Goal: Task Accomplishment & Management: Complete application form

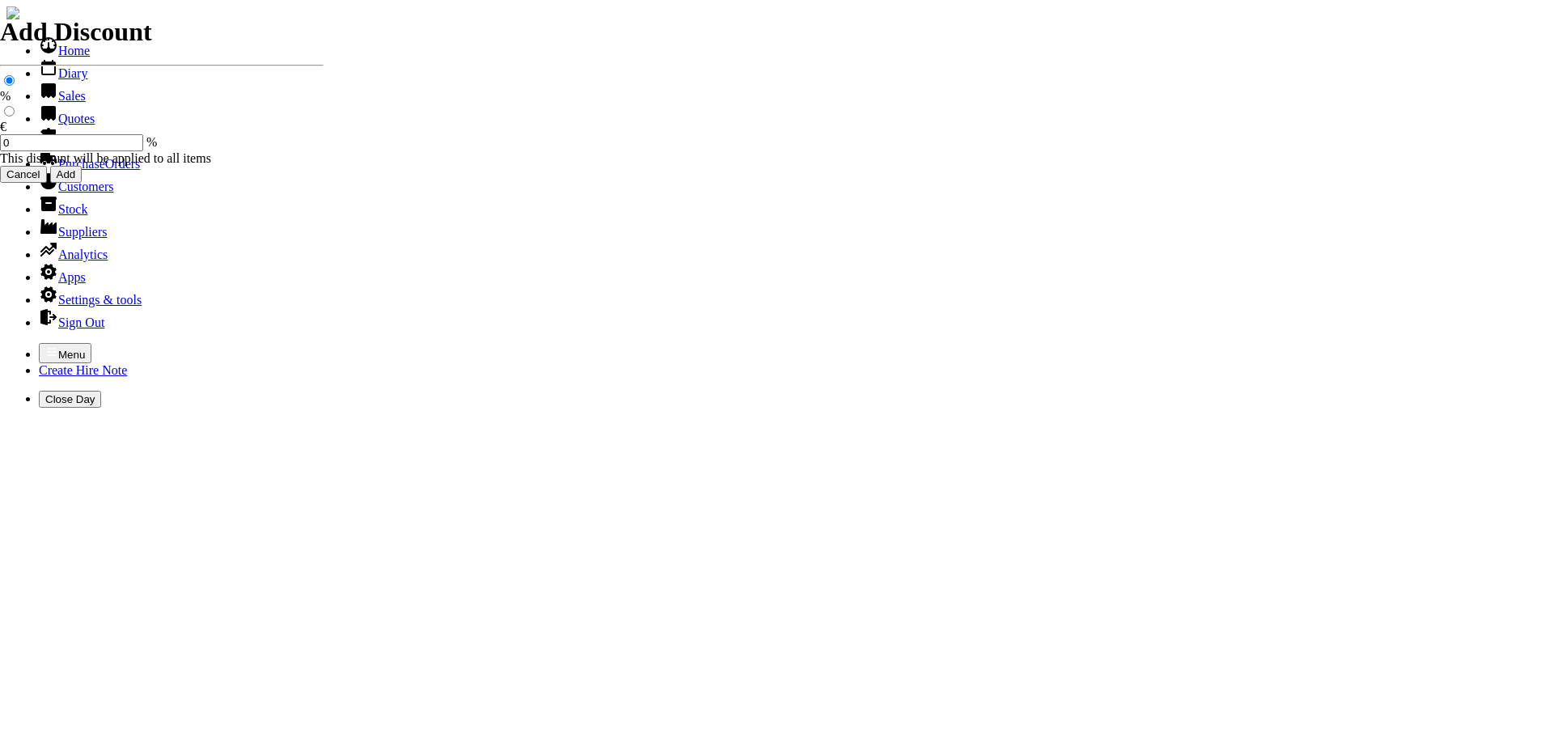
select select "HO"
click at [45, 345] on icon "button" at bounding box center [51, 351] width 13 height 13
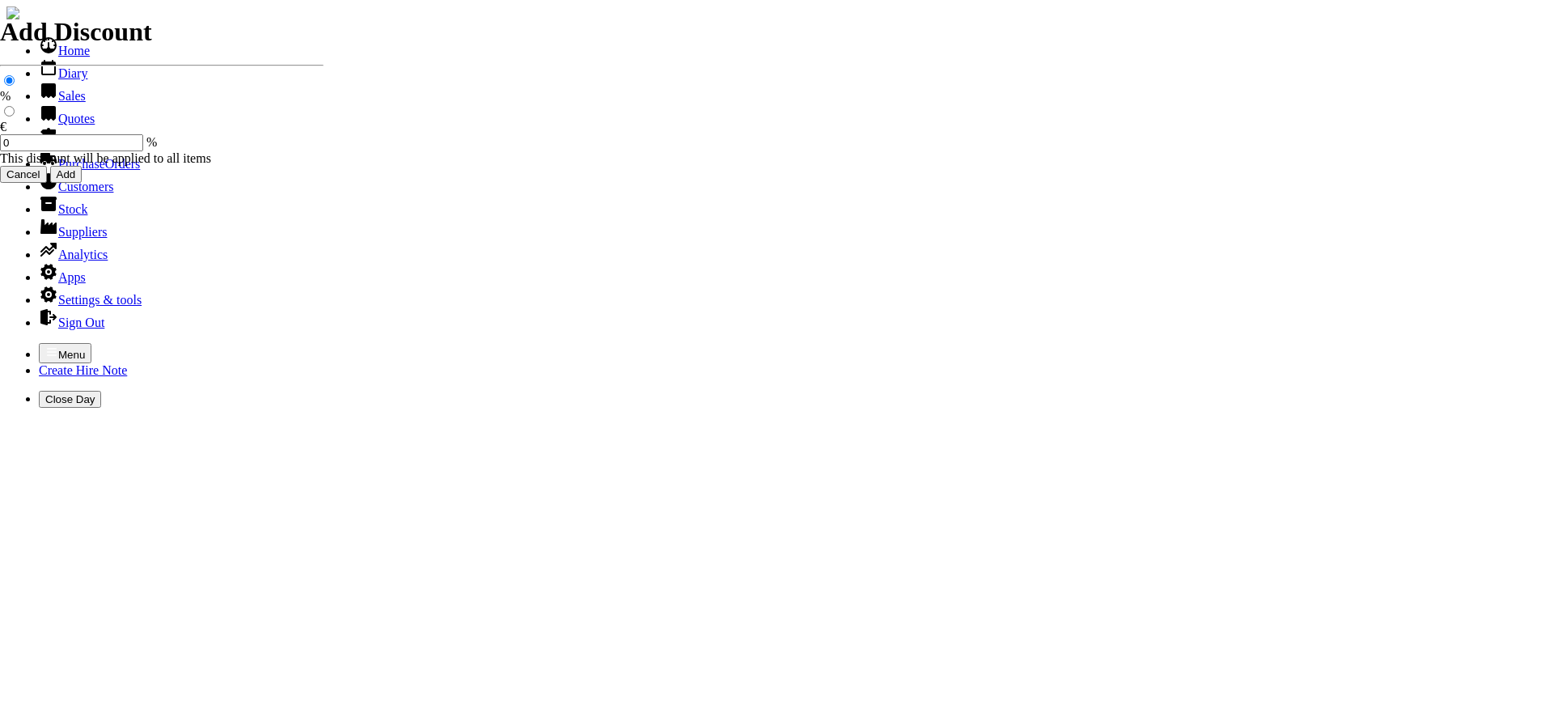
click at [58, 103] on link "Sales" at bounding box center [62, 96] width 47 height 14
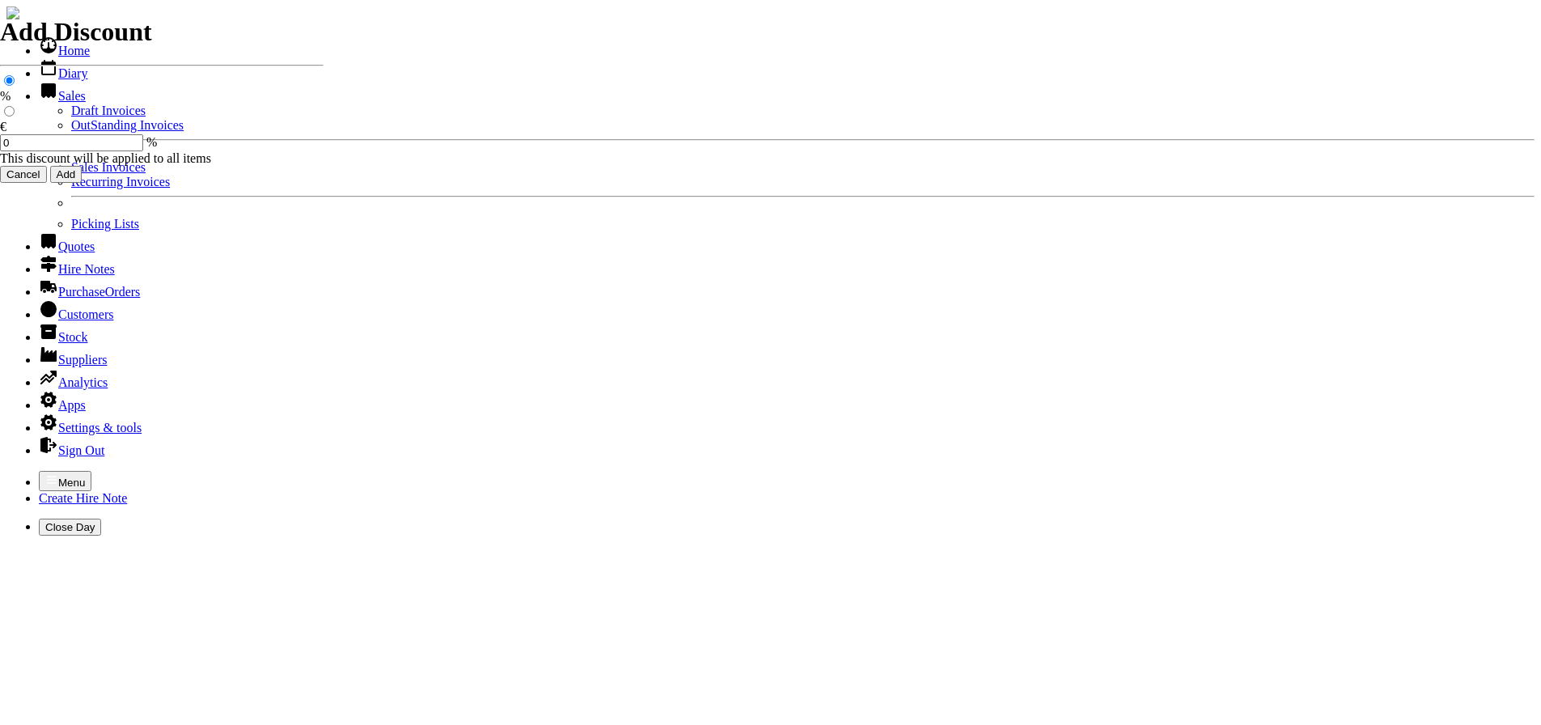
click at [71, 132] on link "OutStanding Invoices" at bounding box center [127, 125] width 112 height 14
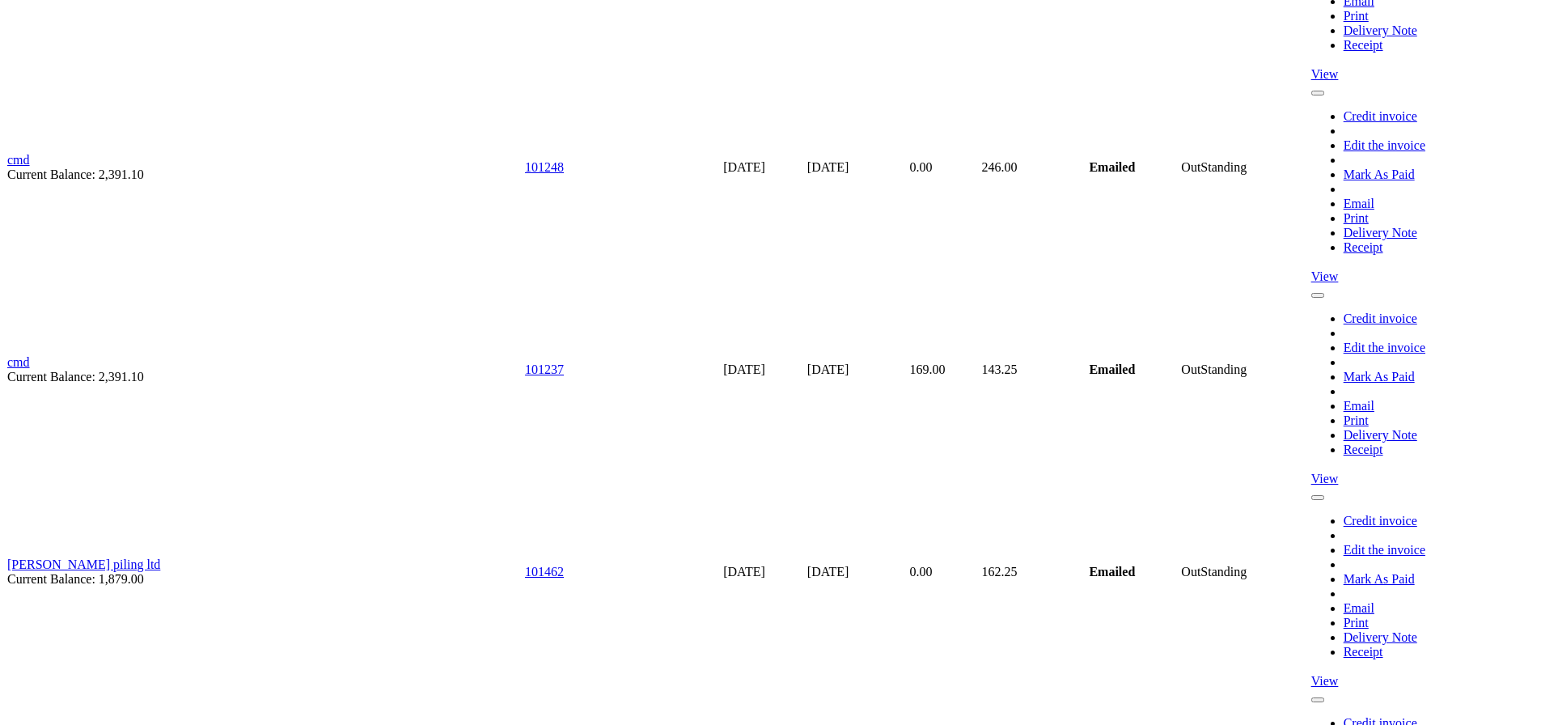
scroll to position [9131, 0]
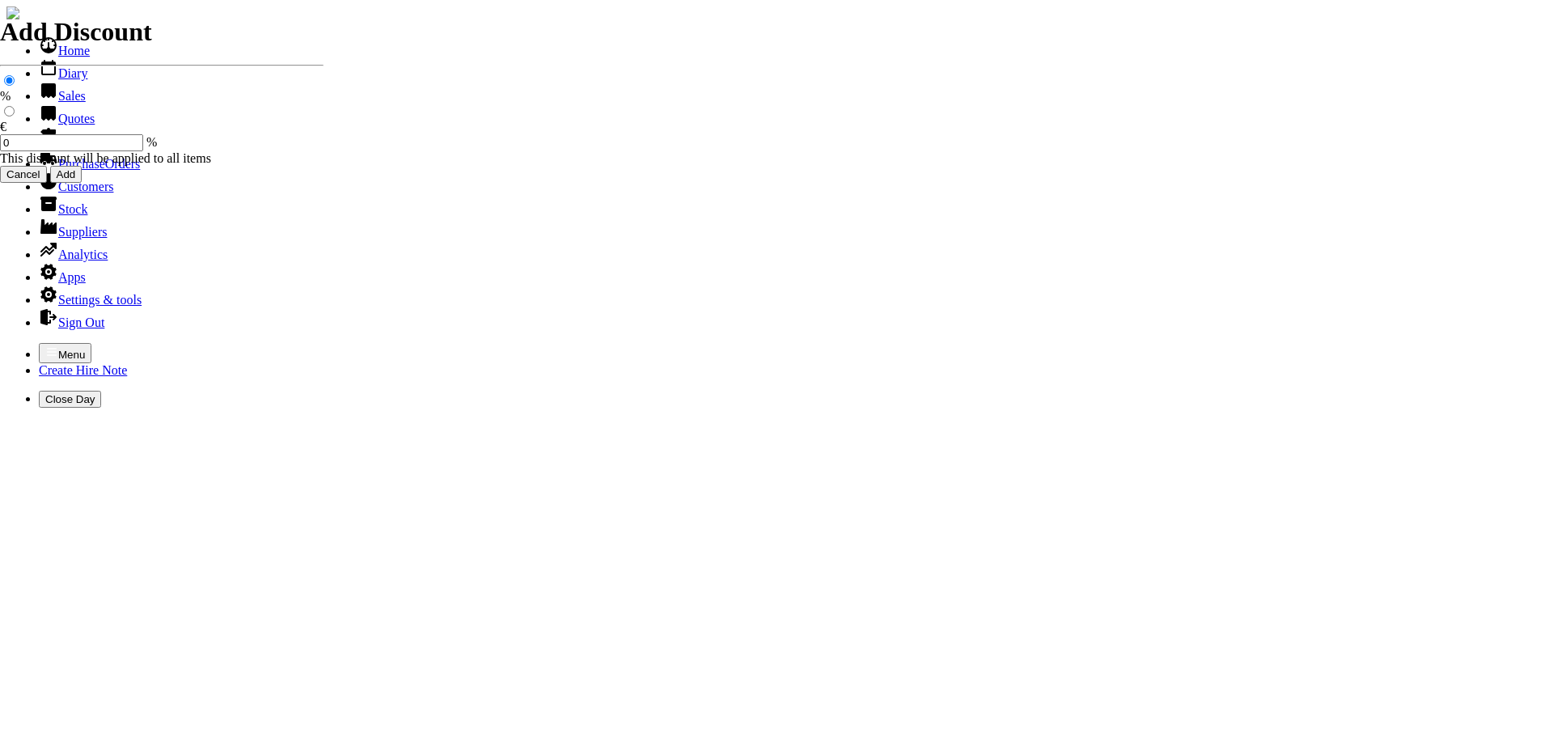
select select "HO"
click at [45, 345] on icon "button" at bounding box center [51, 351] width 13 height 13
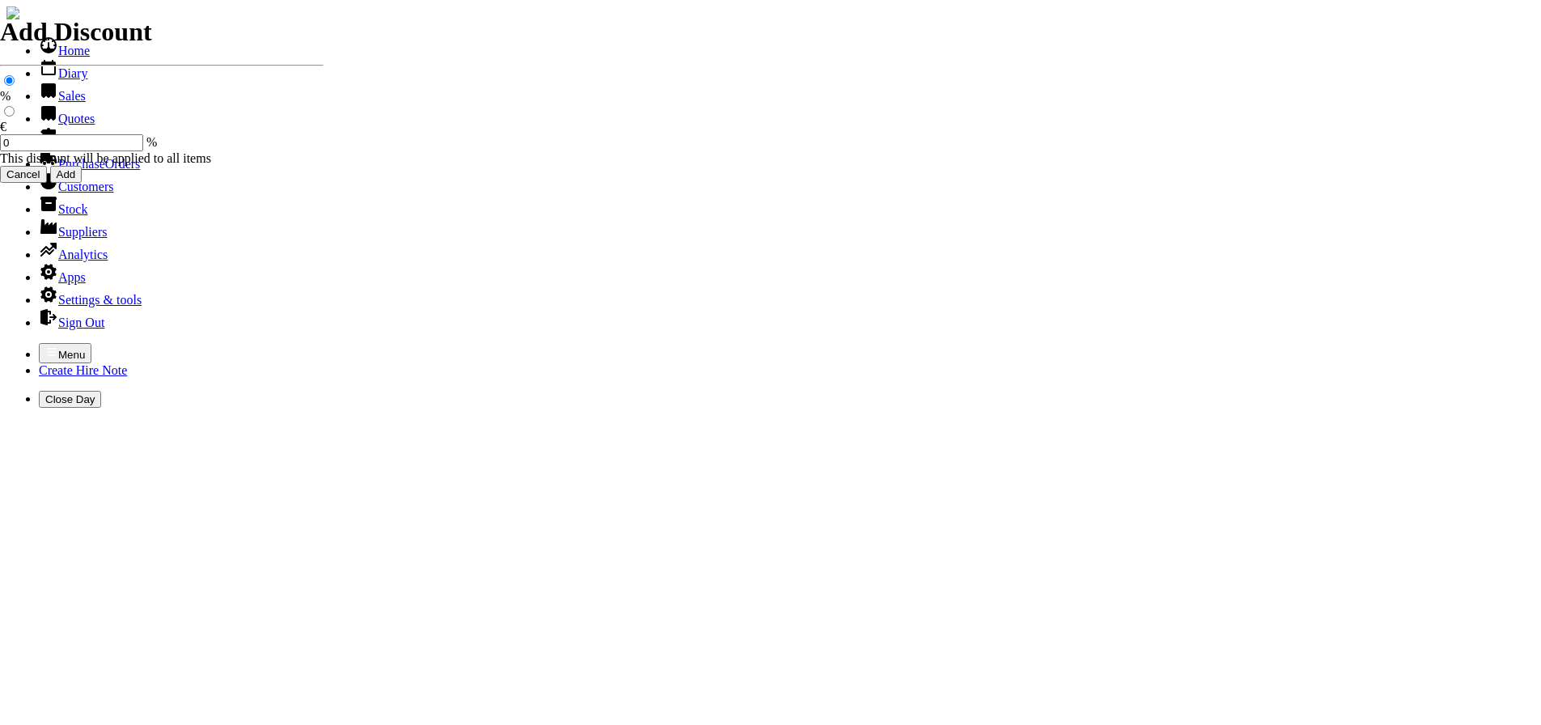
click at [45, 193] on link "Customers" at bounding box center [76, 187] width 74 height 14
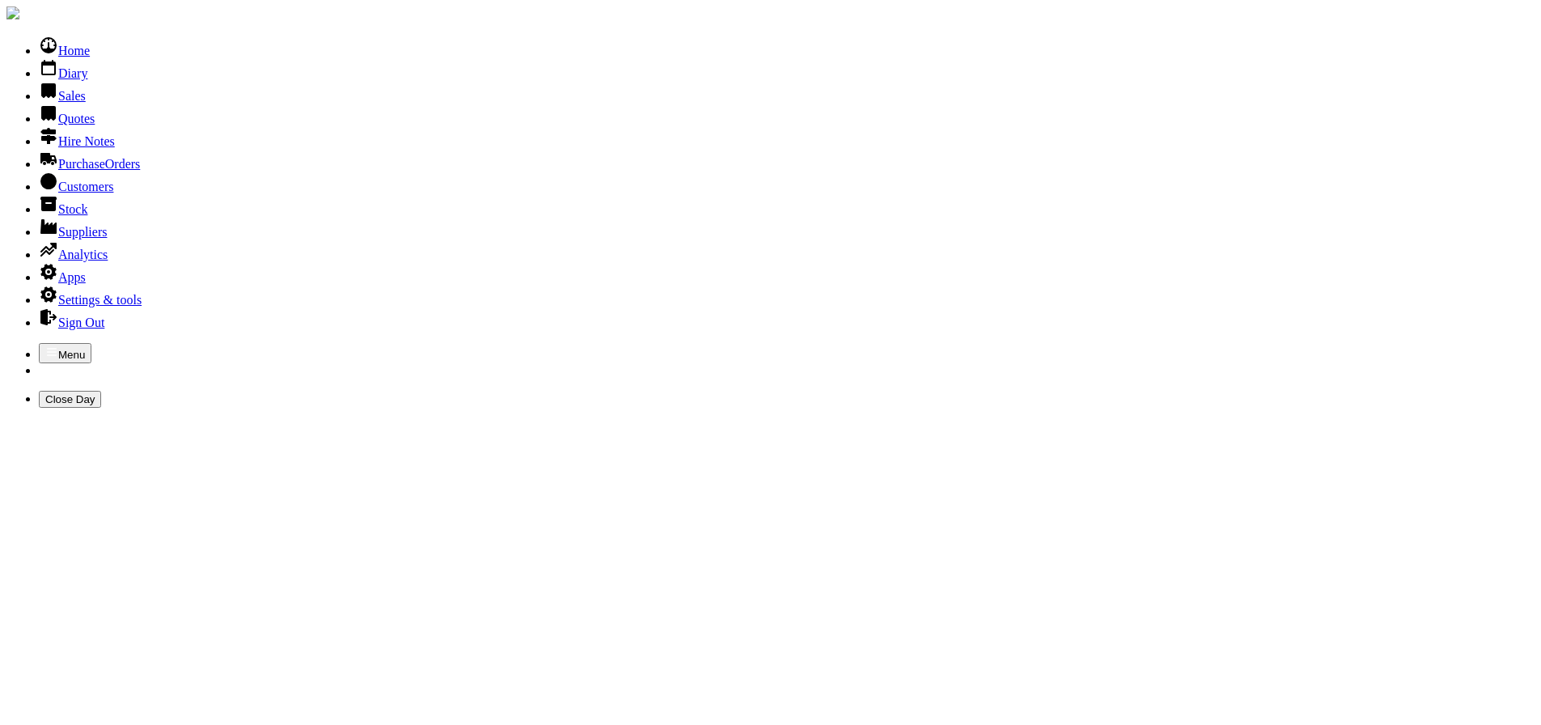
type input "dsg"
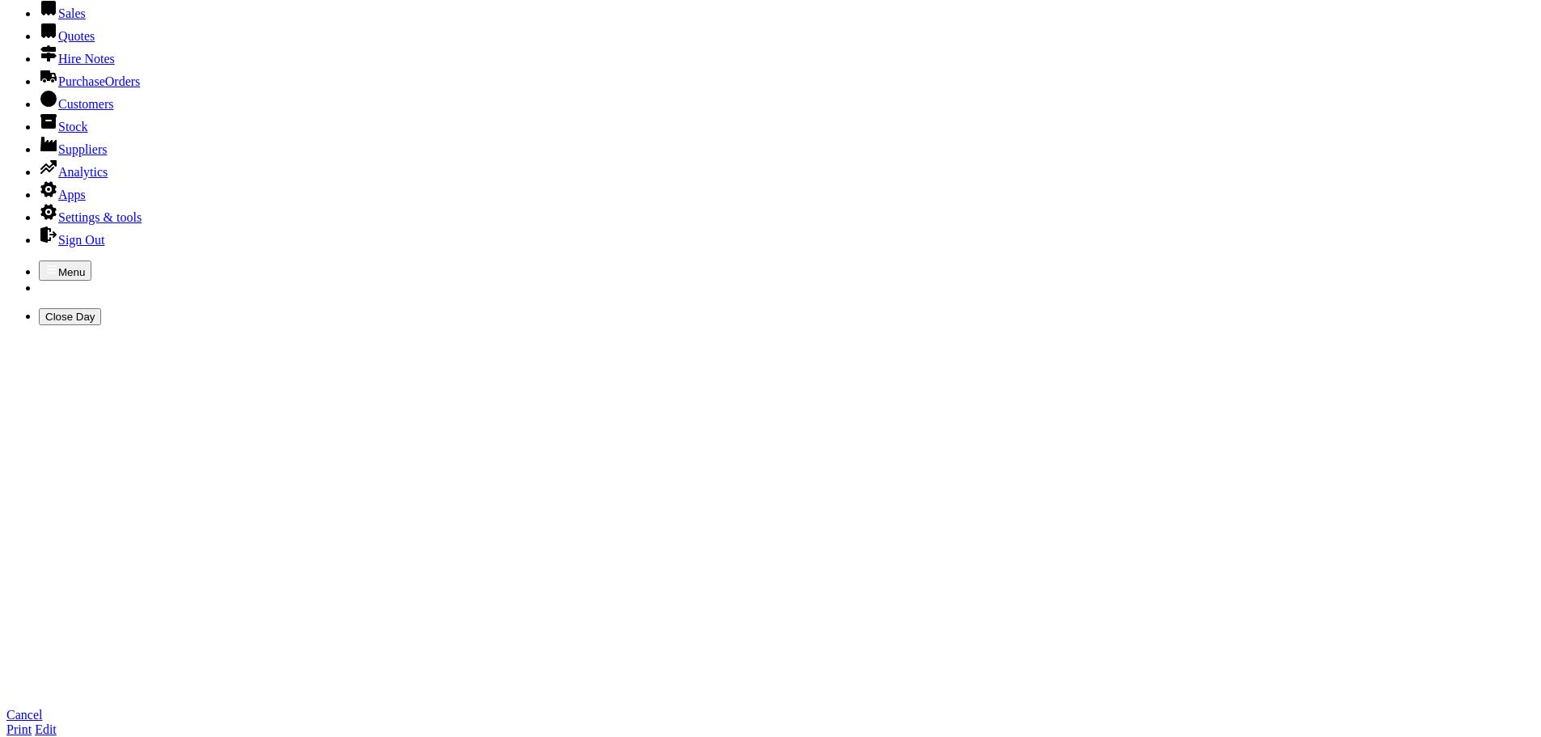
scroll to position [243, 0]
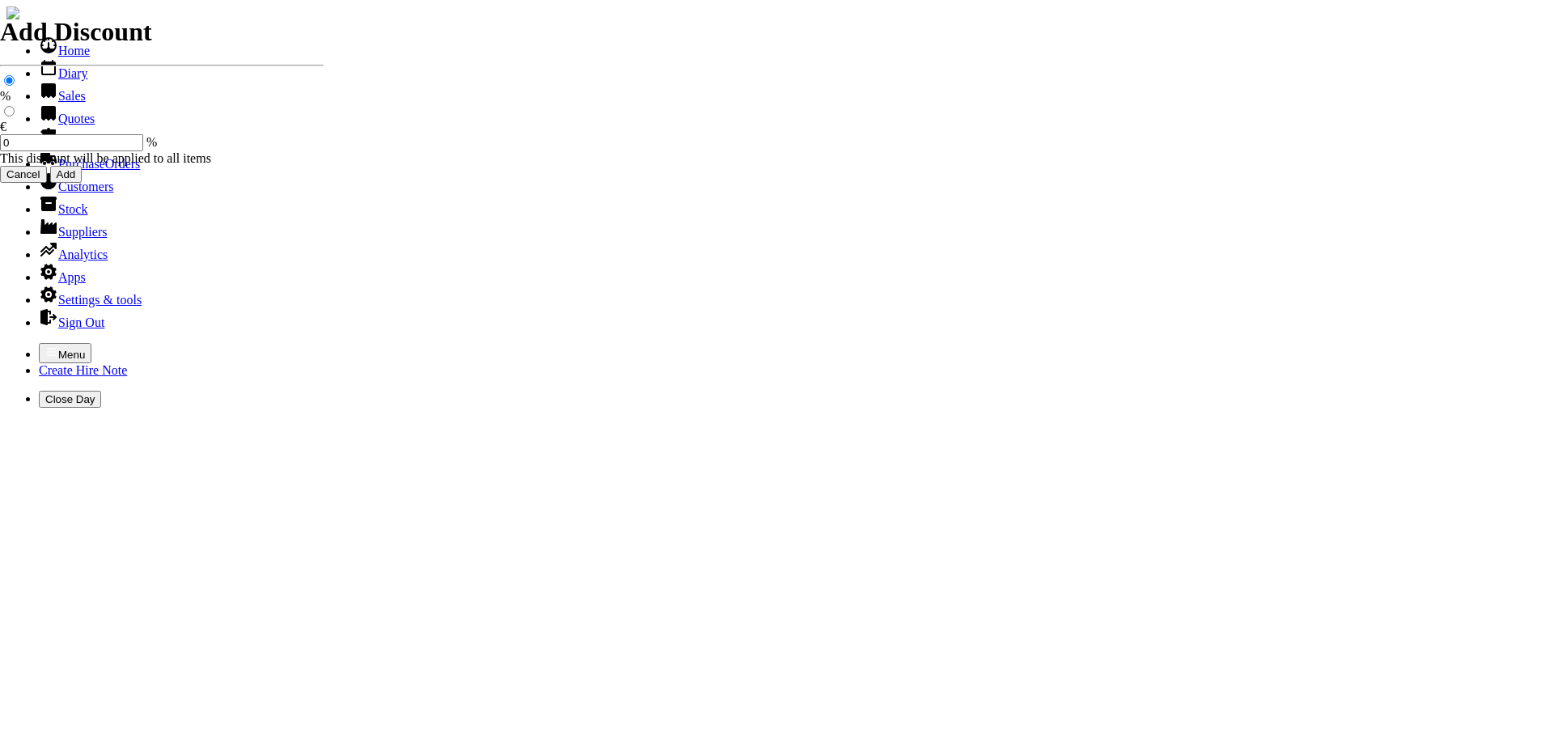
select select "HO"
click at [45, 345] on icon "button" at bounding box center [51, 351] width 13 height 13
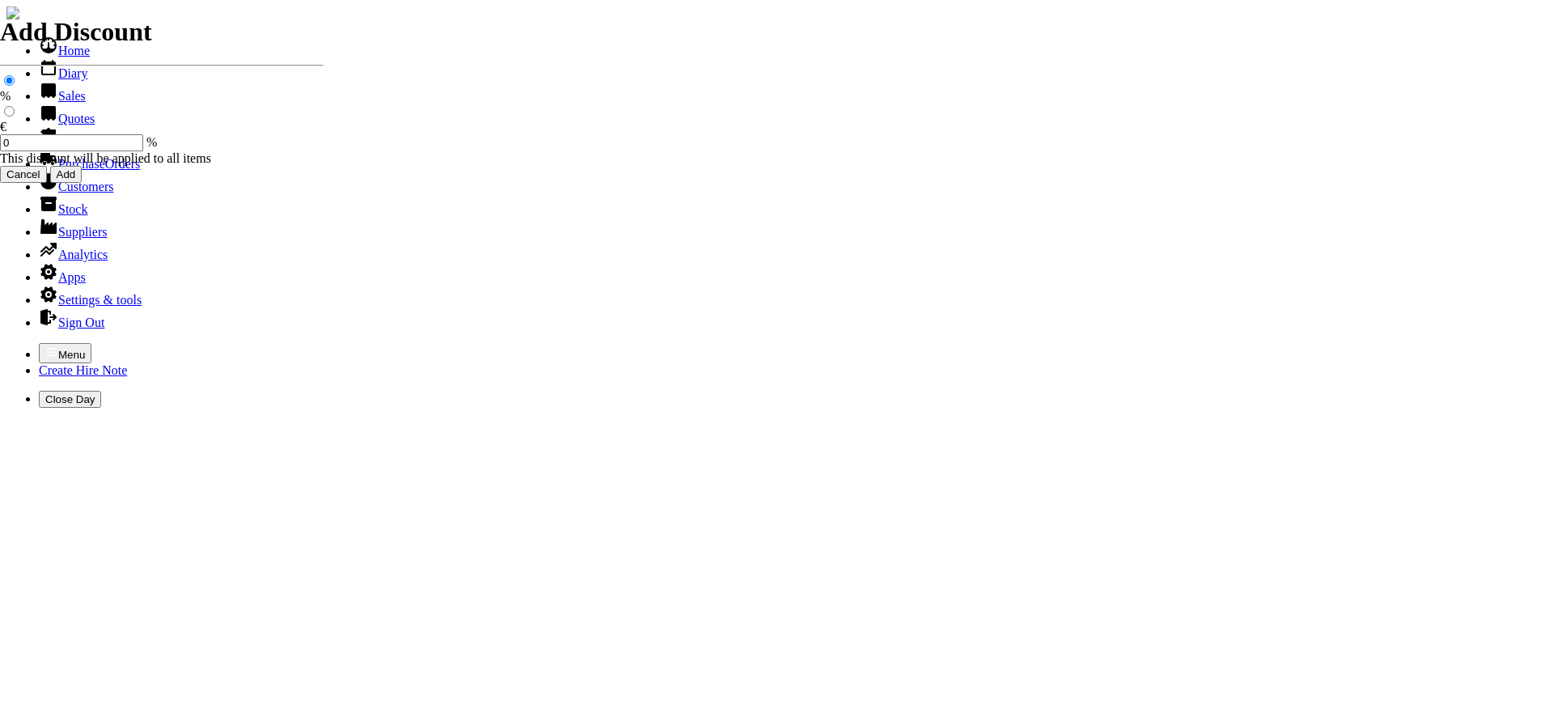
click at [60, 103] on link "Sales" at bounding box center [62, 96] width 47 height 14
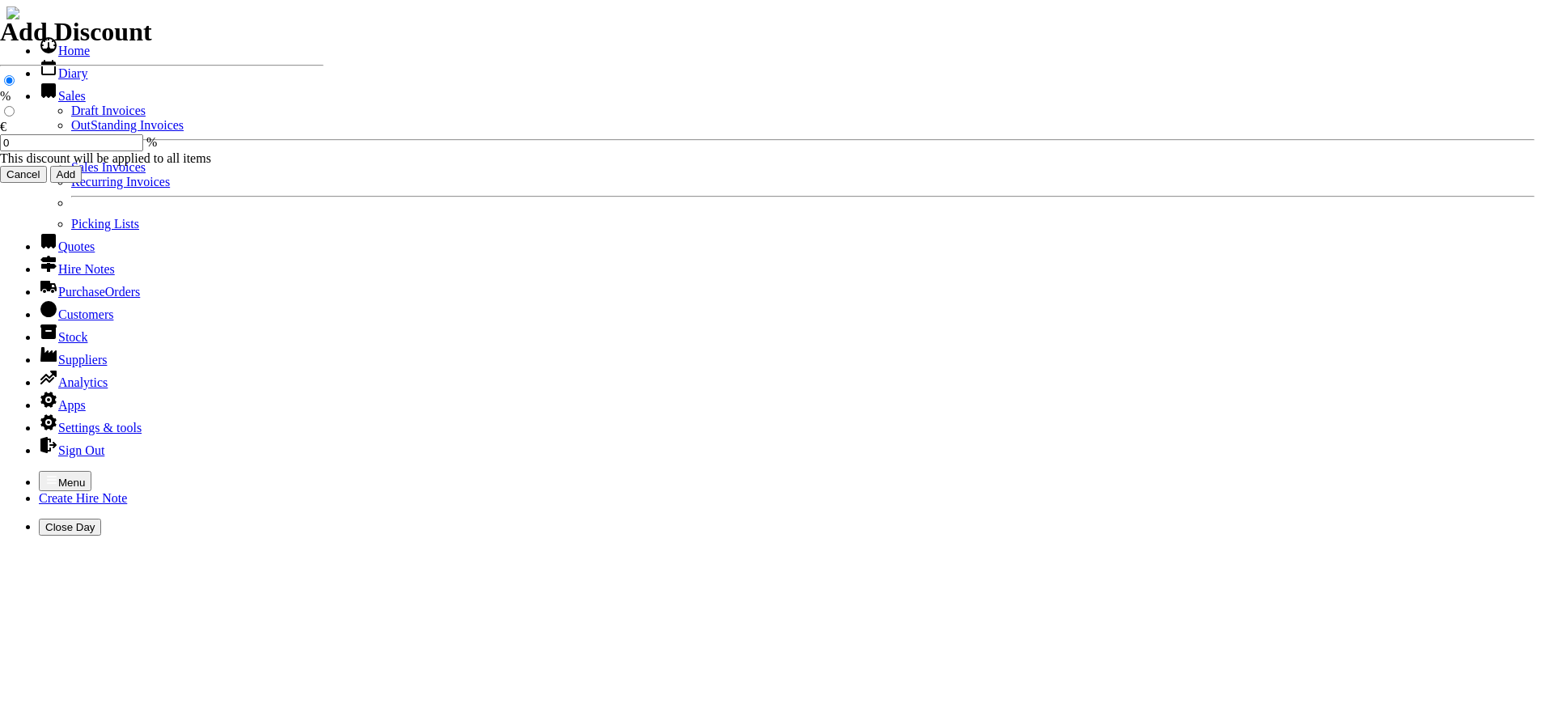
click at [71, 174] on link "Sales Invoices" at bounding box center [108, 167] width 74 height 14
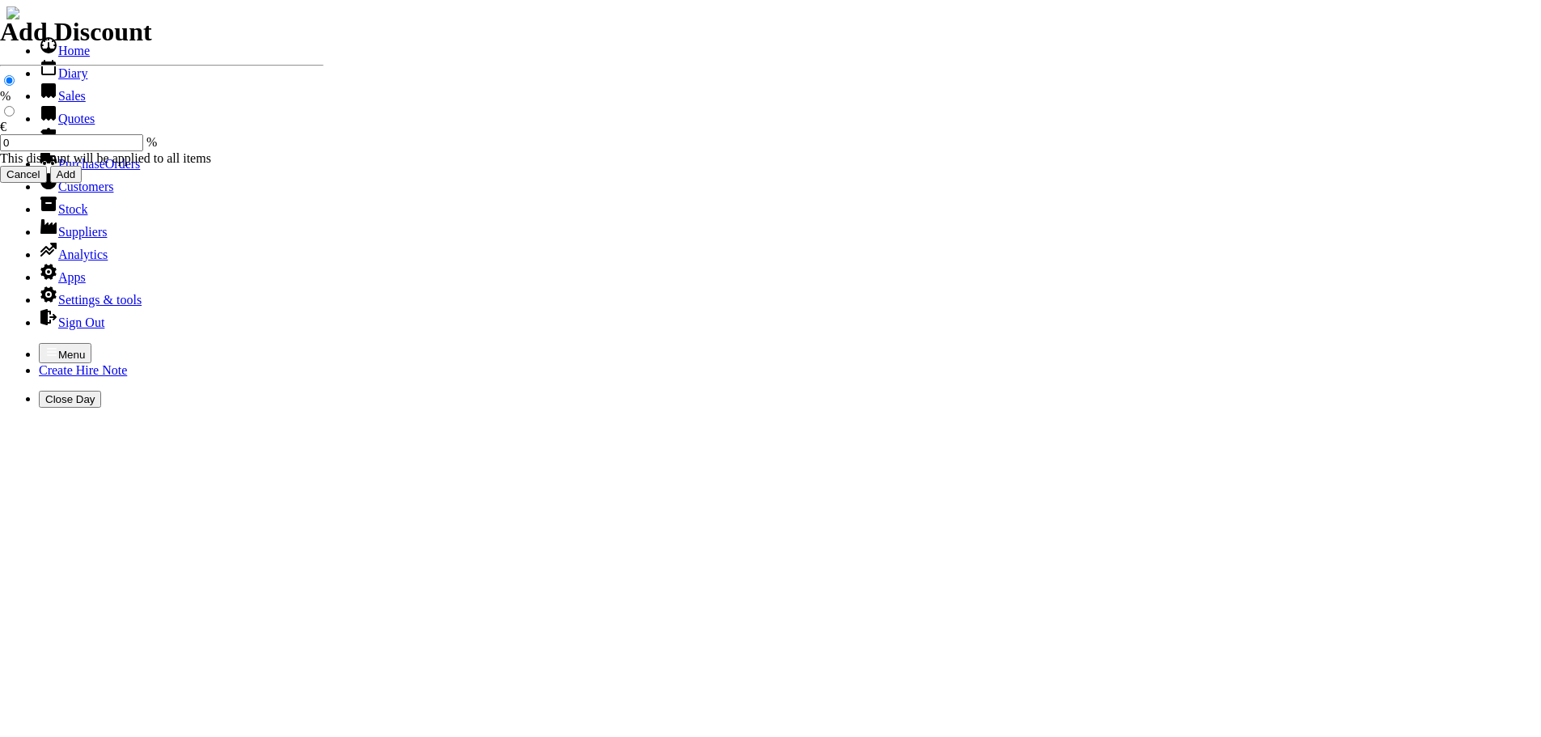
select select "HO"
click at [45, 345] on icon "button" at bounding box center [51, 351] width 13 height 13
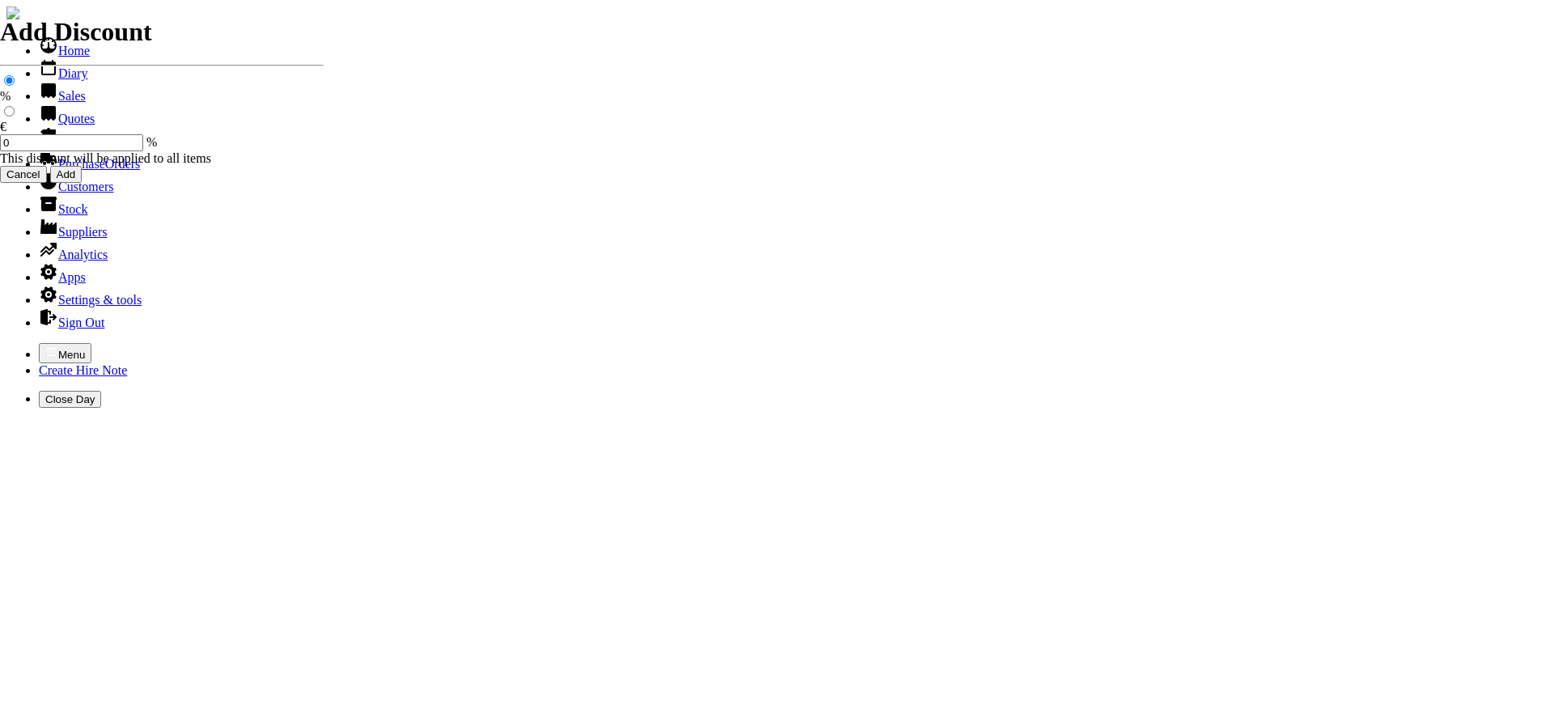
click at [47, 148] on link "Hire Notes" at bounding box center [77, 141] width 76 height 14
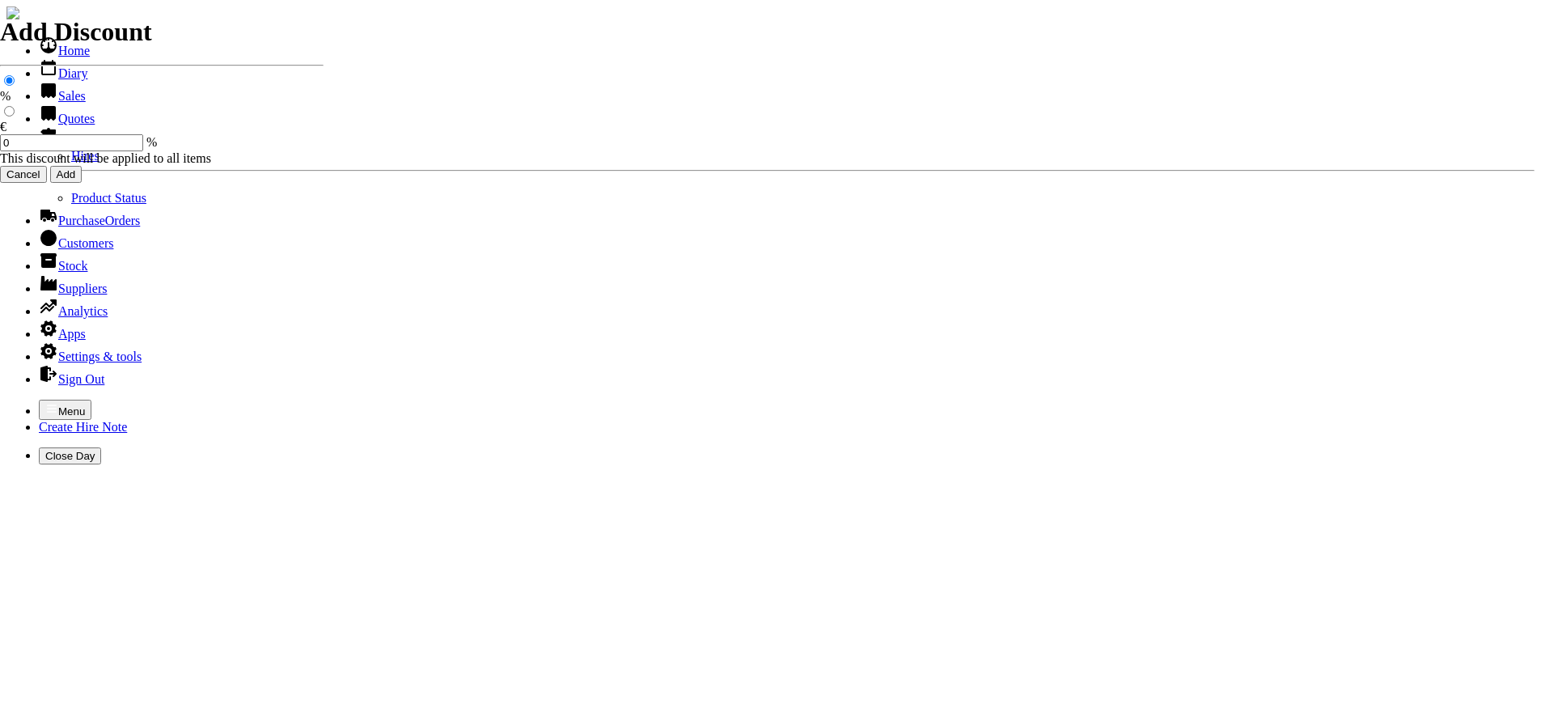
click at [71, 163] on link "Hires" at bounding box center [85, 156] width 28 height 14
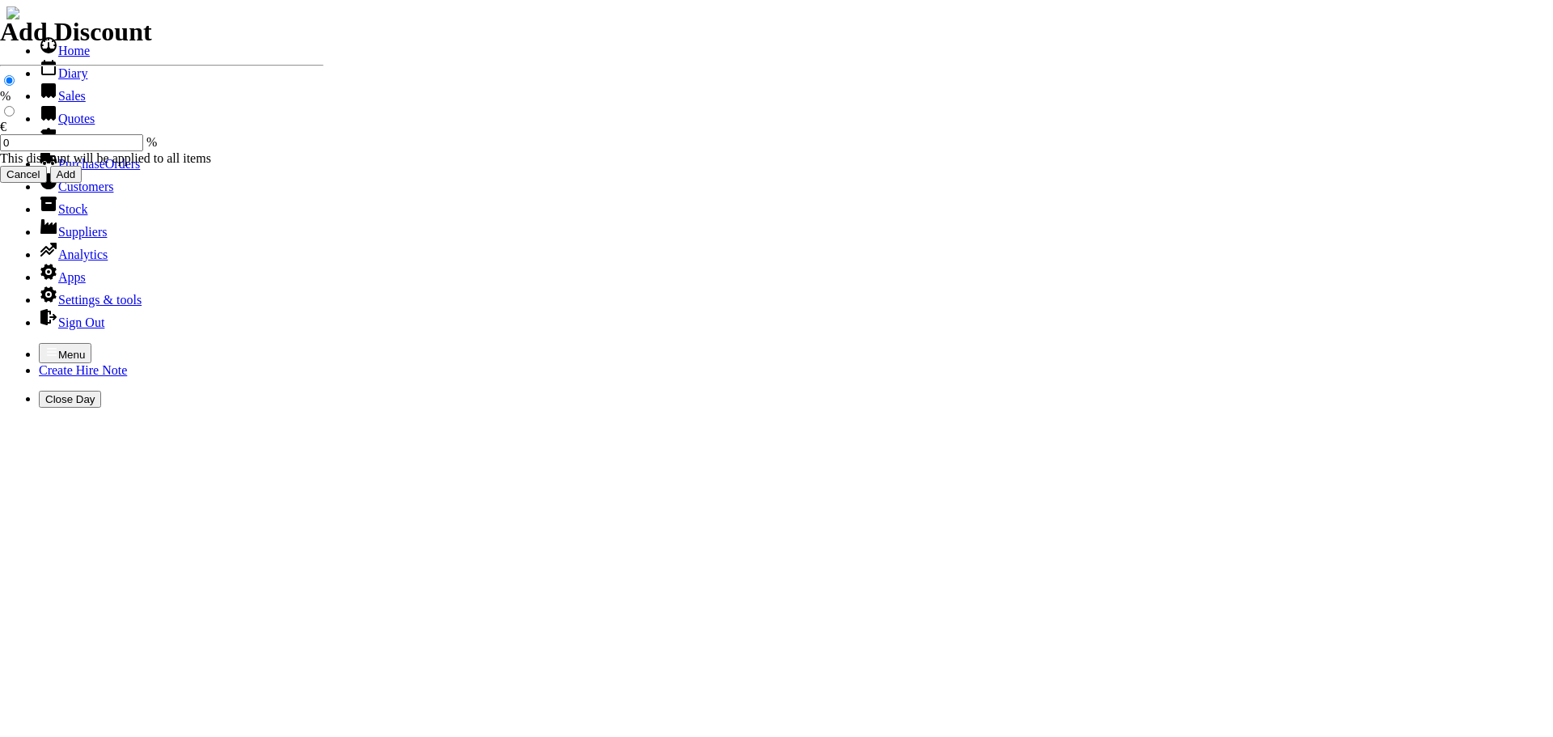
type input "dsg"
type input "SEAMUS"
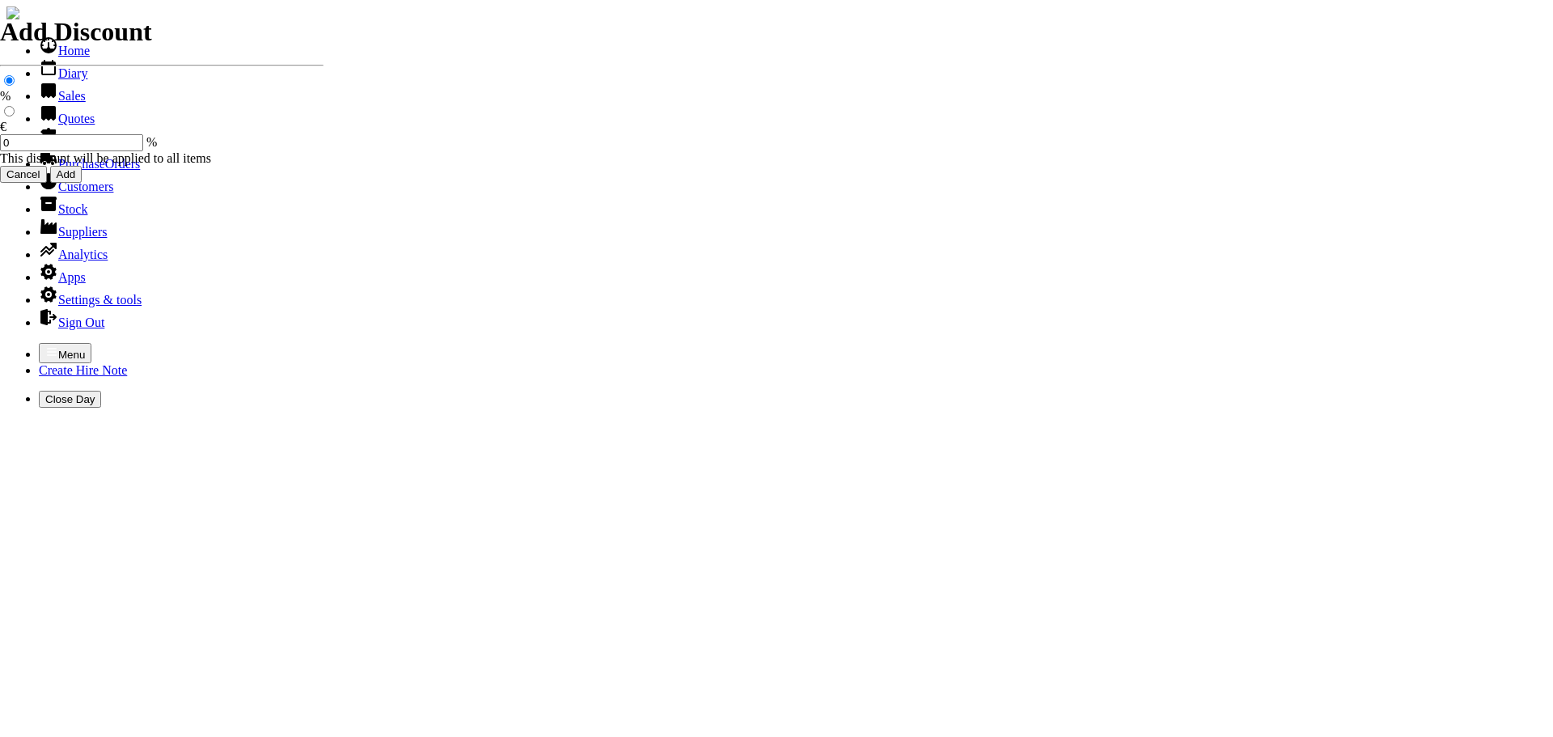
type input "HIRE OF GOODS"
type input "H"
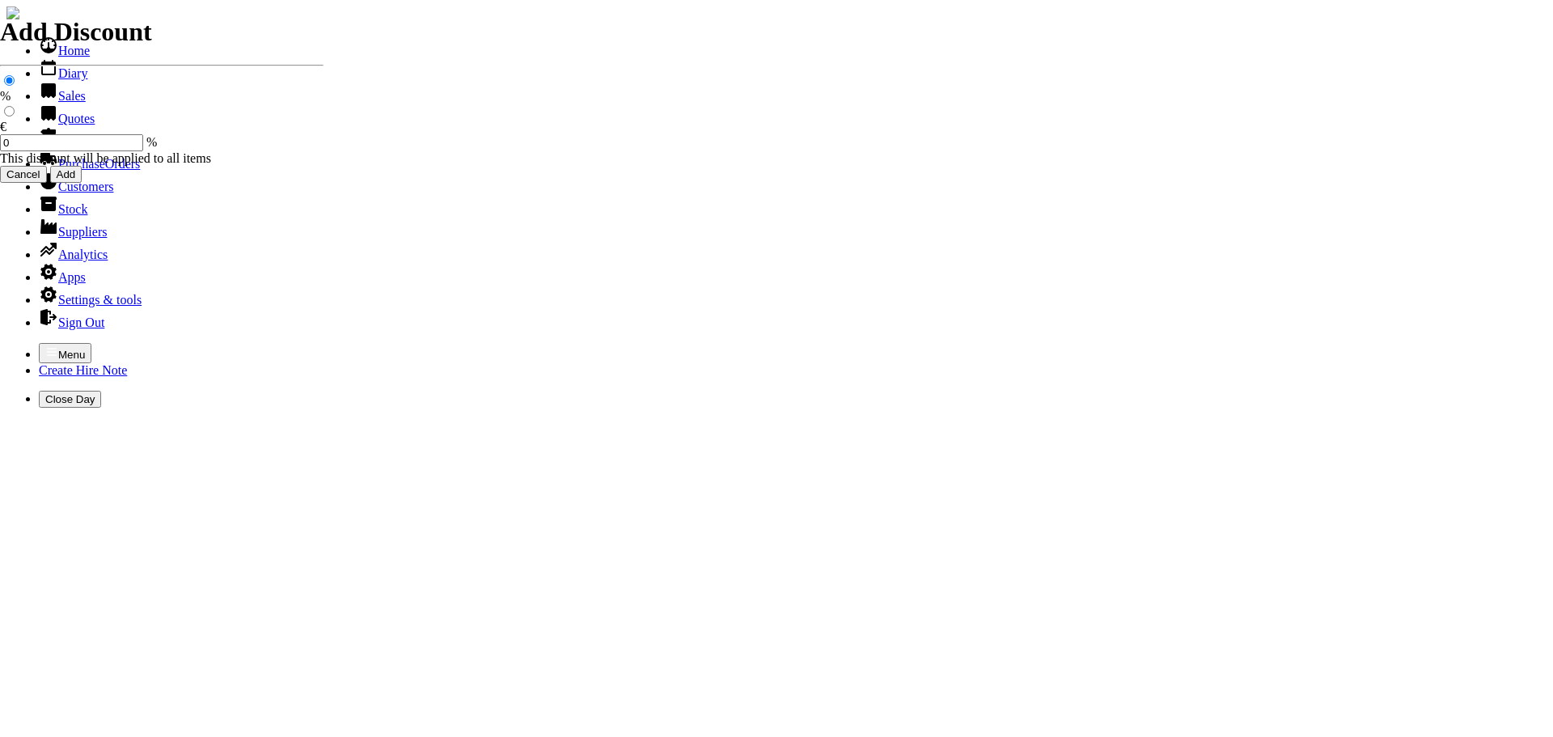
type input "8 KVA PETROL GENERATOR C/W 220 V OUTLET FITTINGS"
type input "2"
select select "2"
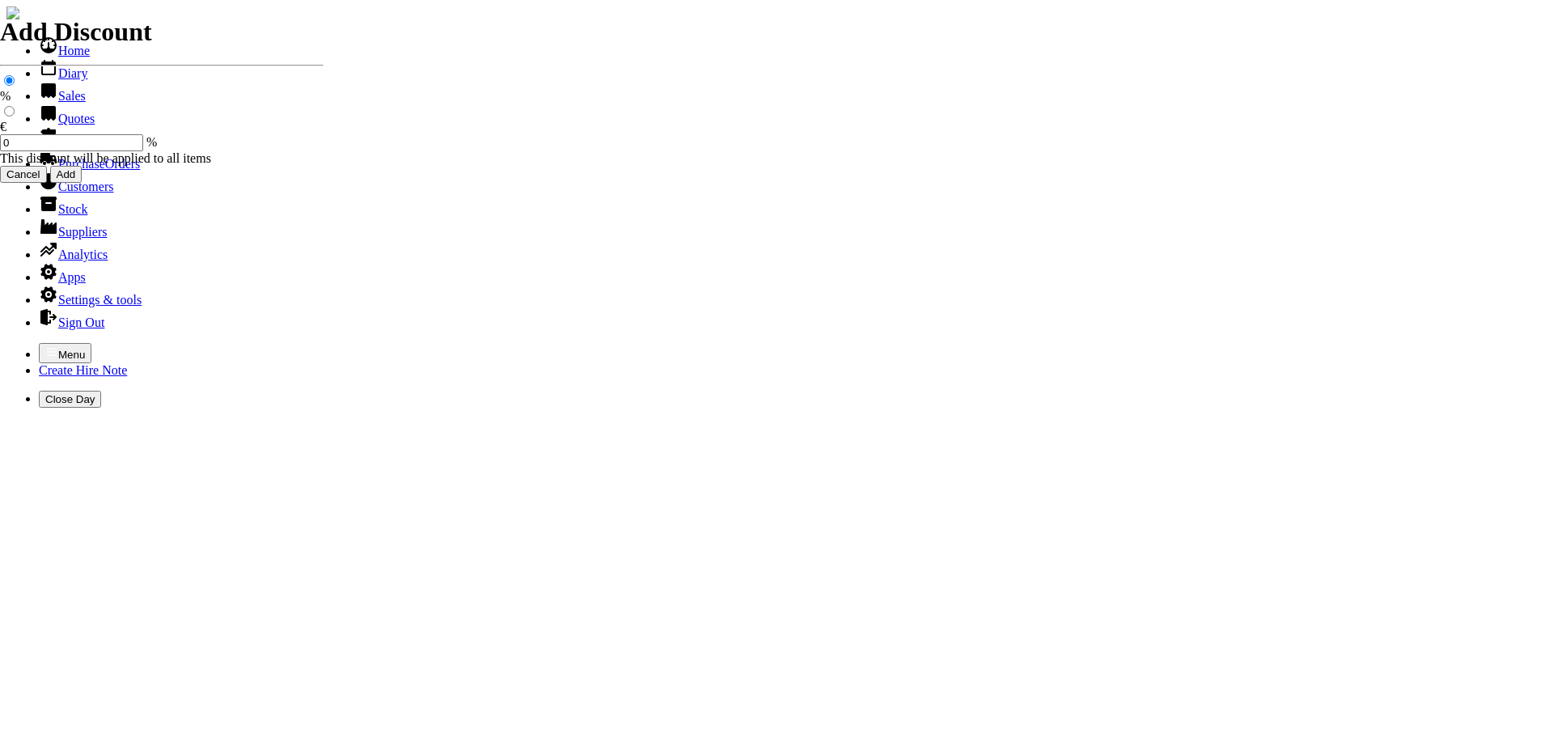
type input "220.00"
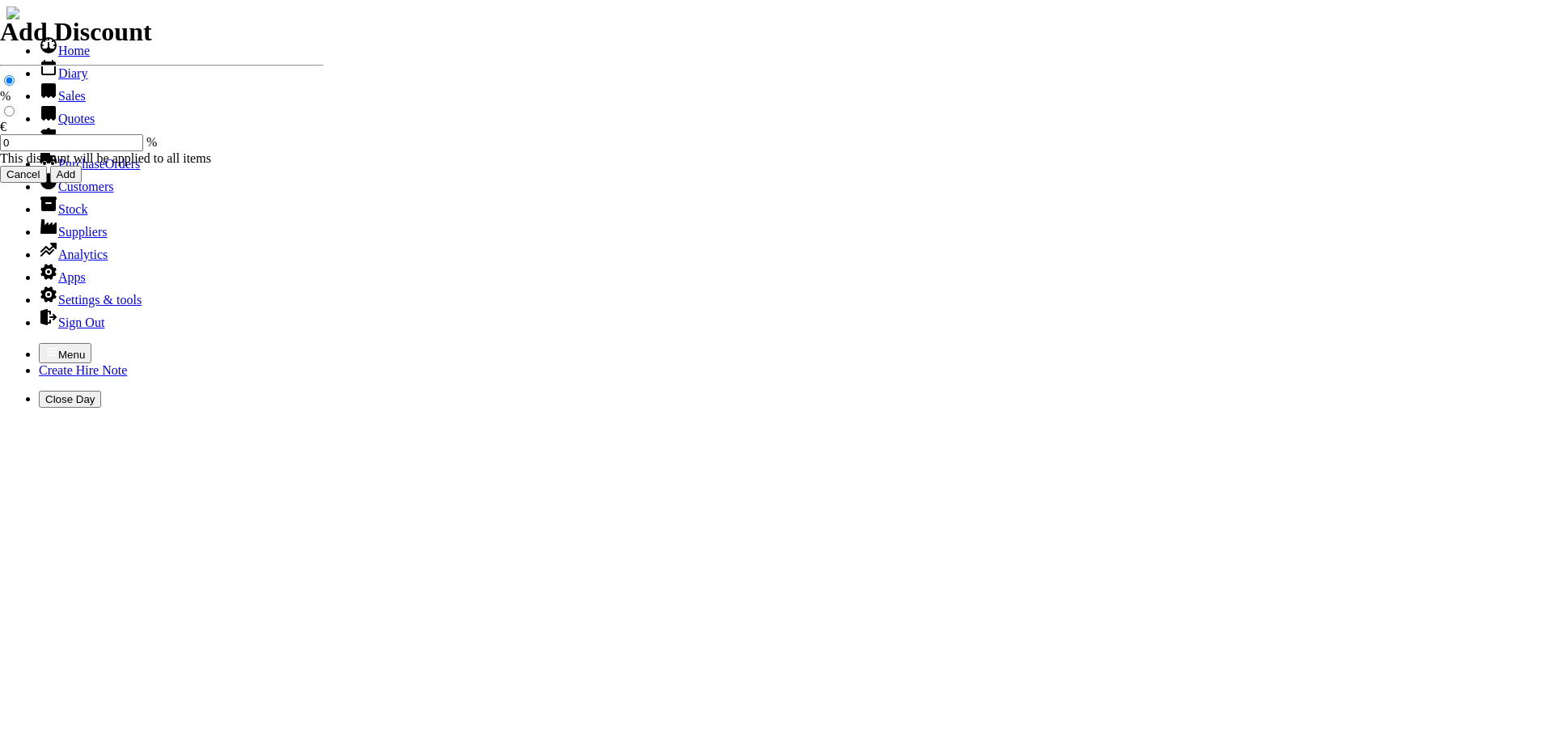
type input "HIRE OF GOODS"
type input "H"
type input "13 HP PETROL POWERWASHER C/W LANCE & HOSE"
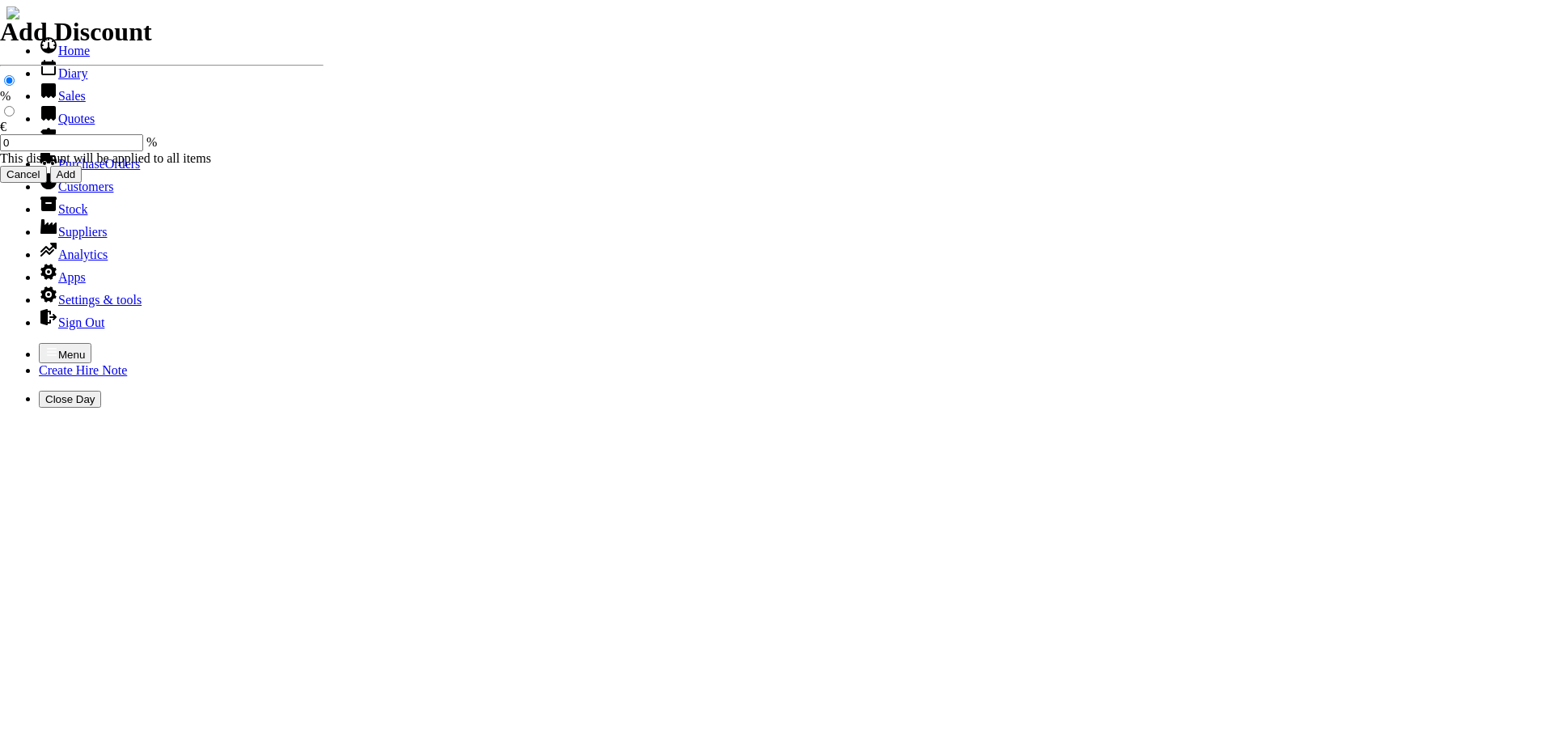
select select "2"
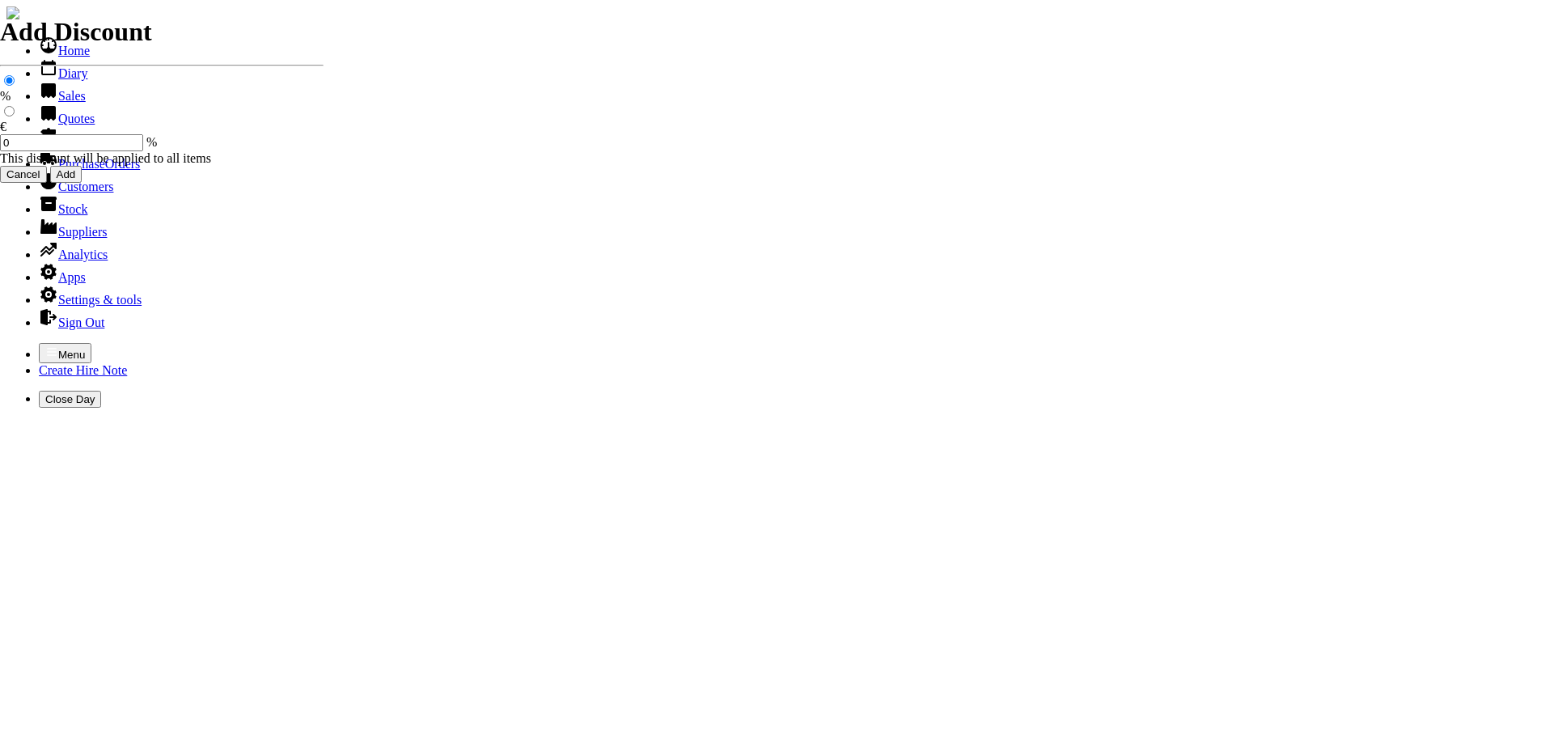
type input "176.48"
type input "[DATE]"
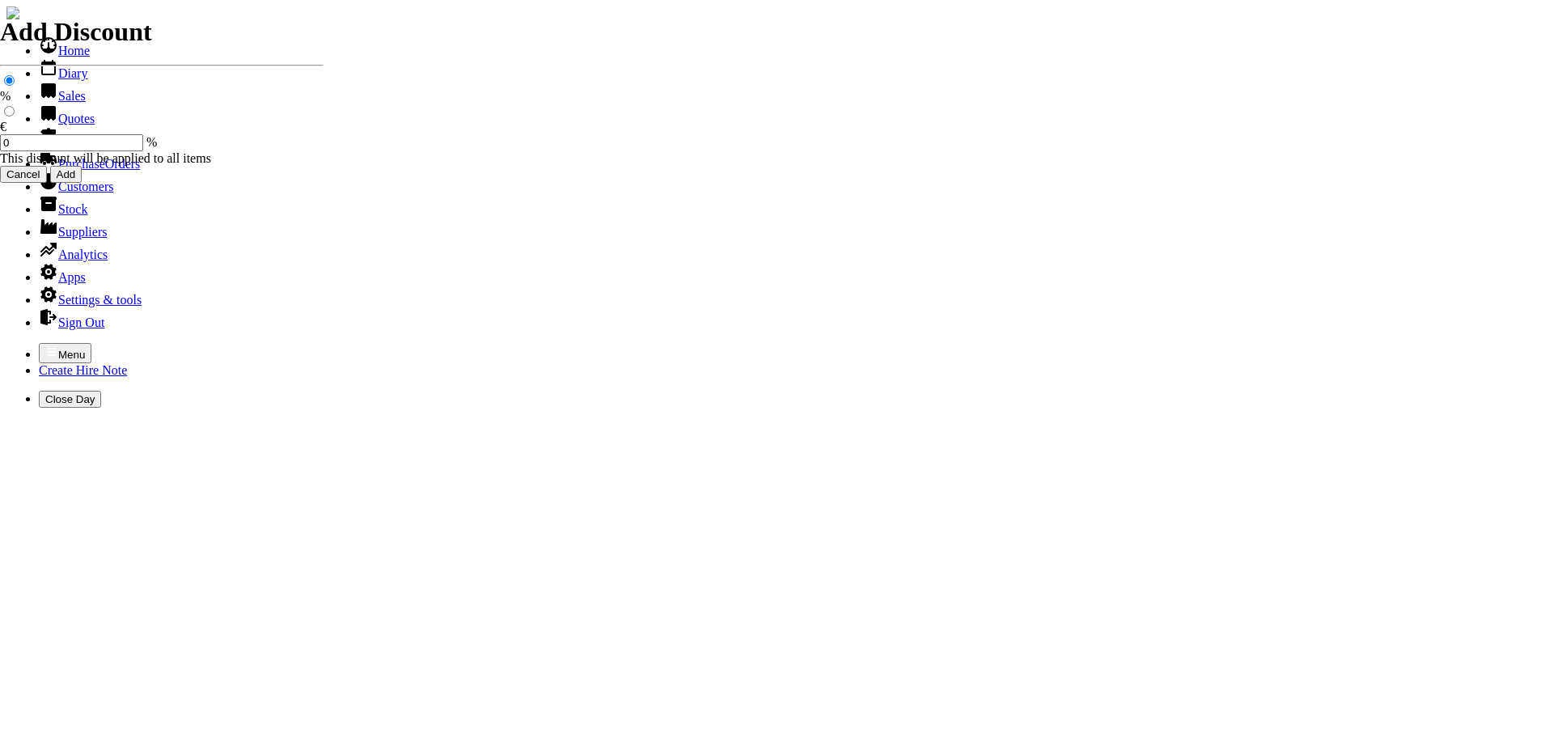
type input "440000729"
type input "stefculleton@dsgpack.ie"
type input "seamus"
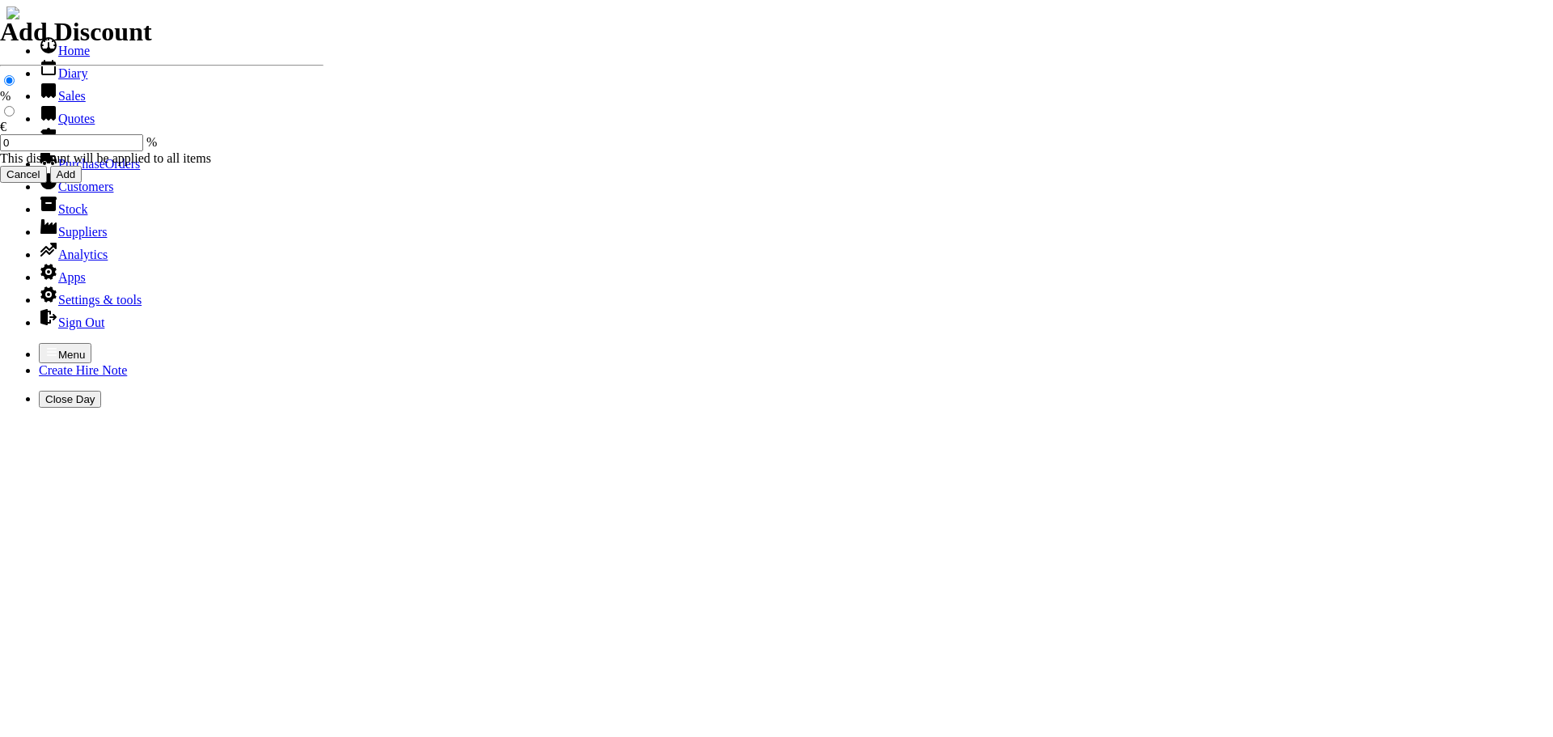
click at [45, 345] on icon "button" at bounding box center [51, 351] width 13 height 13
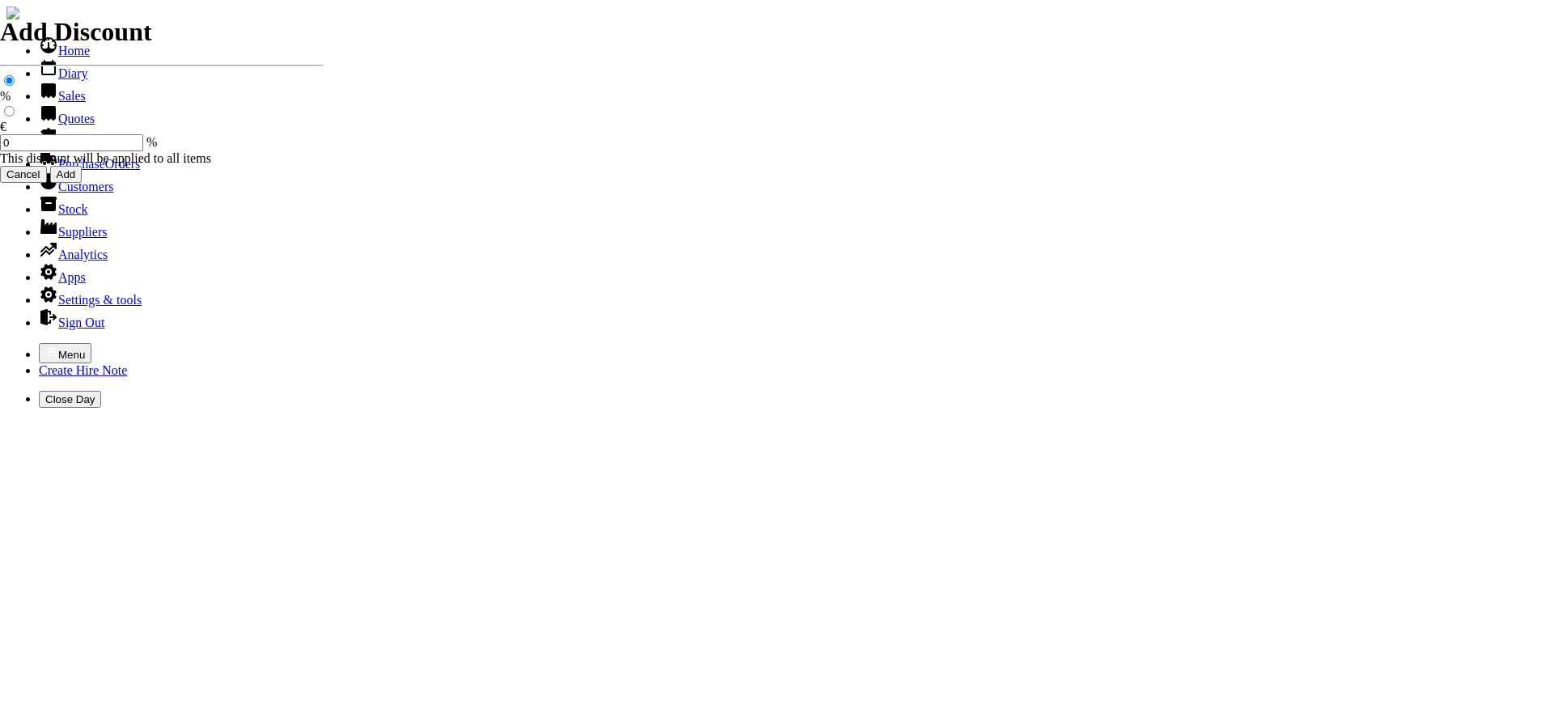
click at [78, 148] on link "Hire Notes" at bounding box center [77, 141] width 76 height 14
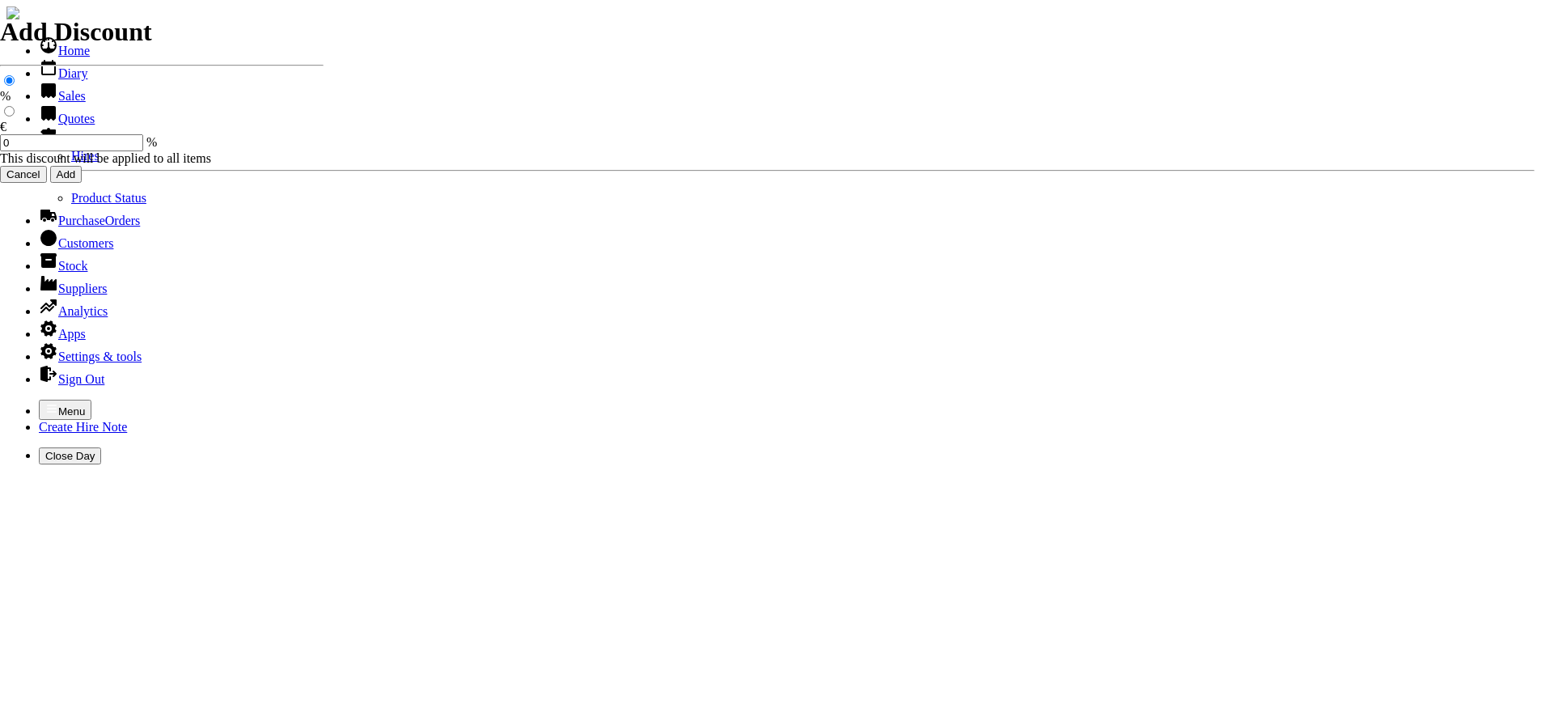
click at [71, 163] on link "Hires" at bounding box center [85, 156] width 28 height 14
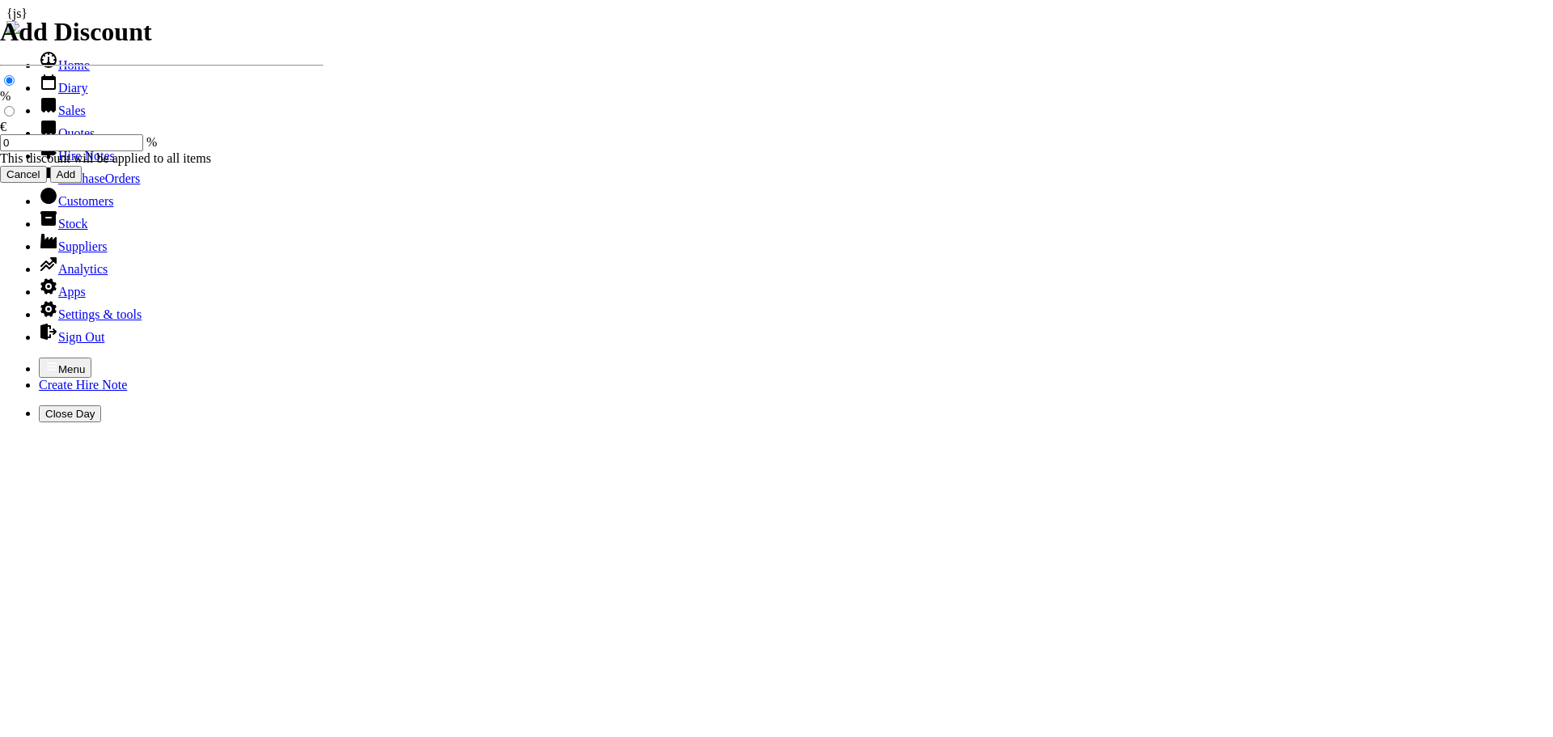
type input "SEAMUS"
select select "2"
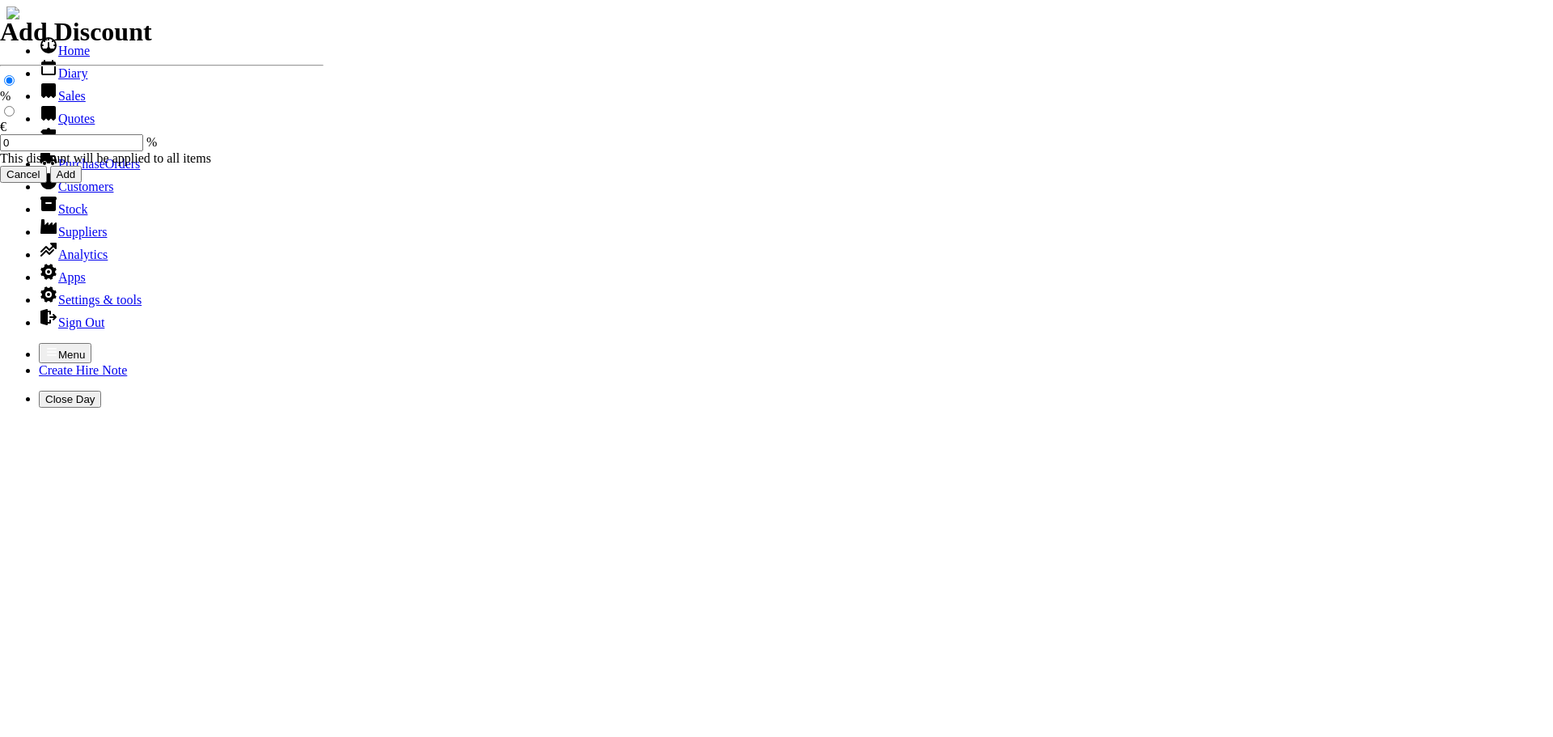
type input "[DATE]"
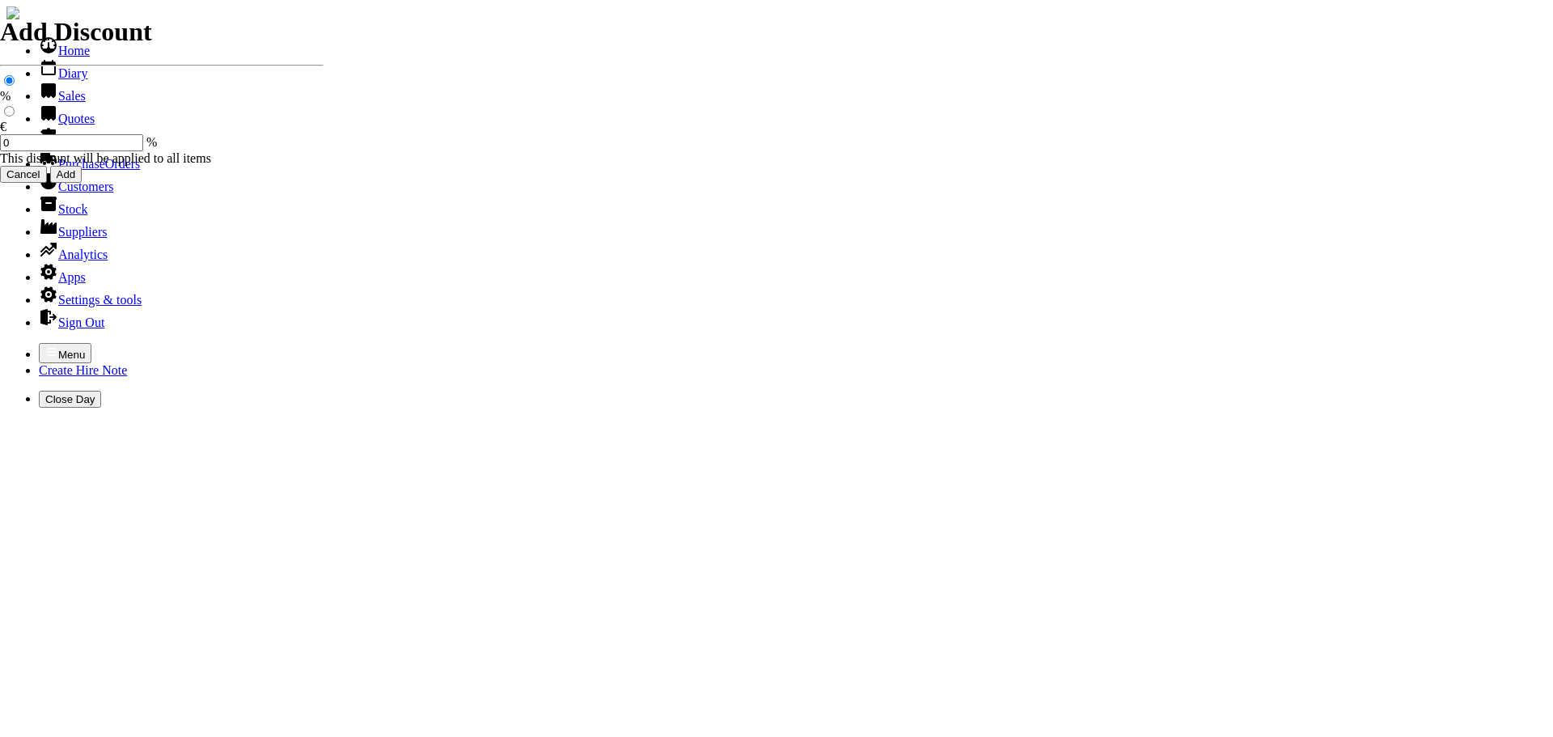
type input "[DATE]"
type input "440000729"
type input "stefculleton@dsgpack.ie"
type input "seamus"
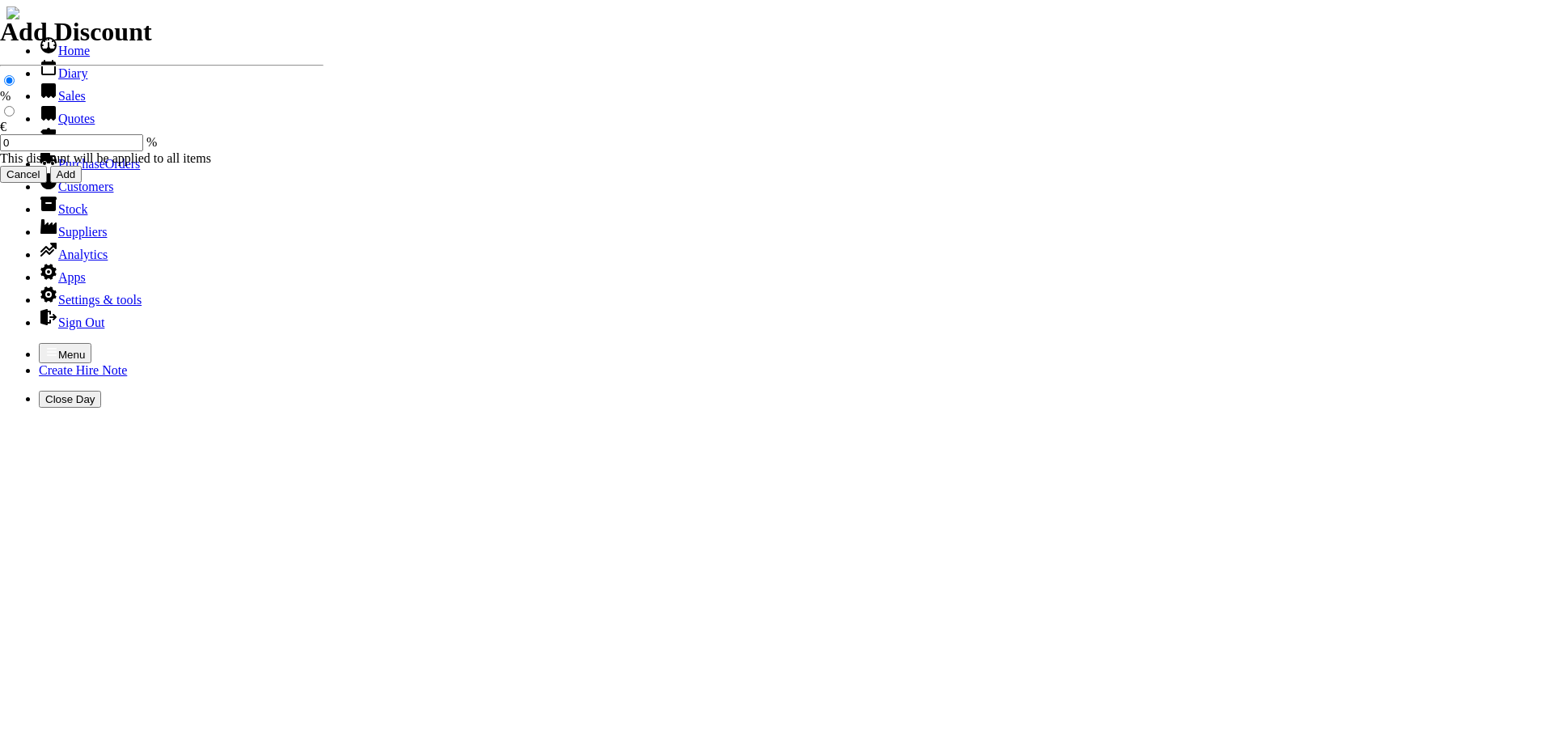
type input "[DATE]"
click at [45, 345] on icon "button" at bounding box center [51, 351] width 13 height 13
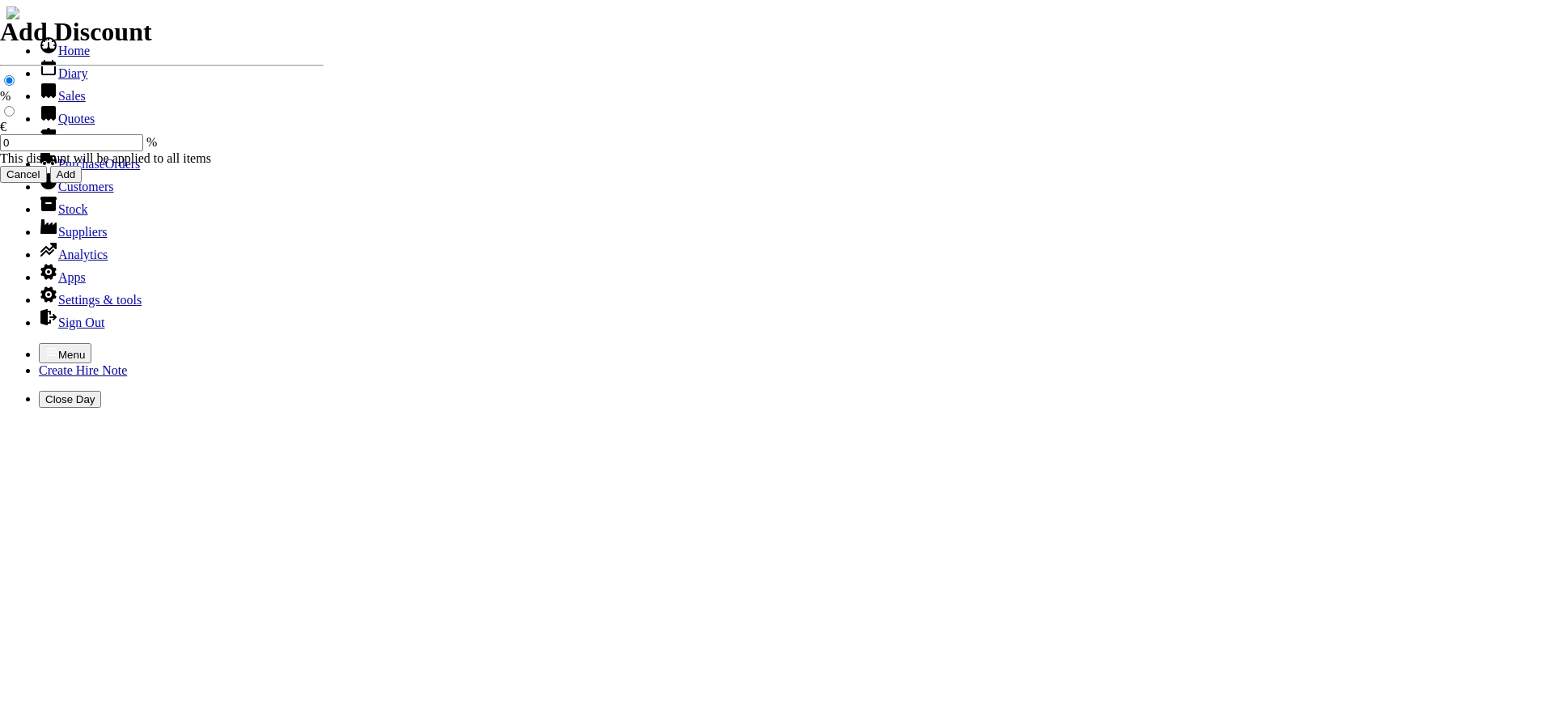
click at [53, 148] on link "Hire Notes" at bounding box center [77, 141] width 76 height 14
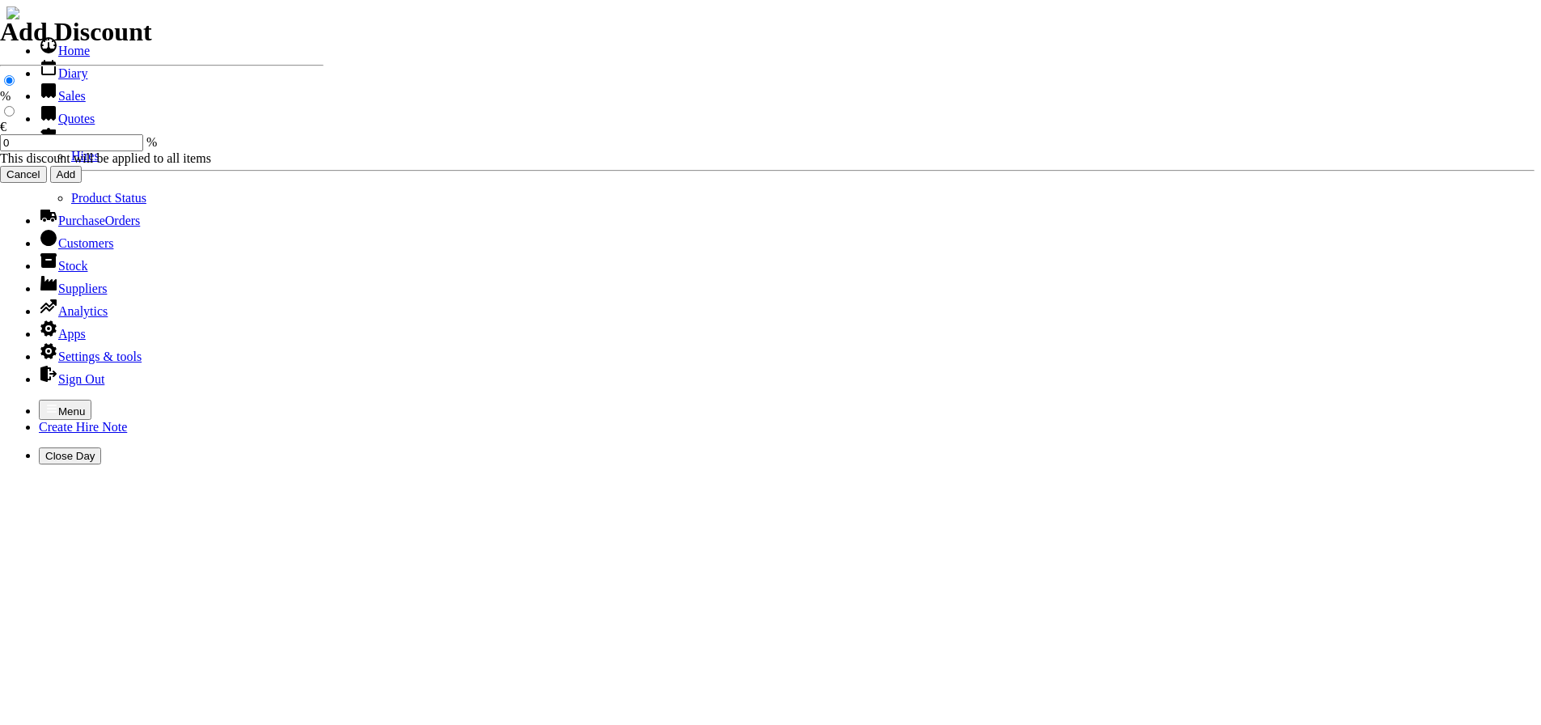
click at [71, 163] on link "Hires" at bounding box center [85, 156] width 28 height 14
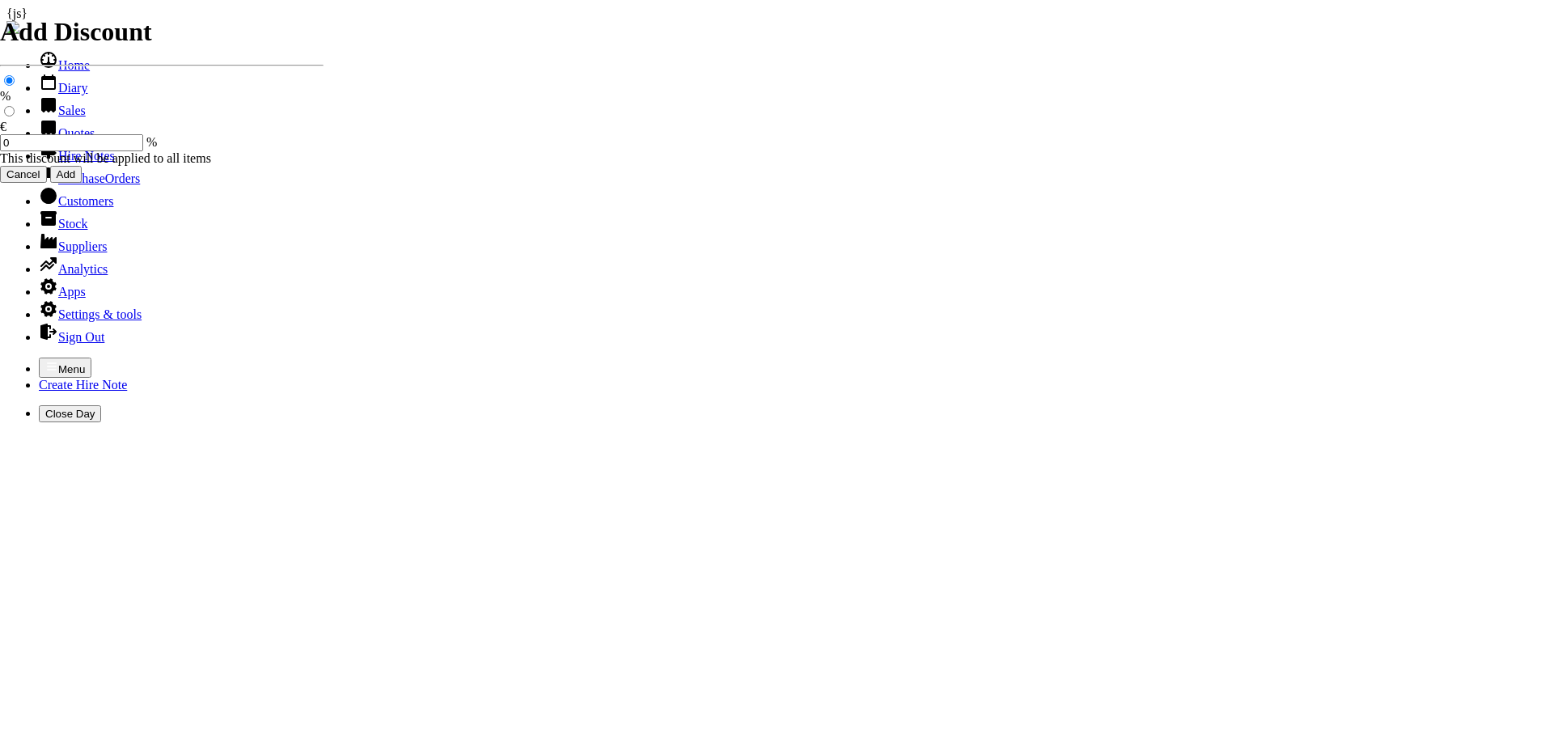
type input "SEAMUS"
type input "[DATE]"
select select "2"
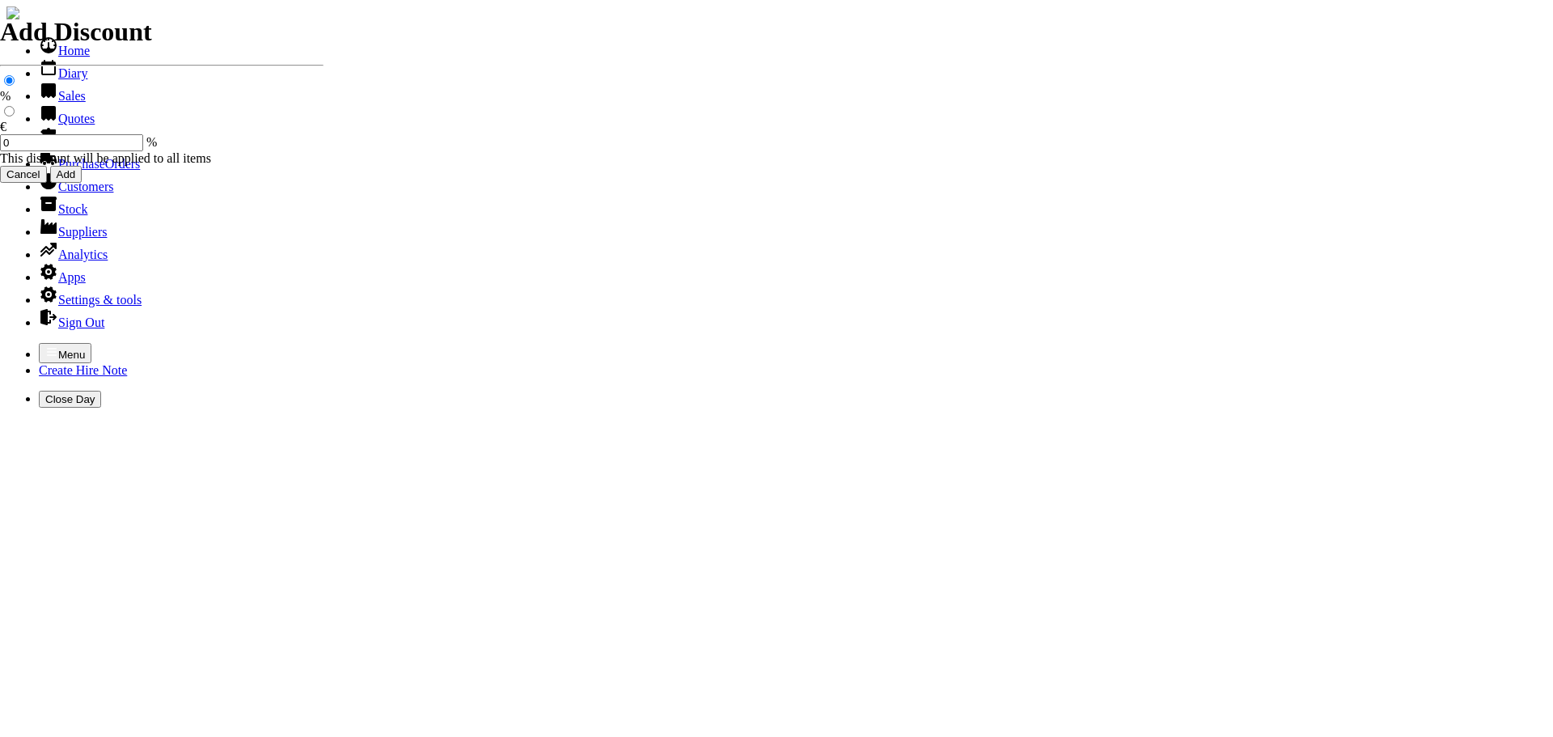
type input "[DATE]"
select select "HO"
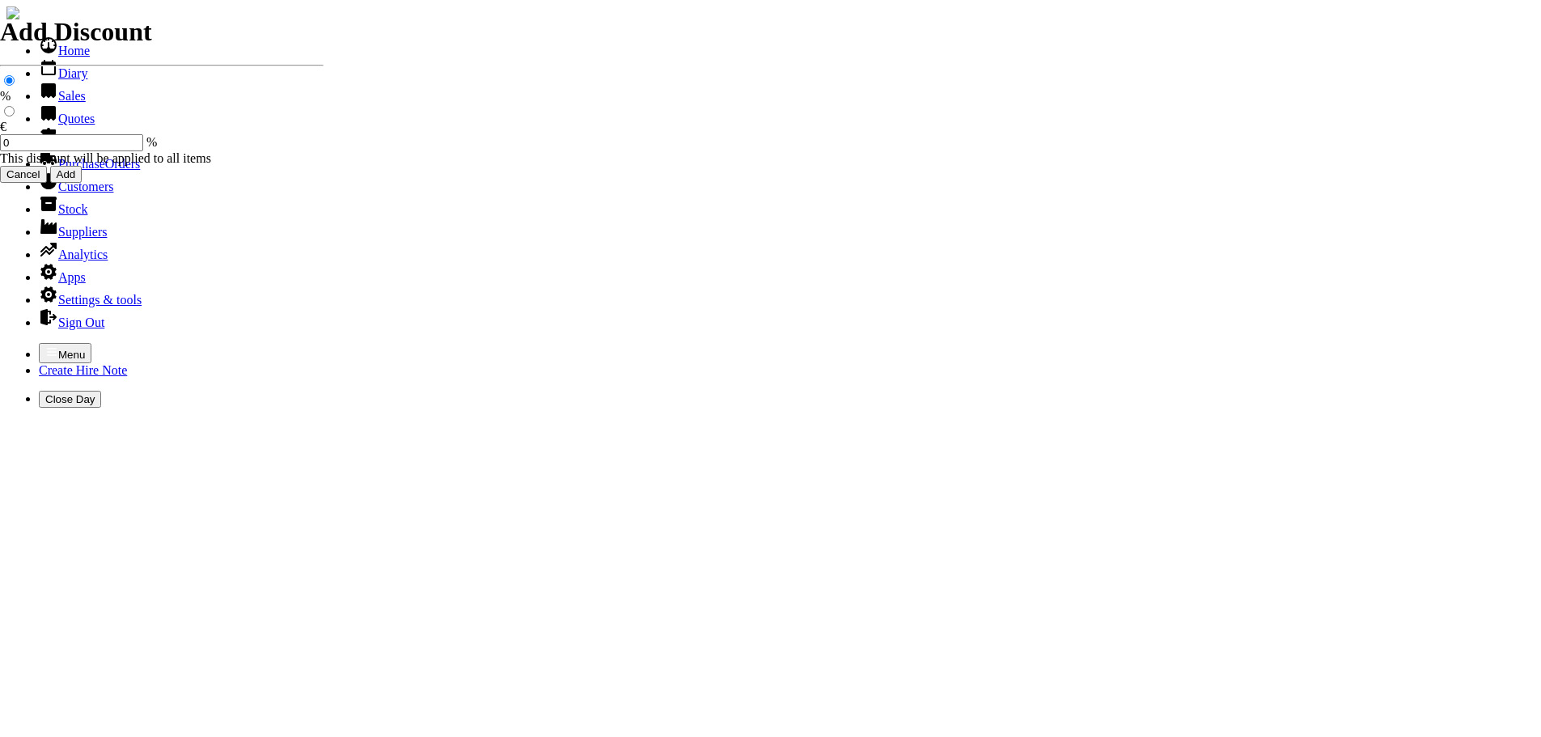
select select "3"
select select "2"
type input "101481"
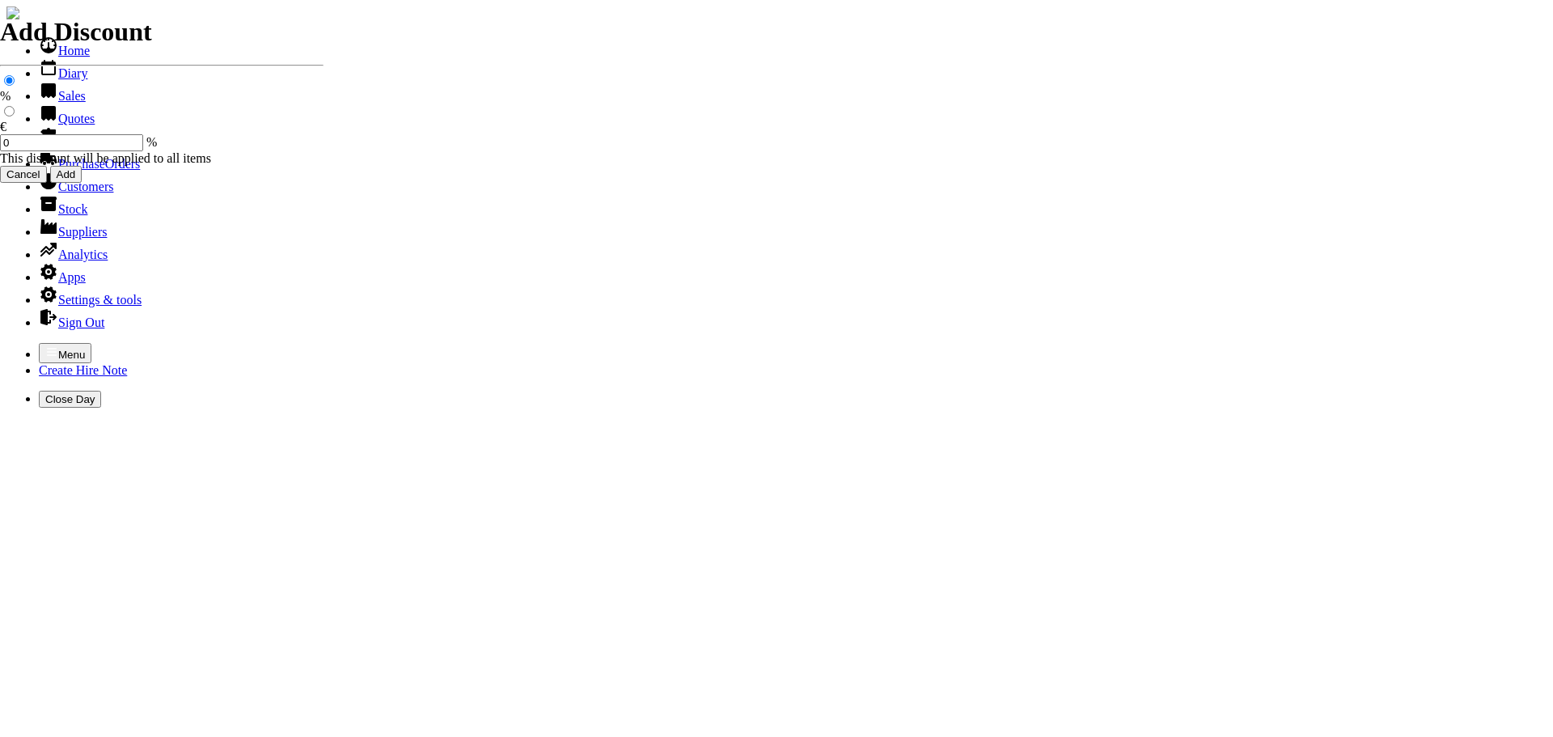
type input "stefculleton@dsgpack.ie"
type input "seamus"
select select "HO"
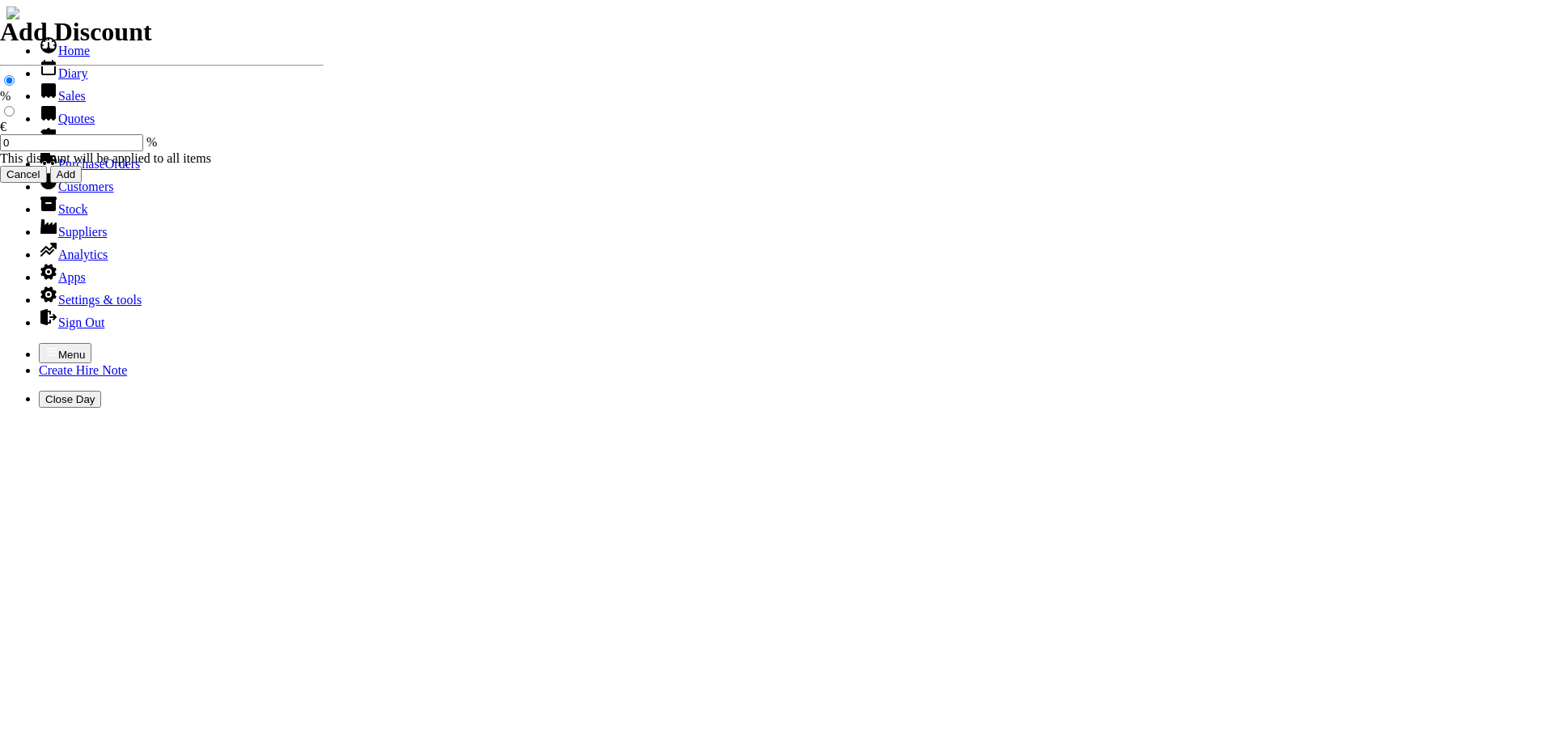
drag, startPoint x: 0, startPoint y: 0, endPoint x: 11, endPoint y: 15, distance: 18.0
click at [45, 345] on icon "button" at bounding box center [51, 351] width 13 height 13
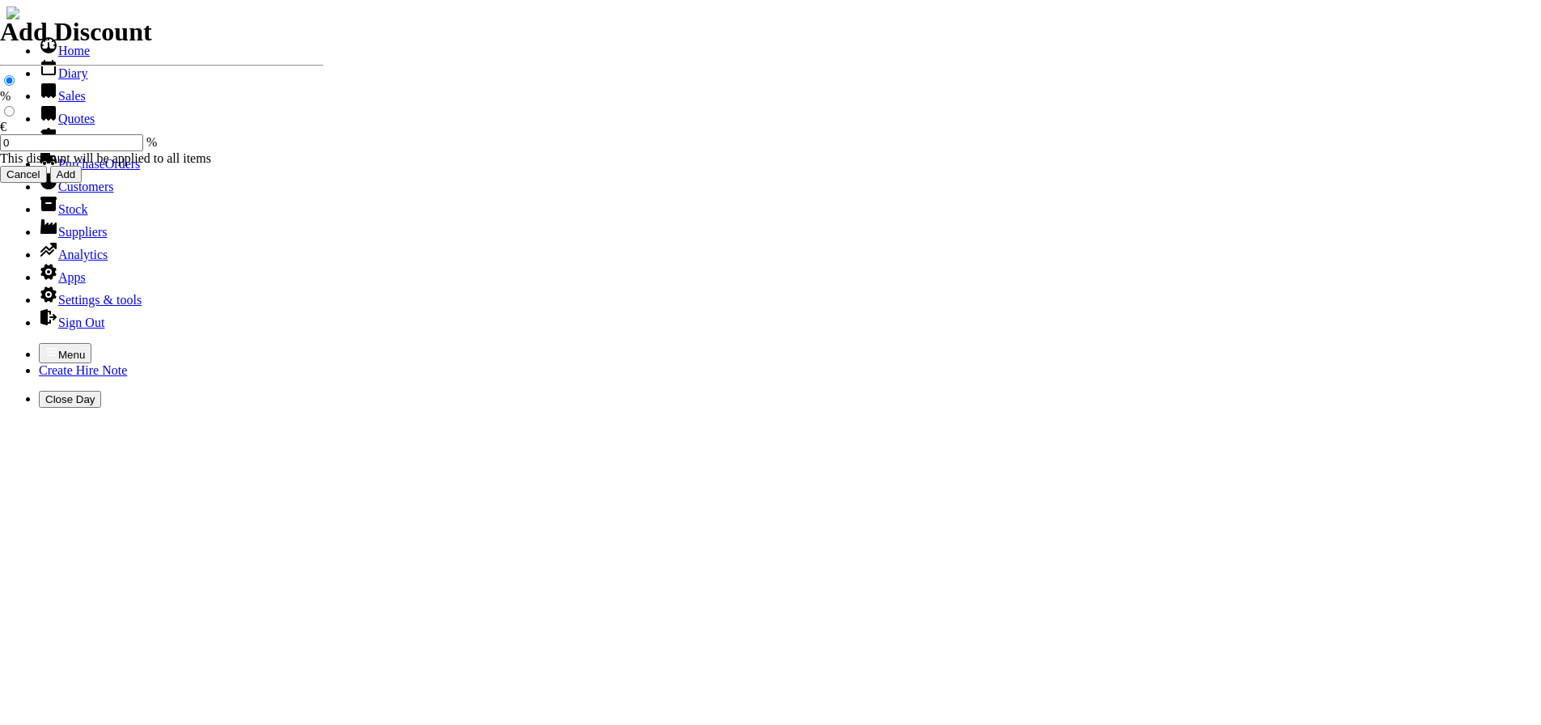
click at [55, 148] on link "Hire Notes" at bounding box center [77, 141] width 76 height 14
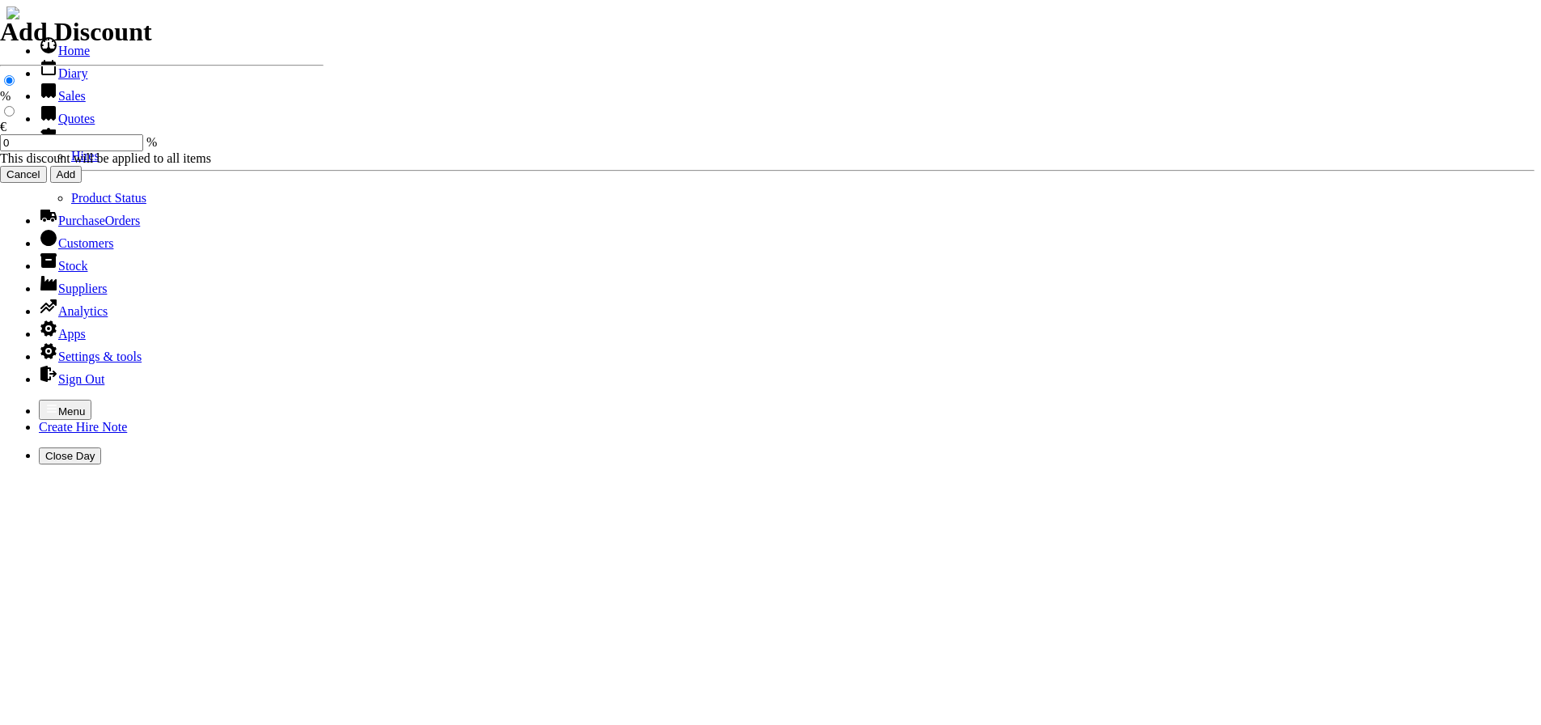
click at [71, 163] on link "Hires" at bounding box center [85, 156] width 28 height 14
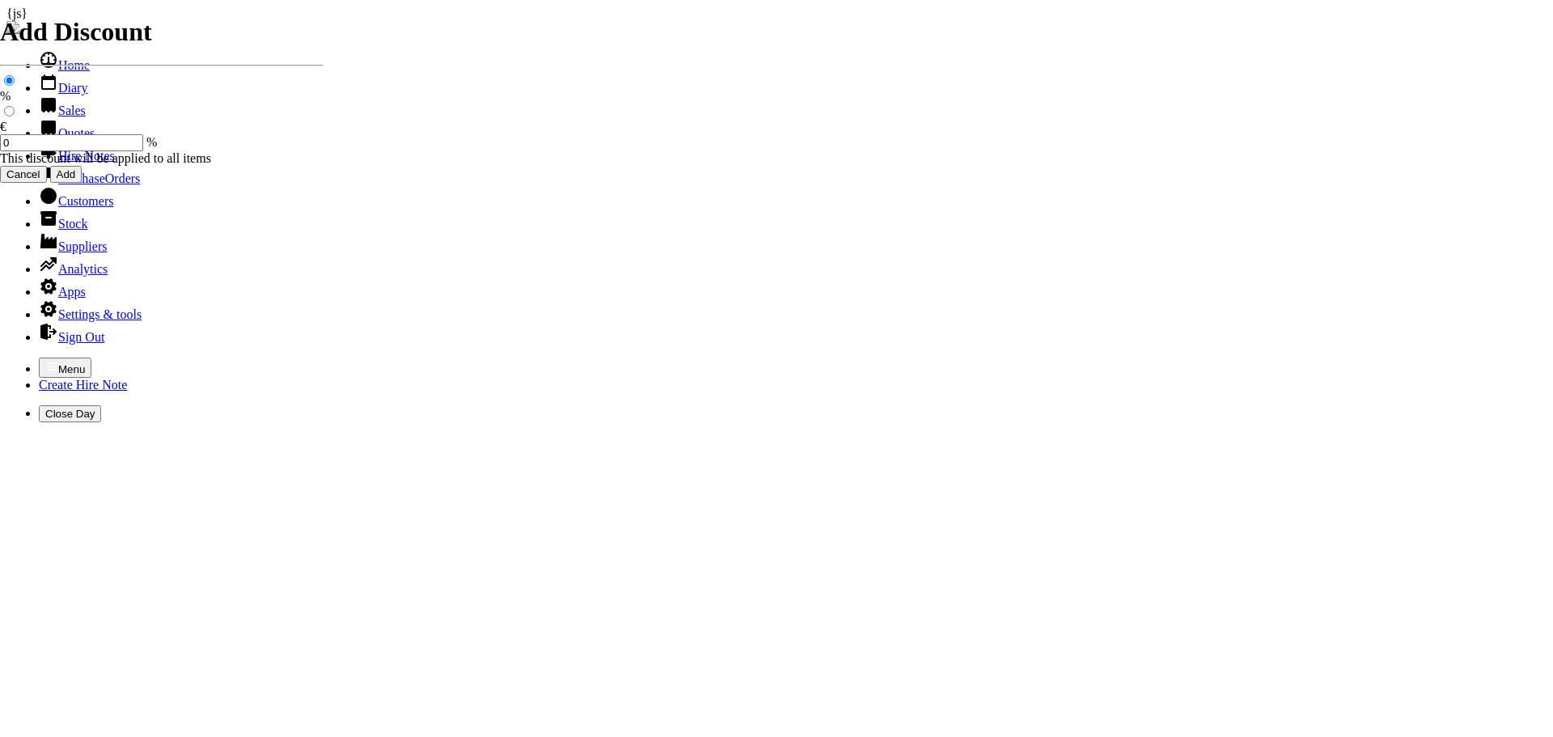
type input "JAMIE"
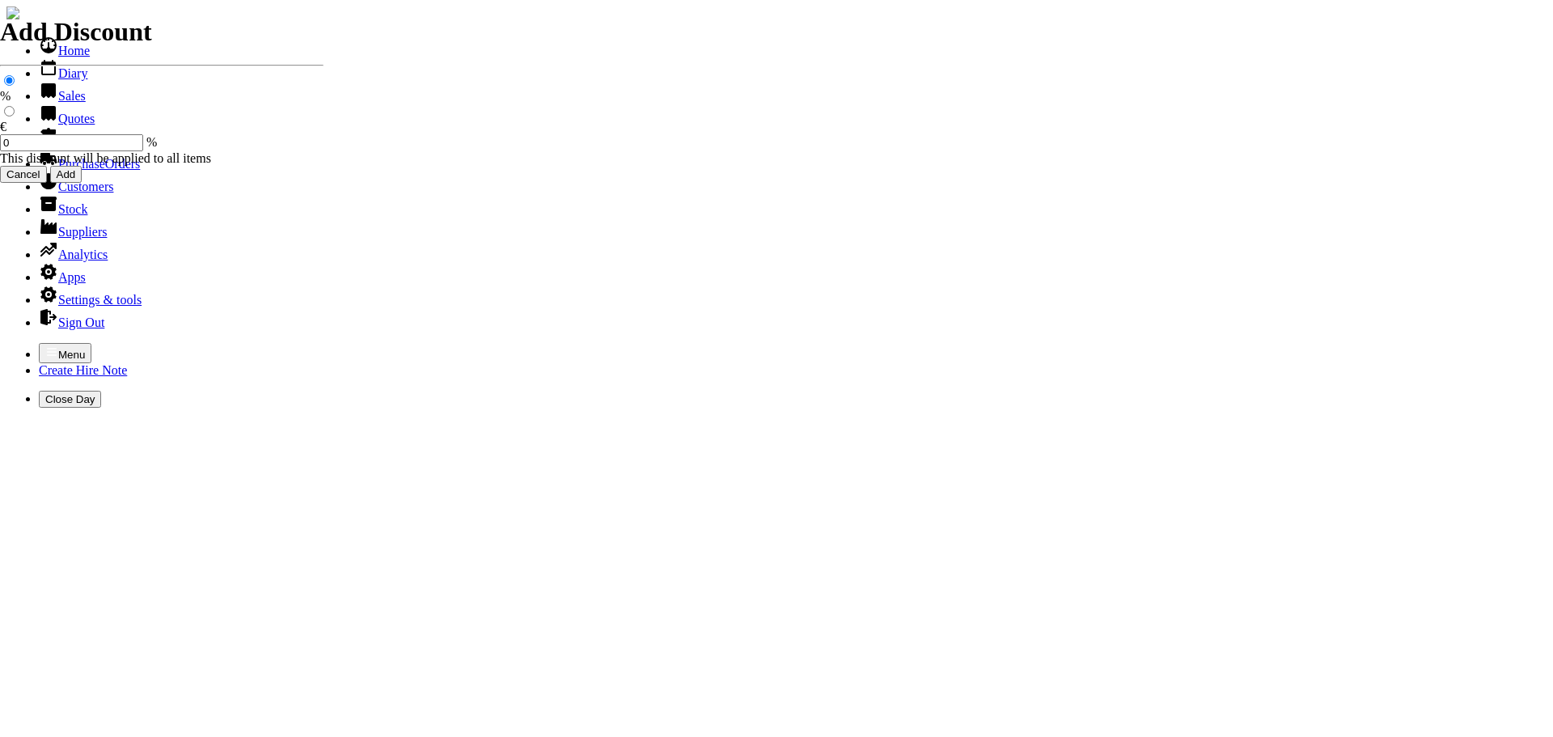
type input "DSG"
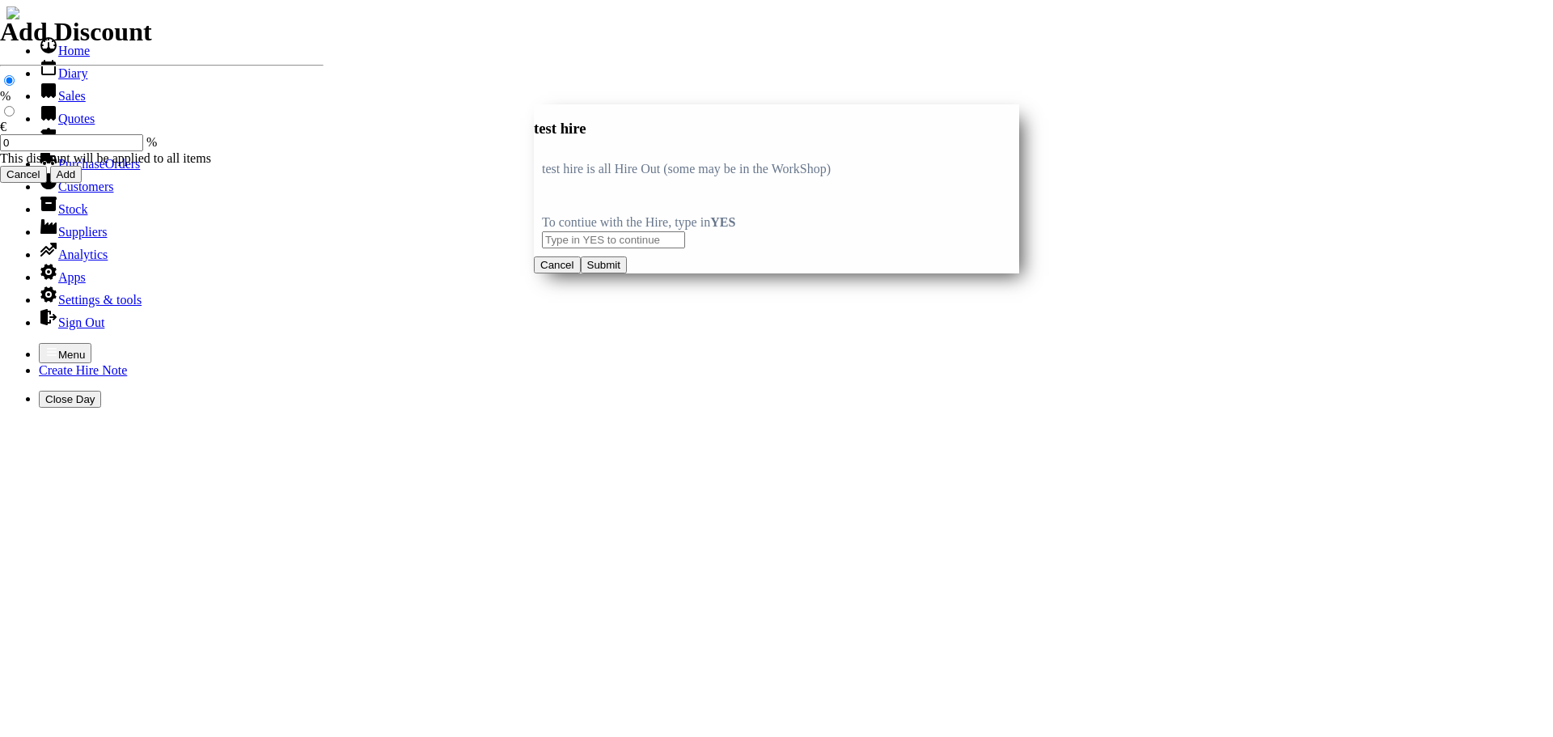
click at [581, 273] on button "Cancel" at bounding box center [557, 264] width 47 height 17
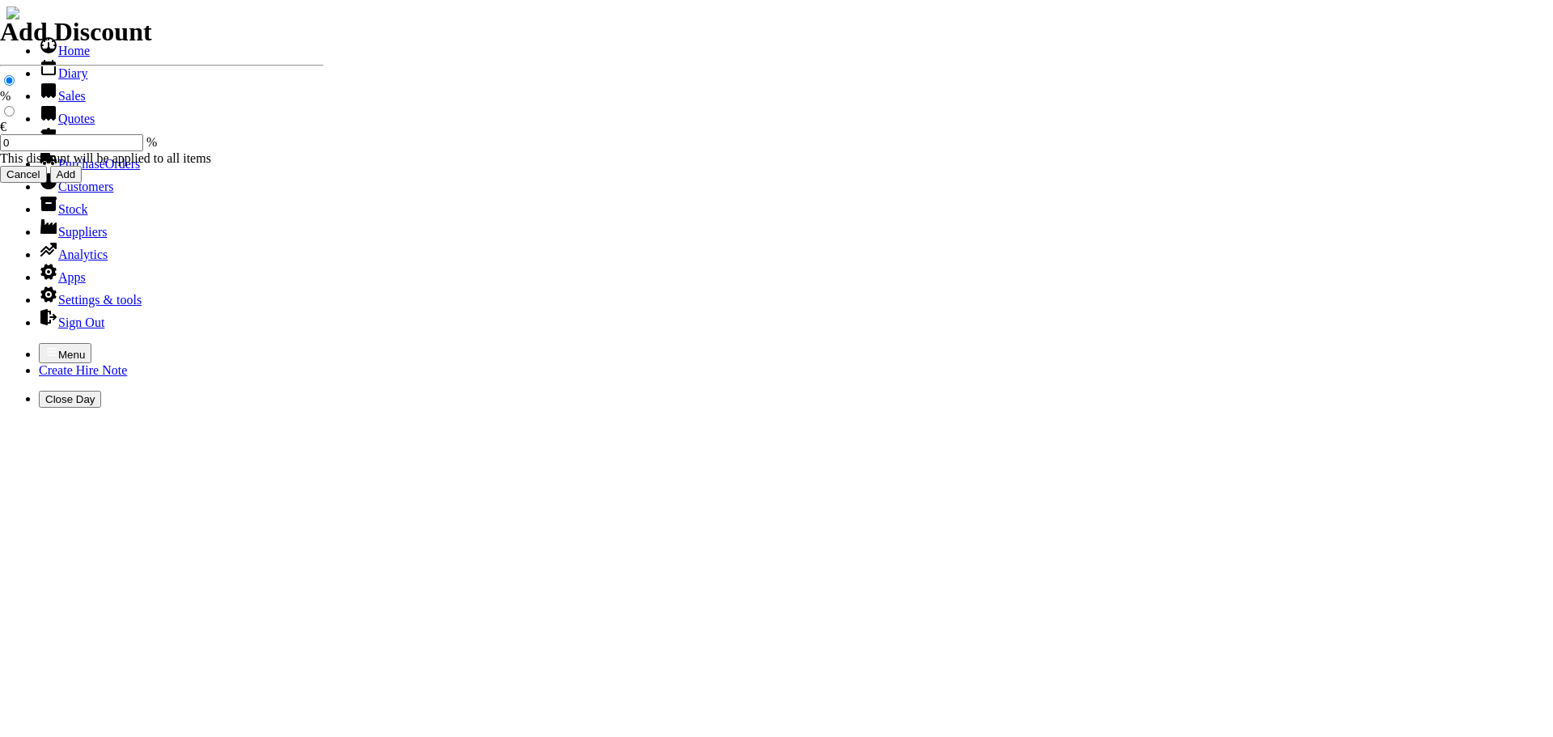
type input "t"
type input "HIRE OF GOODS"
select select "HO"
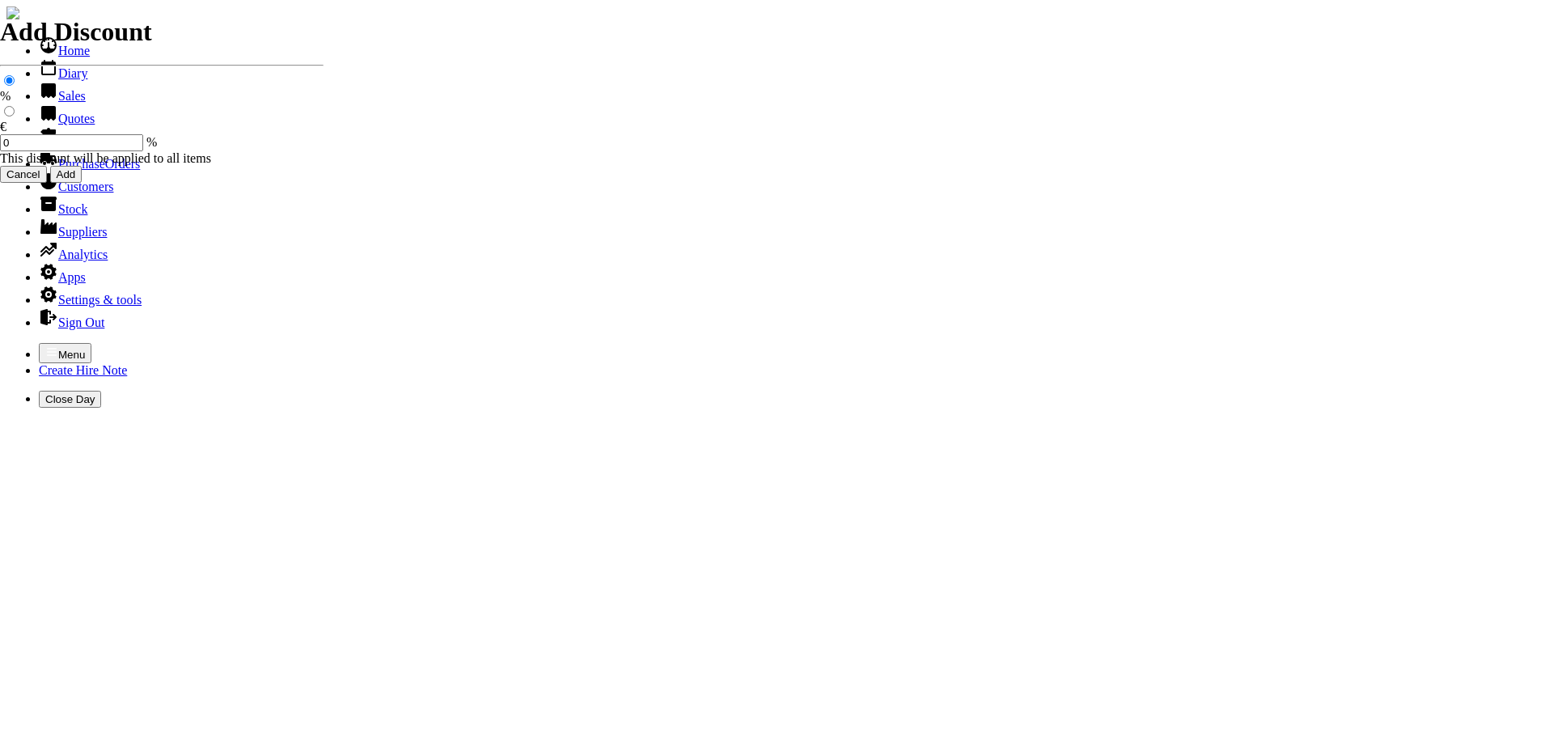
click at [47, 348] on icon "button" at bounding box center [52, 351] width 10 height 7
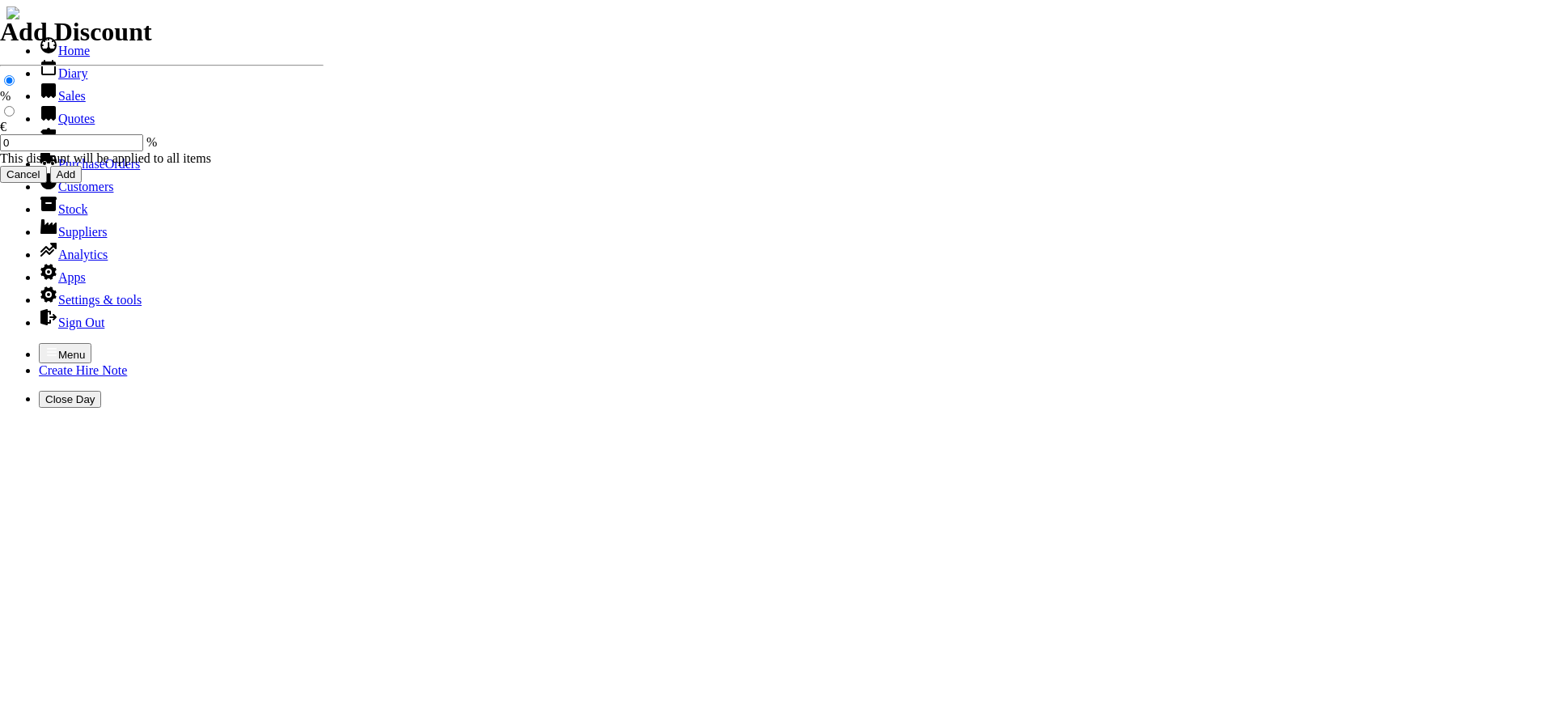
click at [61, 103] on link "Sales" at bounding box center [62, 96] width 47 height 14
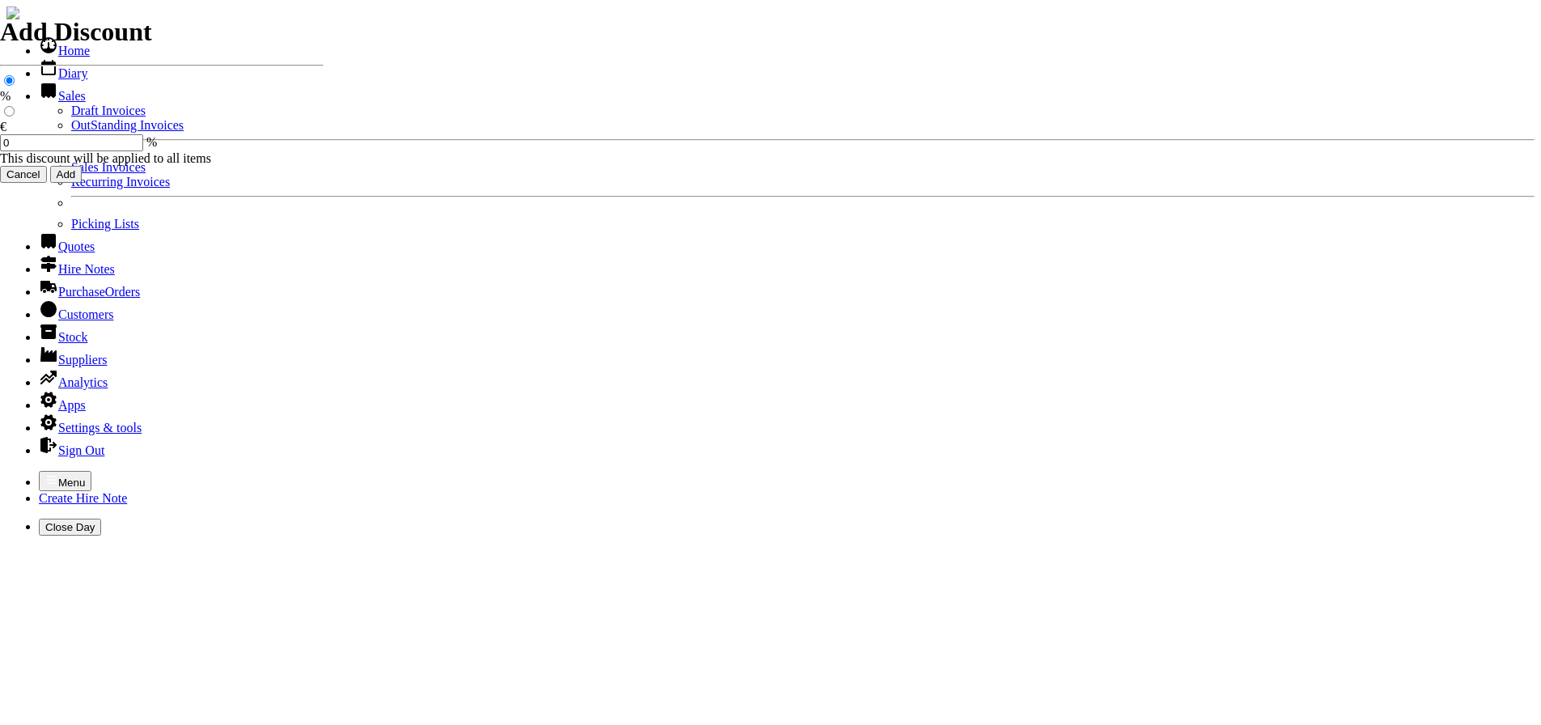
click at [61, 321] on link "Customers" at bounding box center [76, 314] width 74 height 14
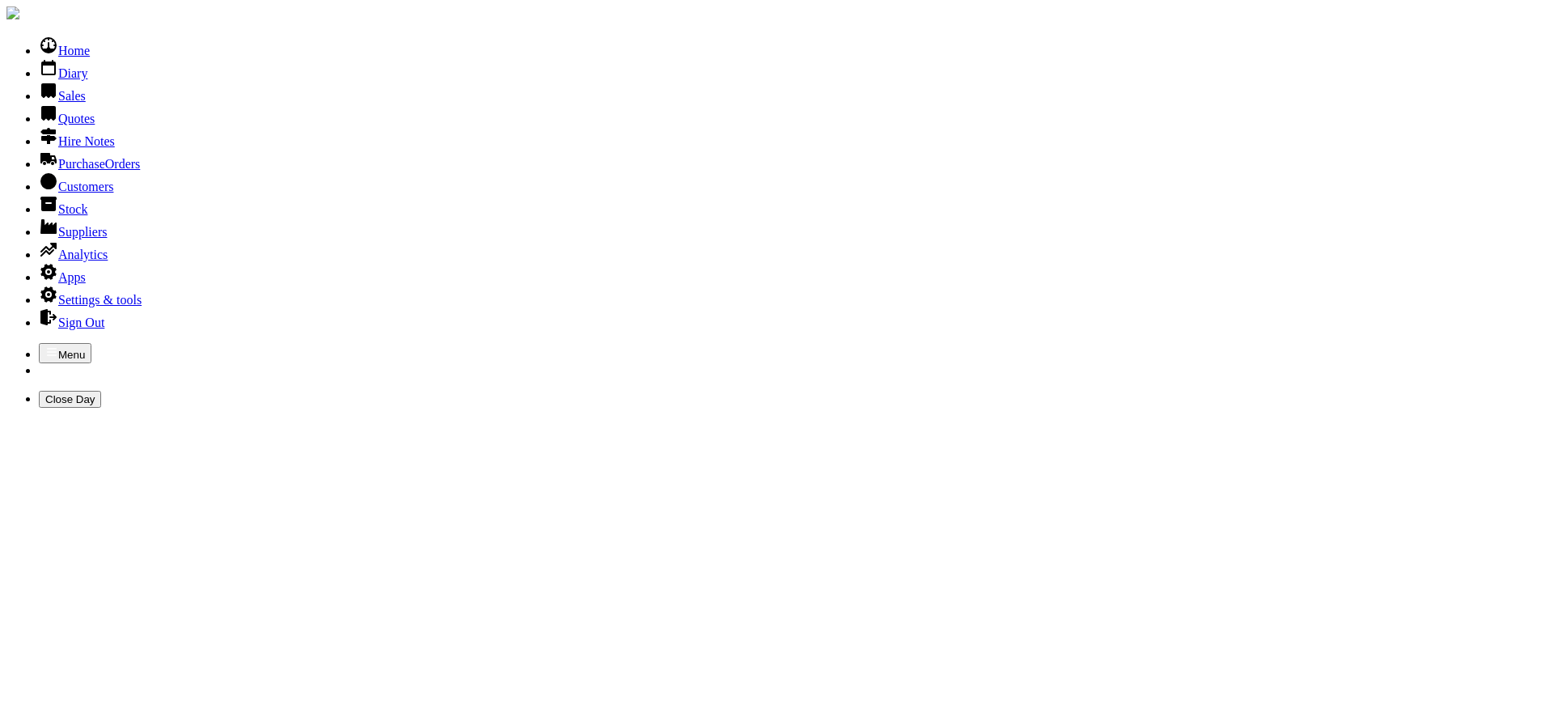
type input "ELITE"
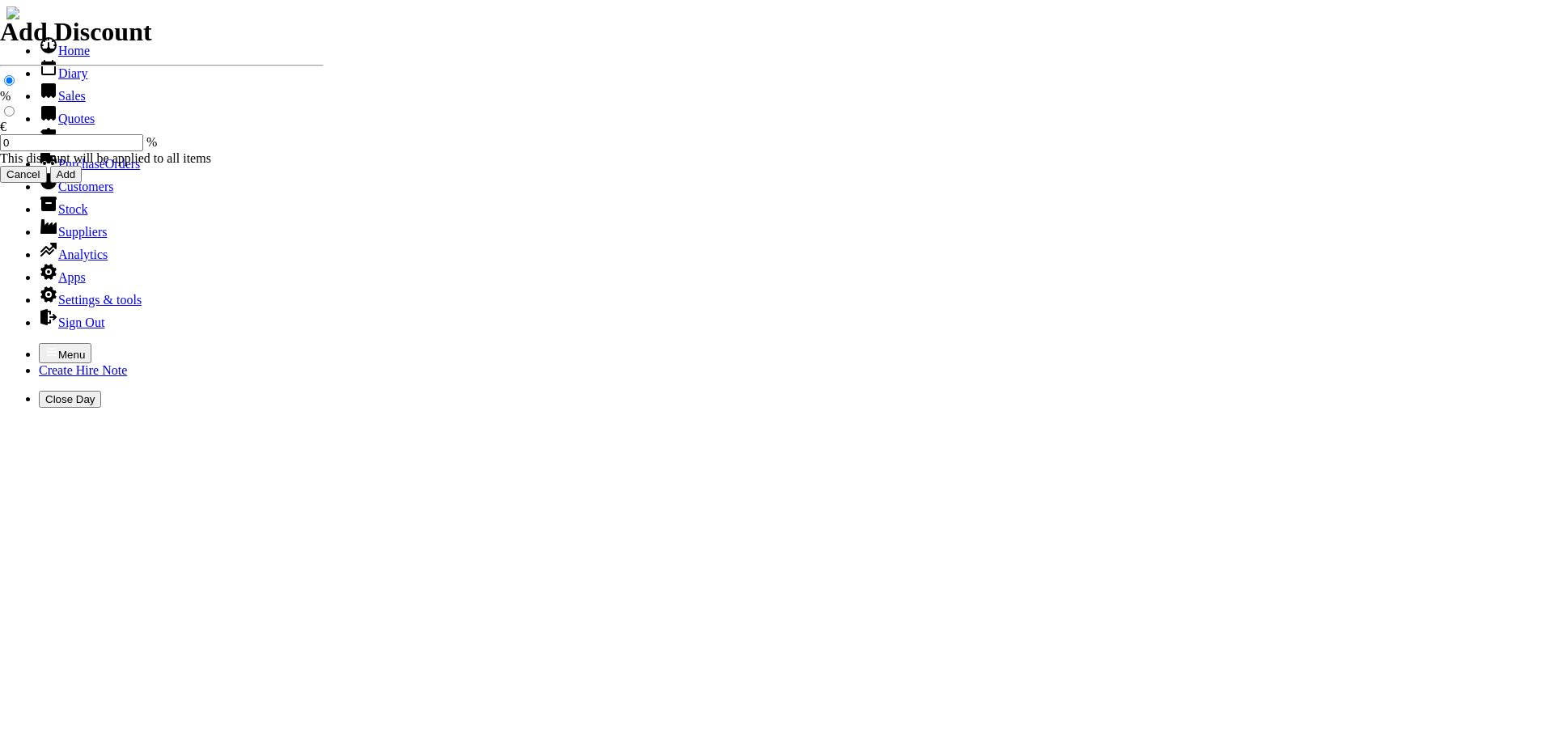
select select "HO"
click at [45, 345] on icon "button" at bounding box center [51, 351] width 13 height 13
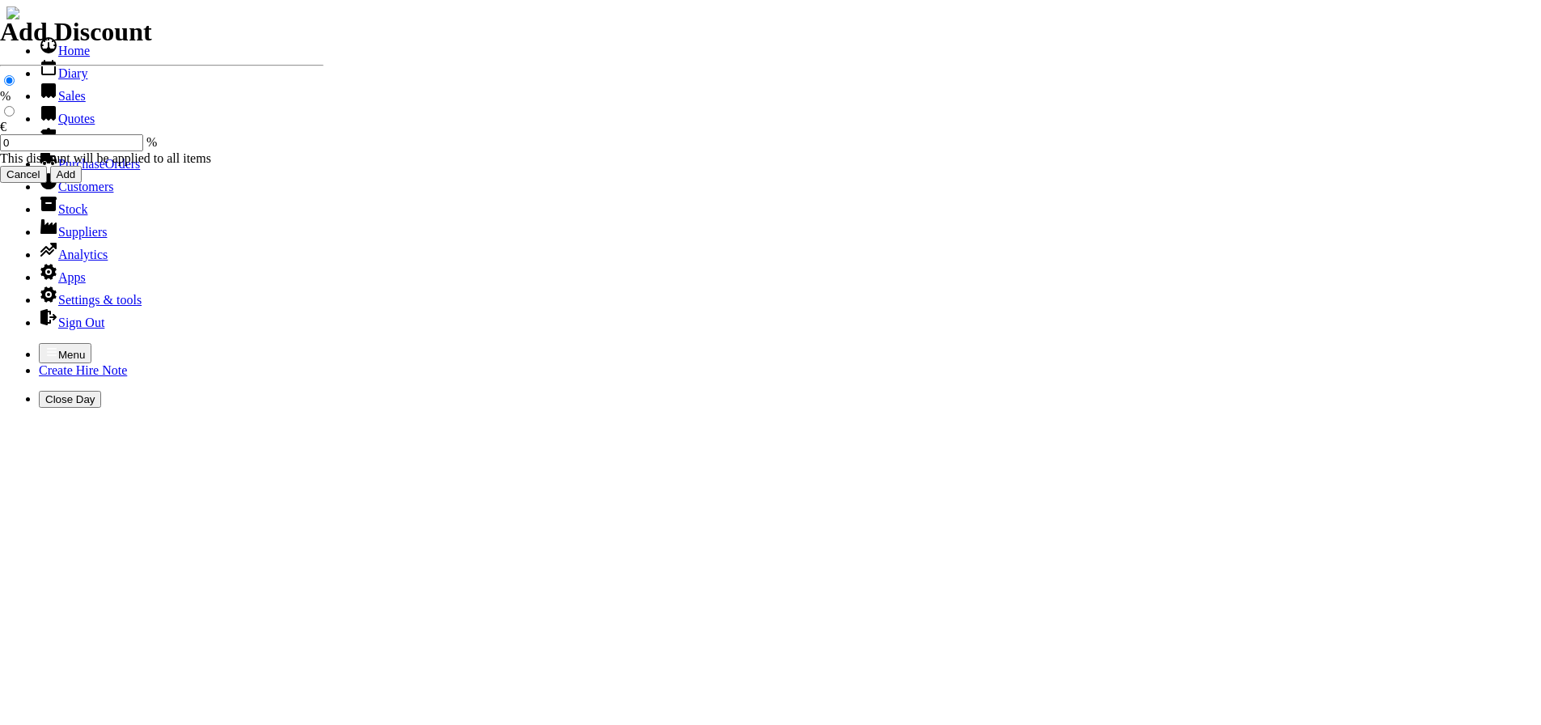
click at [60, 193] on link "Customers" at bounding box center [76, 187] width 74 height 14
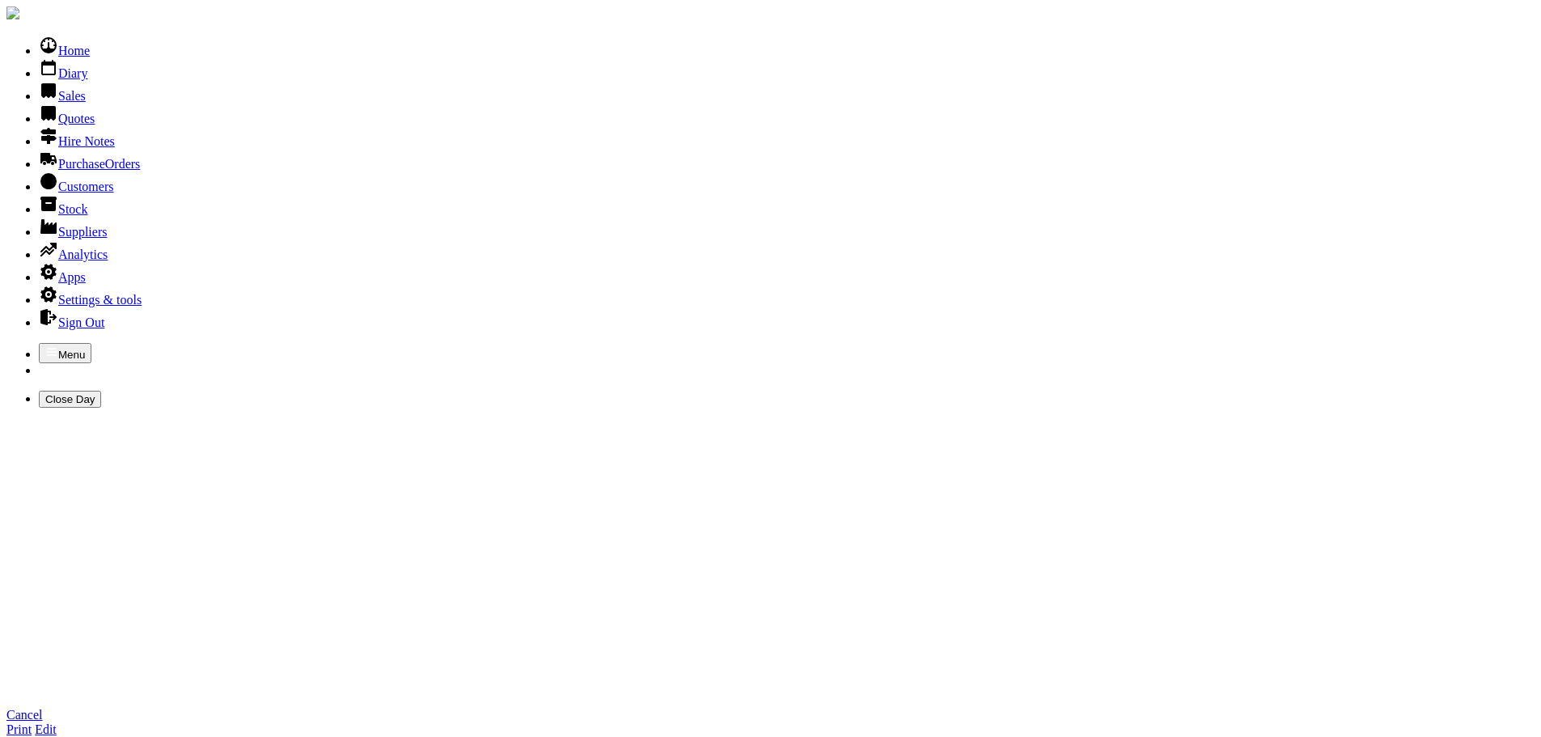
type input "DAIRY STRIDE LTD"
type input "PETER YOUNG"
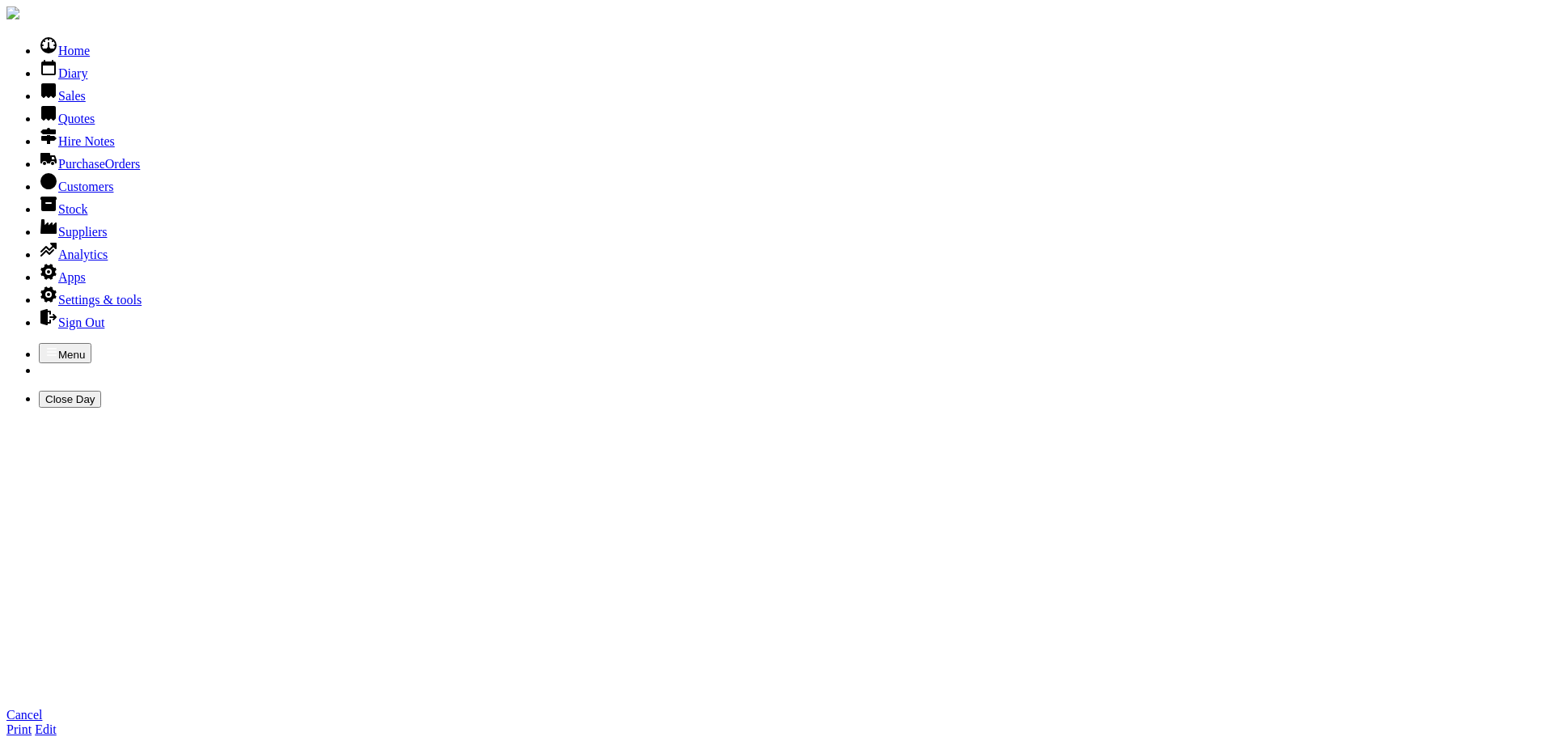
type input "DAIRY STRIDE LTD"
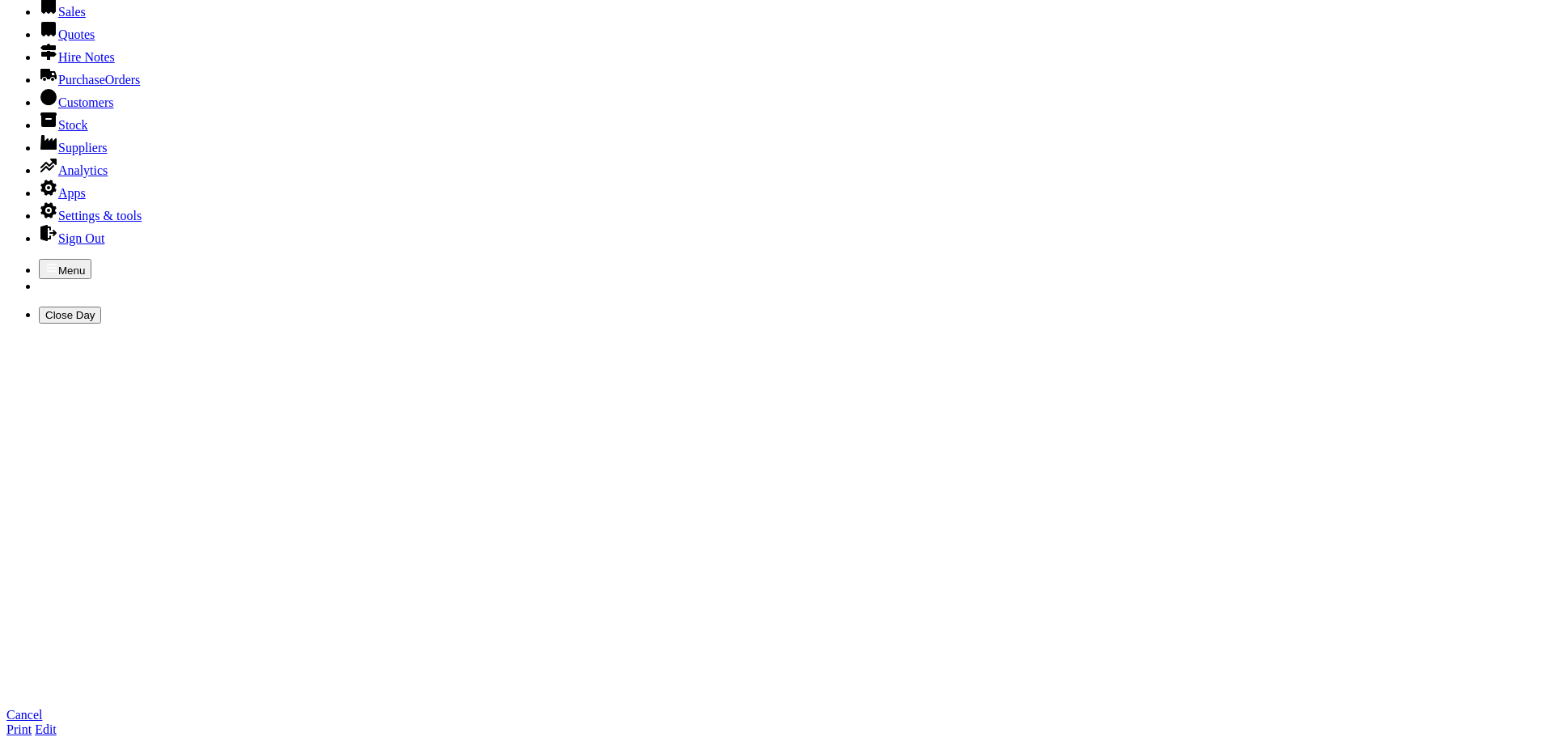
scroll to position [162, 0]
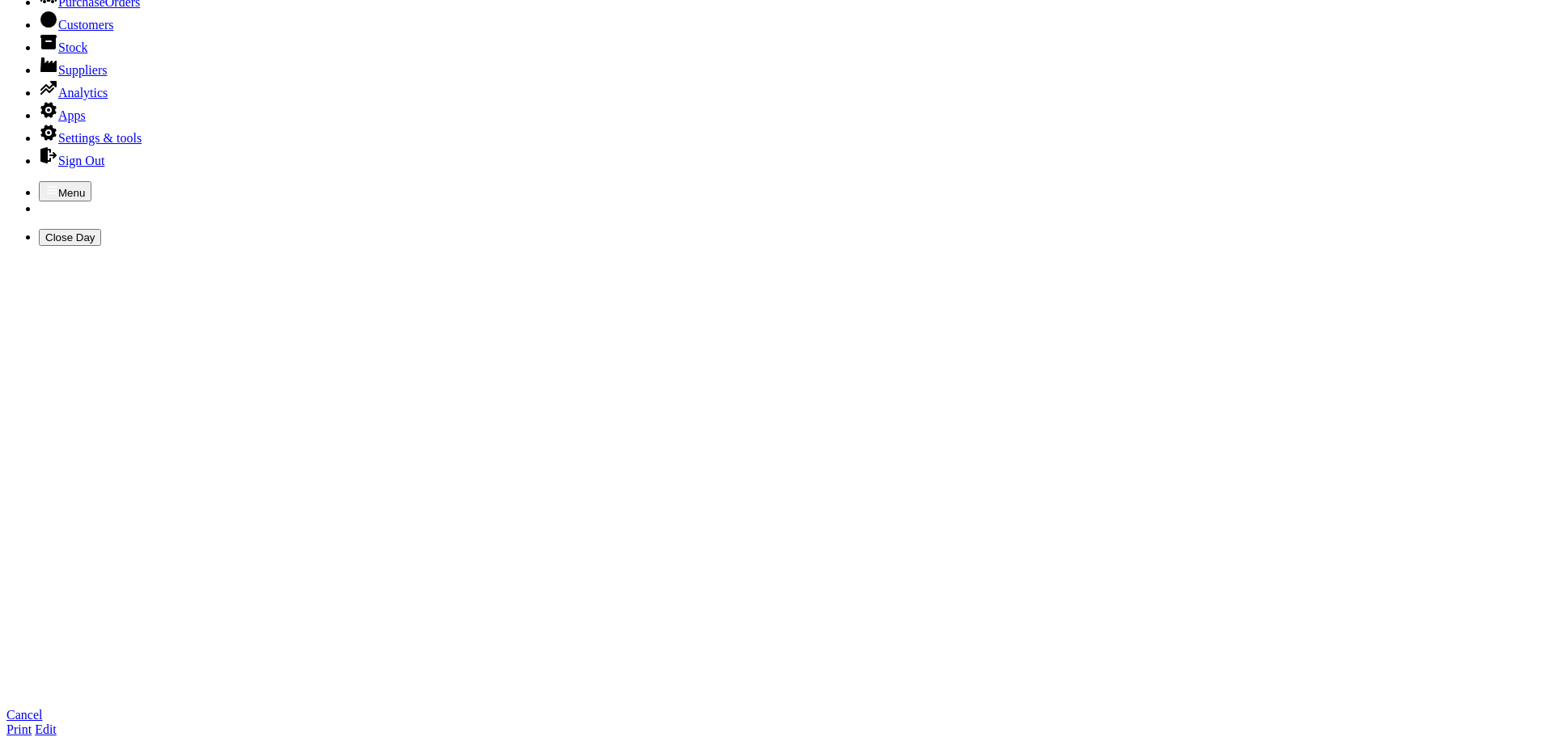
type textarea "KILDARE CO KILDARE"
type input "dairystride1@gmail.com"
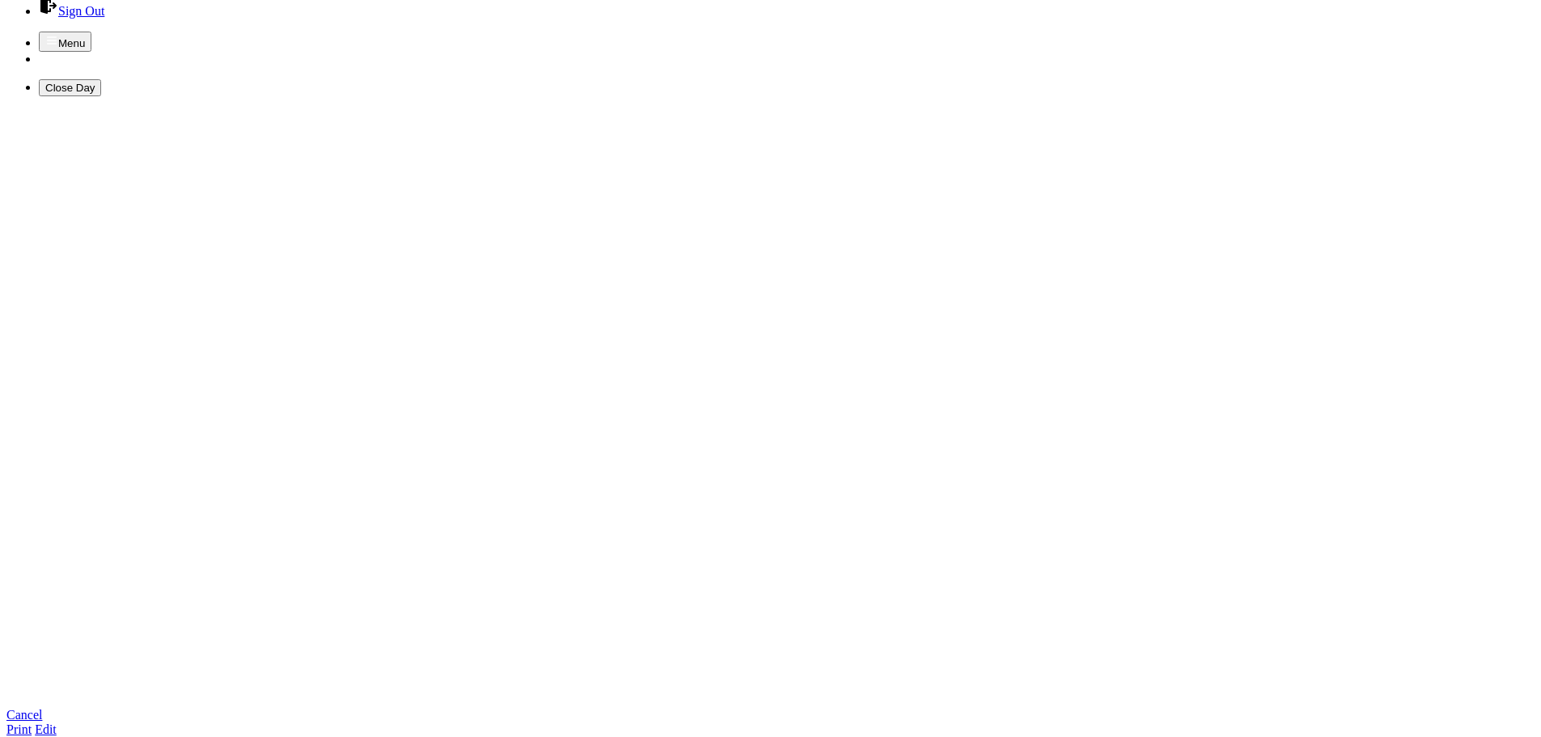
type input "087/2362293"
checkbox input "true"
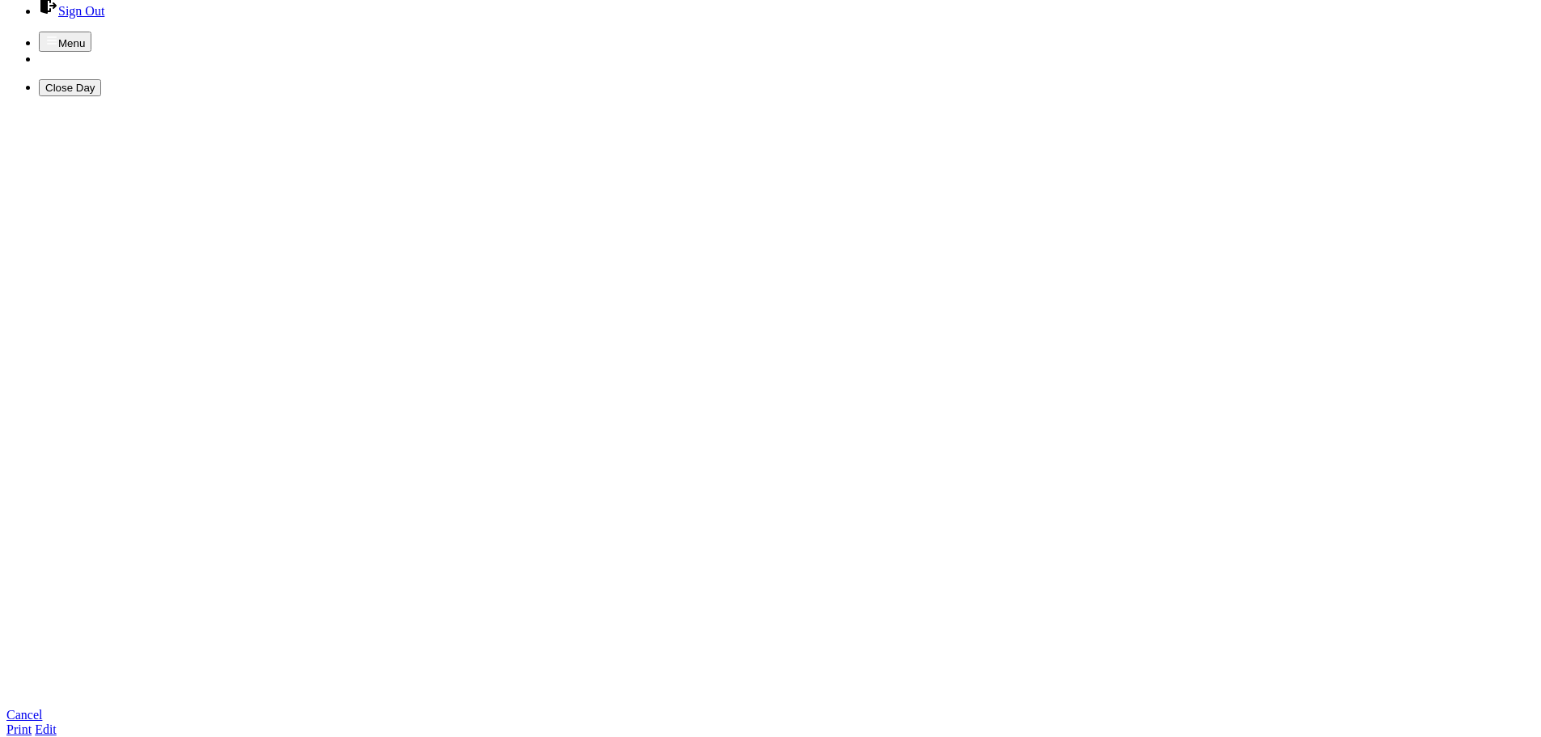
checkbox input "true"
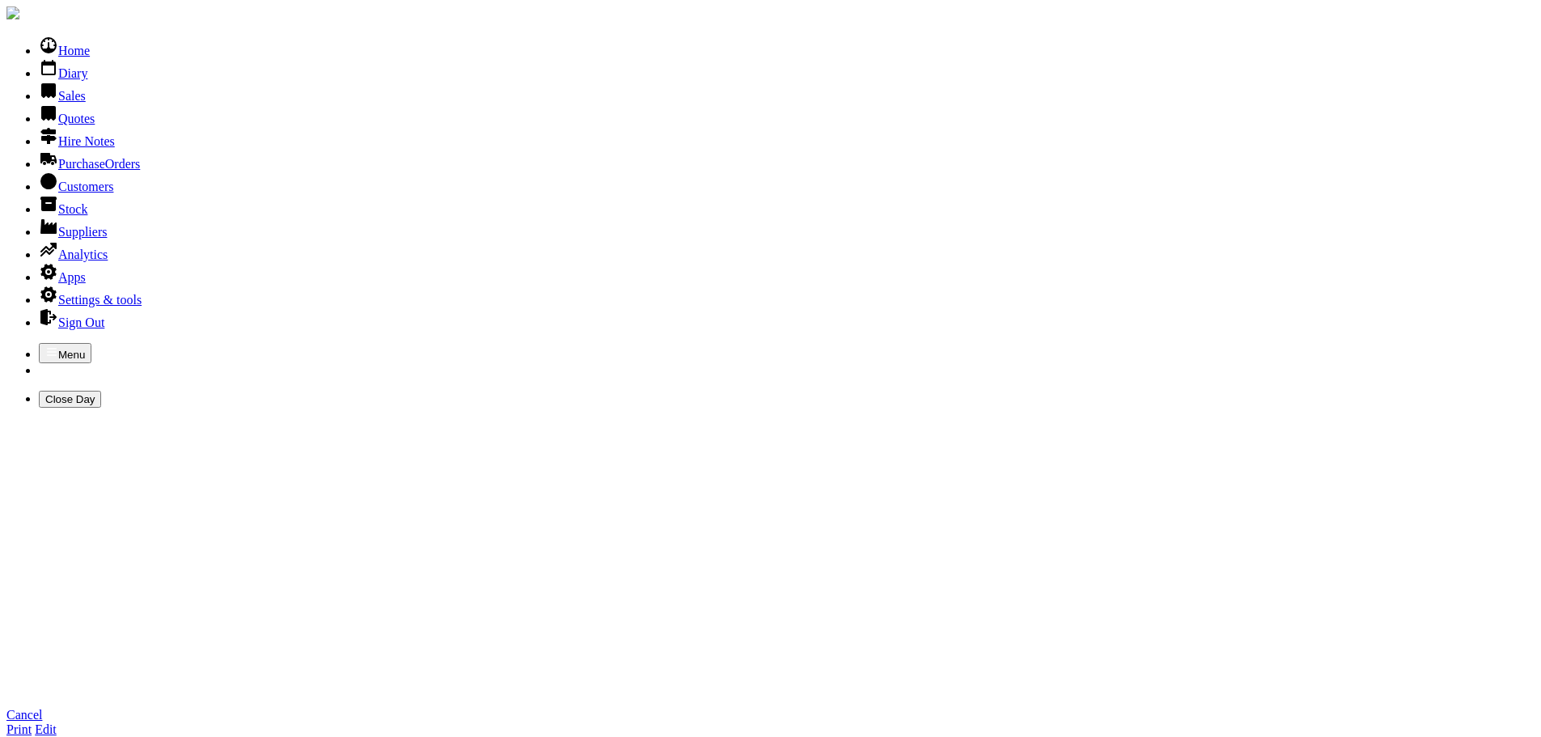
type input "d"
type input "DAIRY STRIDE"
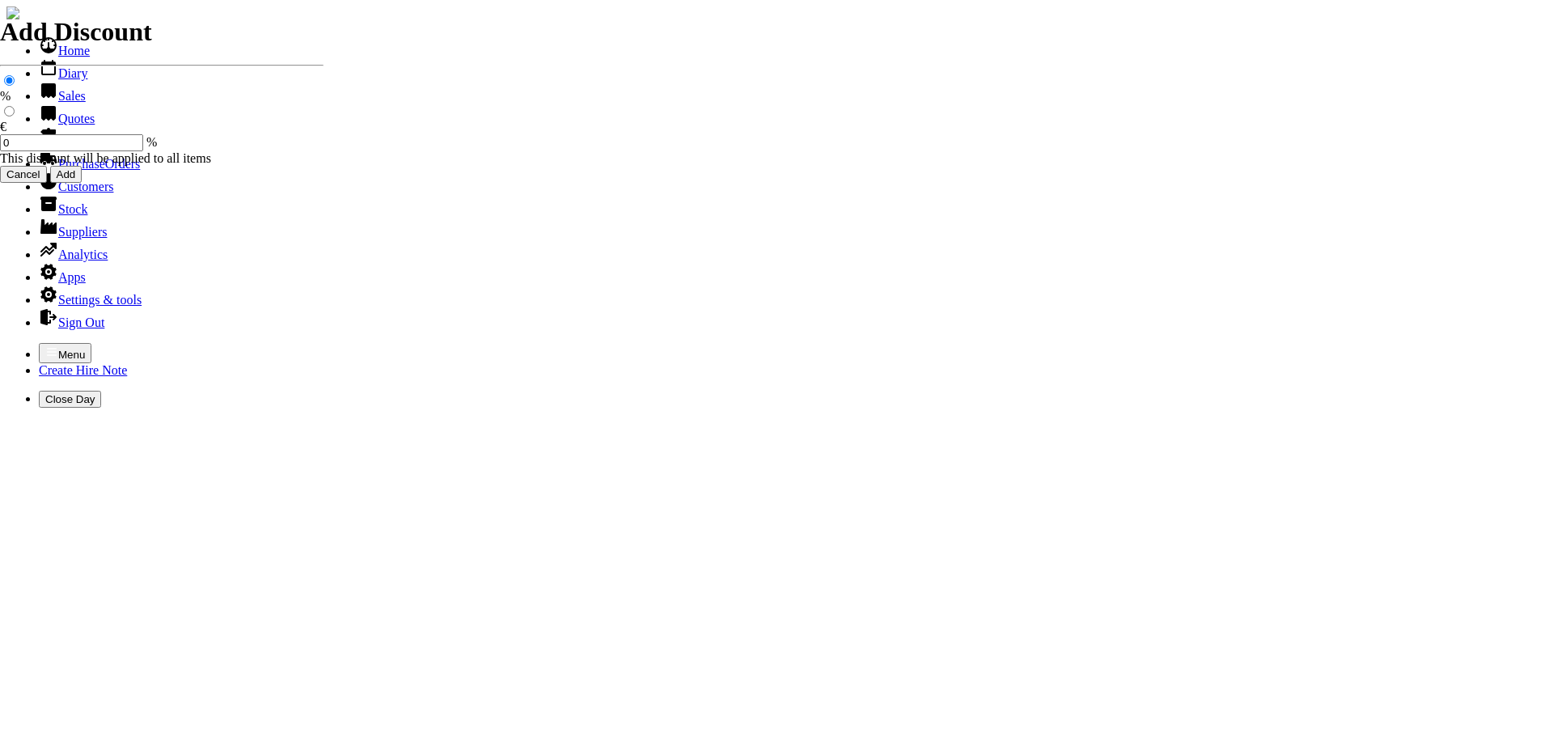
select select "HO"
click at [45, 345] on icon "button" at bounding box center [51, 351] width 13 height 13
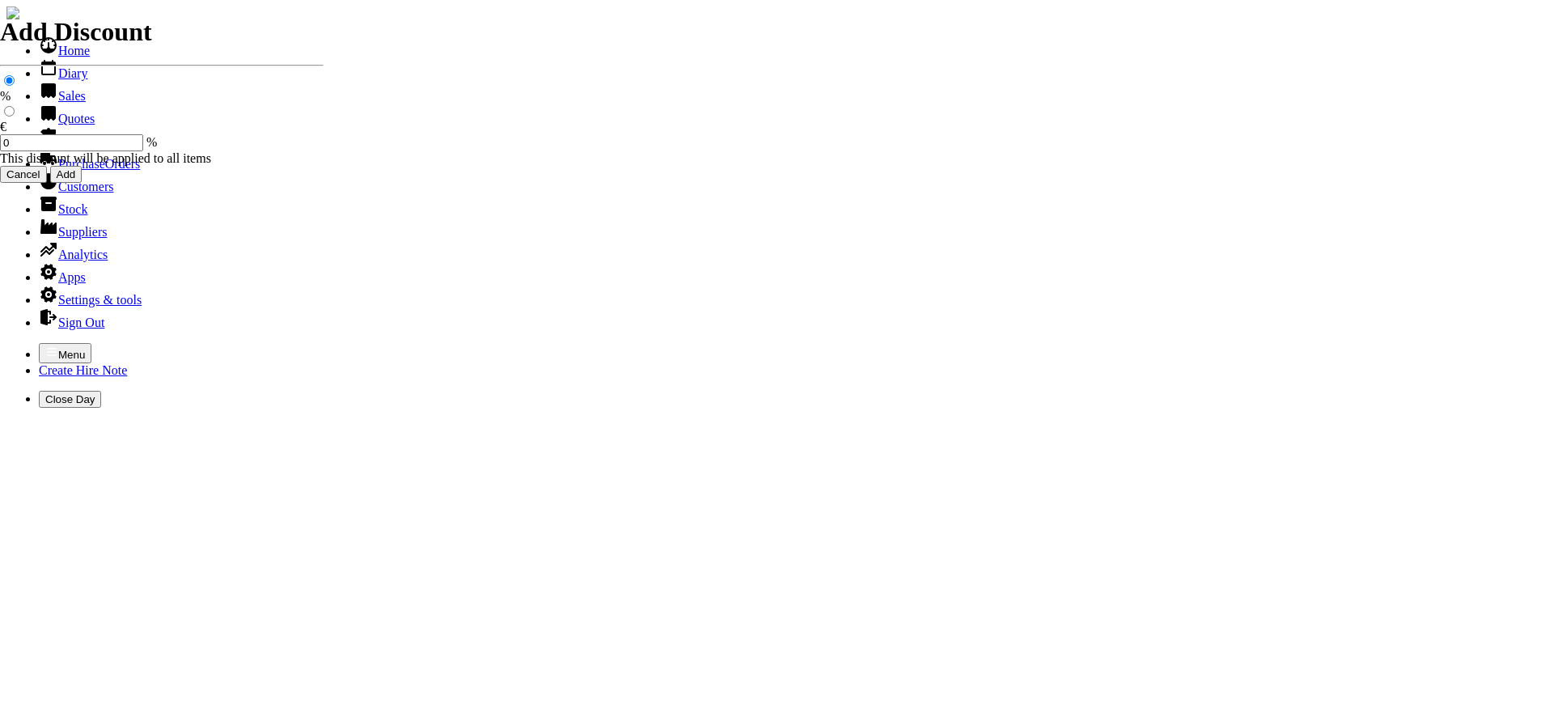
click at [60, 103] on link "Sales" at bounding box center [62, 96] width 47 height 14
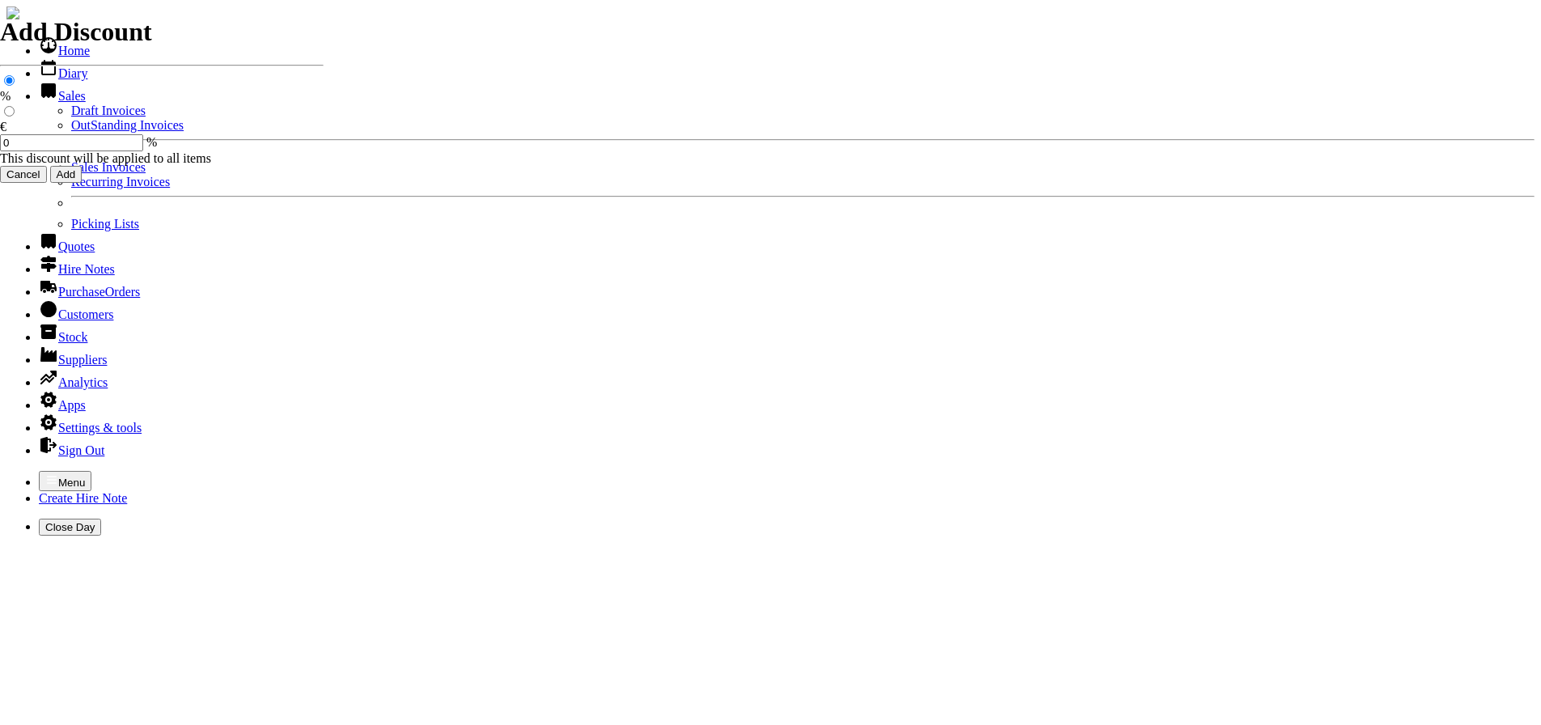
click at [71, 174] on link "Sales Invoices" at bounding box center [108, 167] width 74 height 14
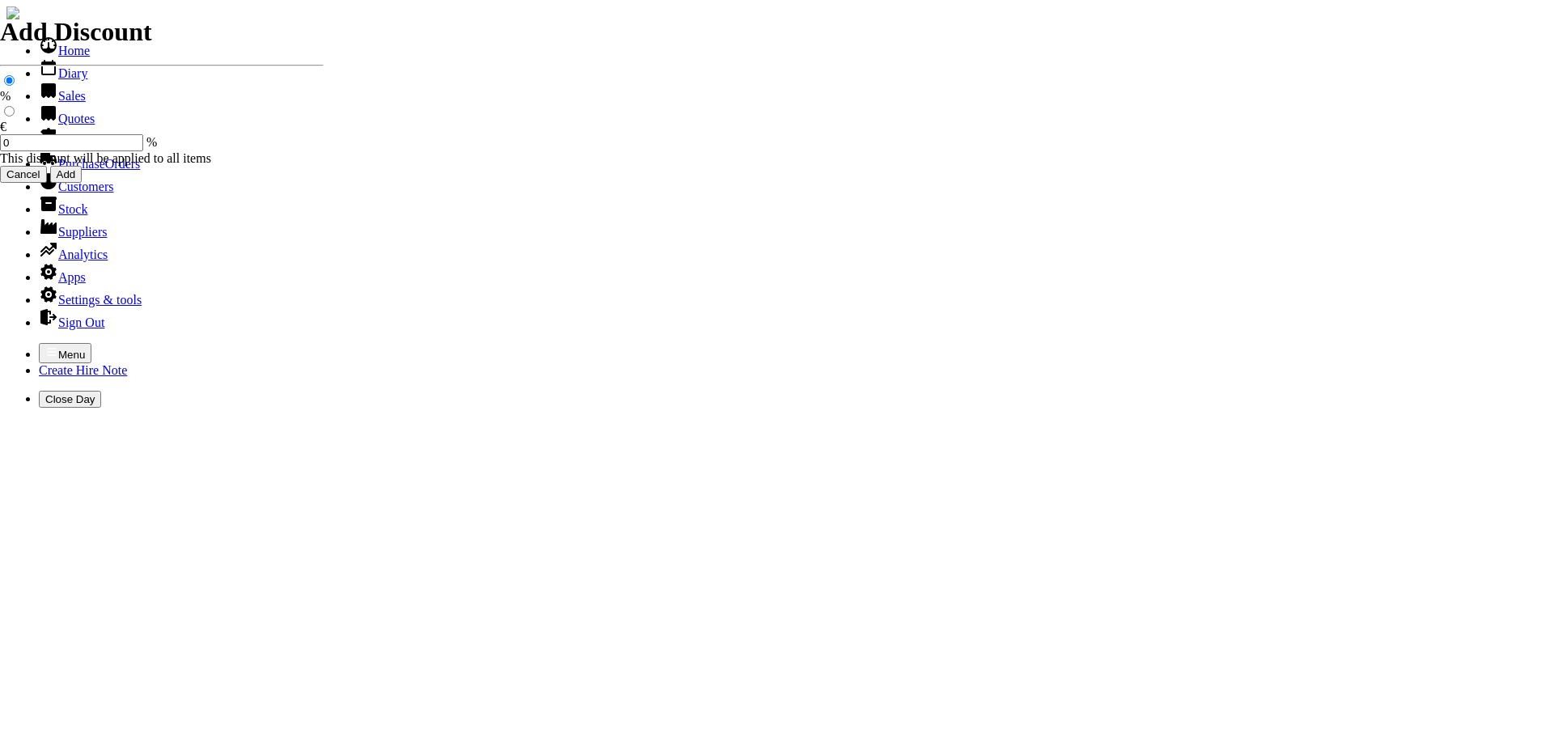
select select "HO"
type input "DAIRY"
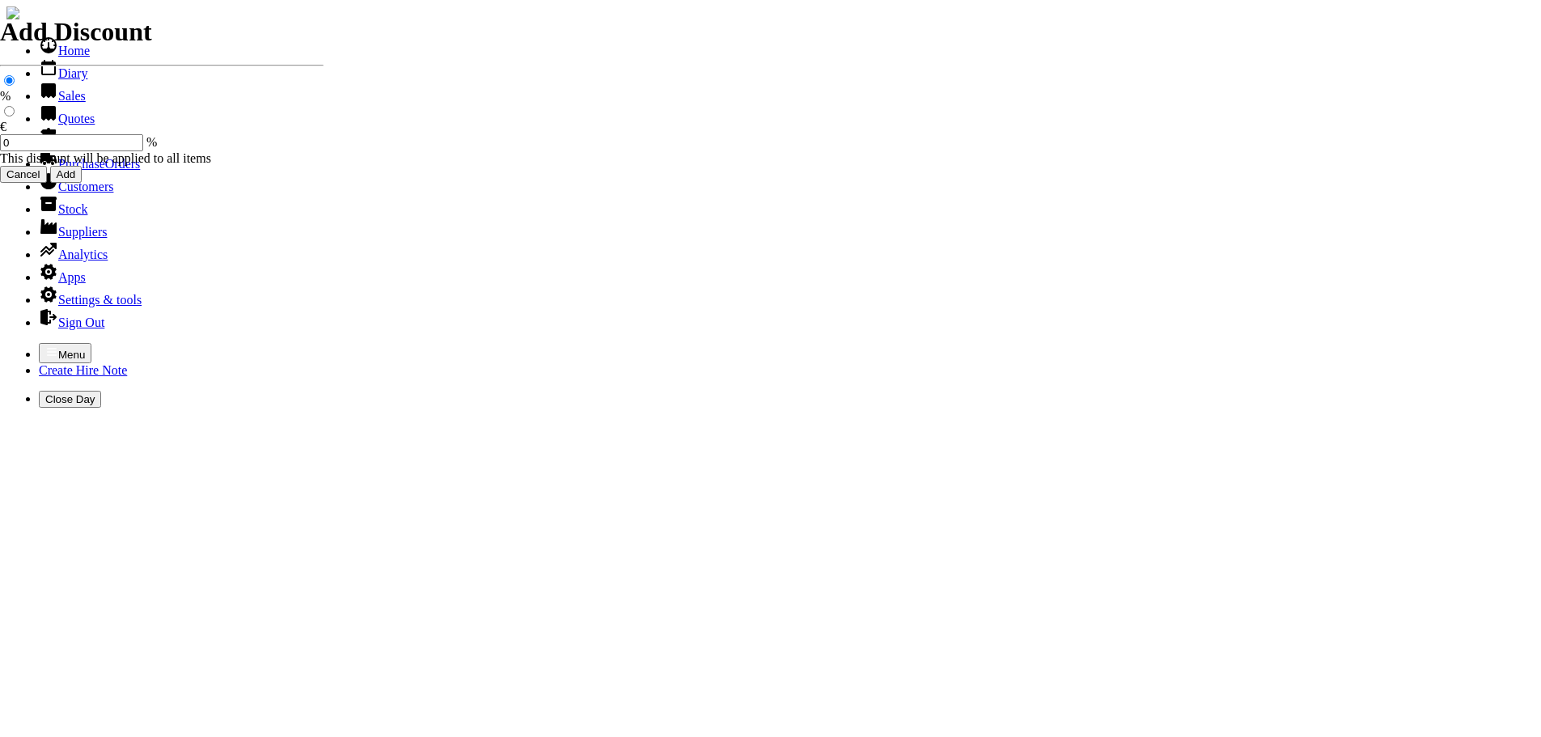
type input "PETER YOUNG"
type input "Repairs"
select select "2"
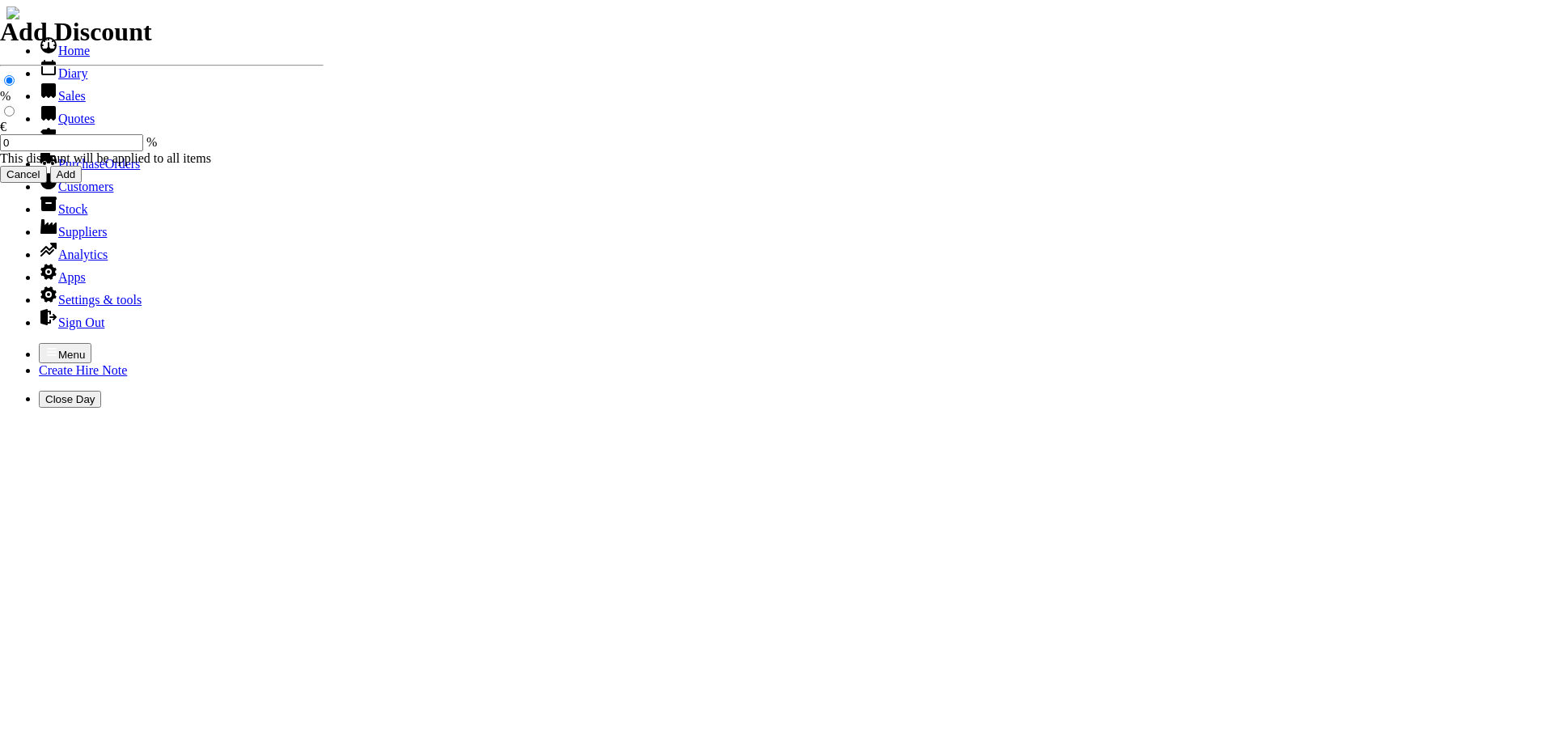
type input "Repairs TO 13HP PETROL POWERWASHER"
drag, startPoint x: 247, startPoint y: 286, endPoint x: 250, endPoint y: 277, distance: 9.5
type textarea "Nature of Repair: NEW PULL CORD / NEW SPARK PLUG / NEW ENGINE OIL / NEW OIL IN …"
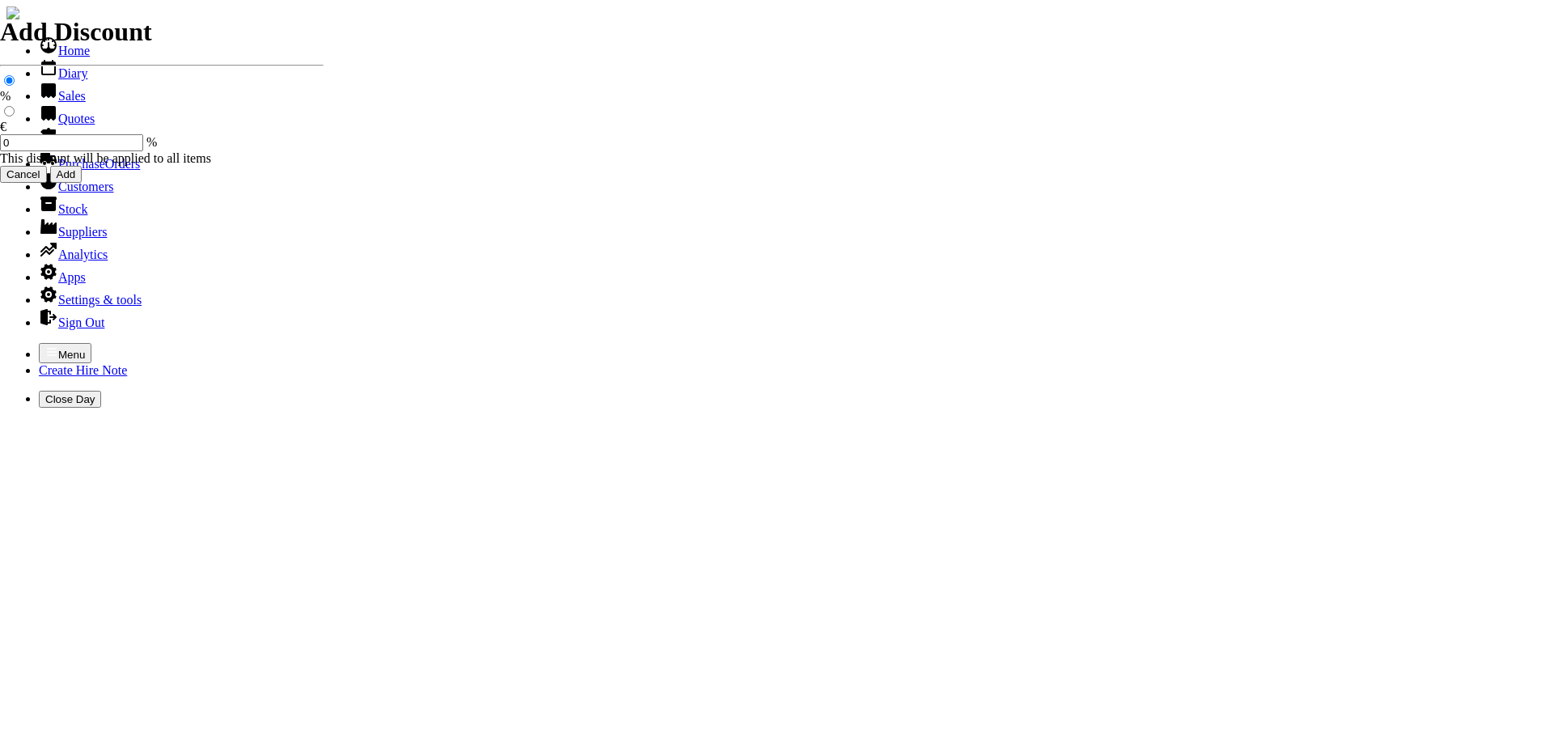
type input "97.00"
type input "101482"
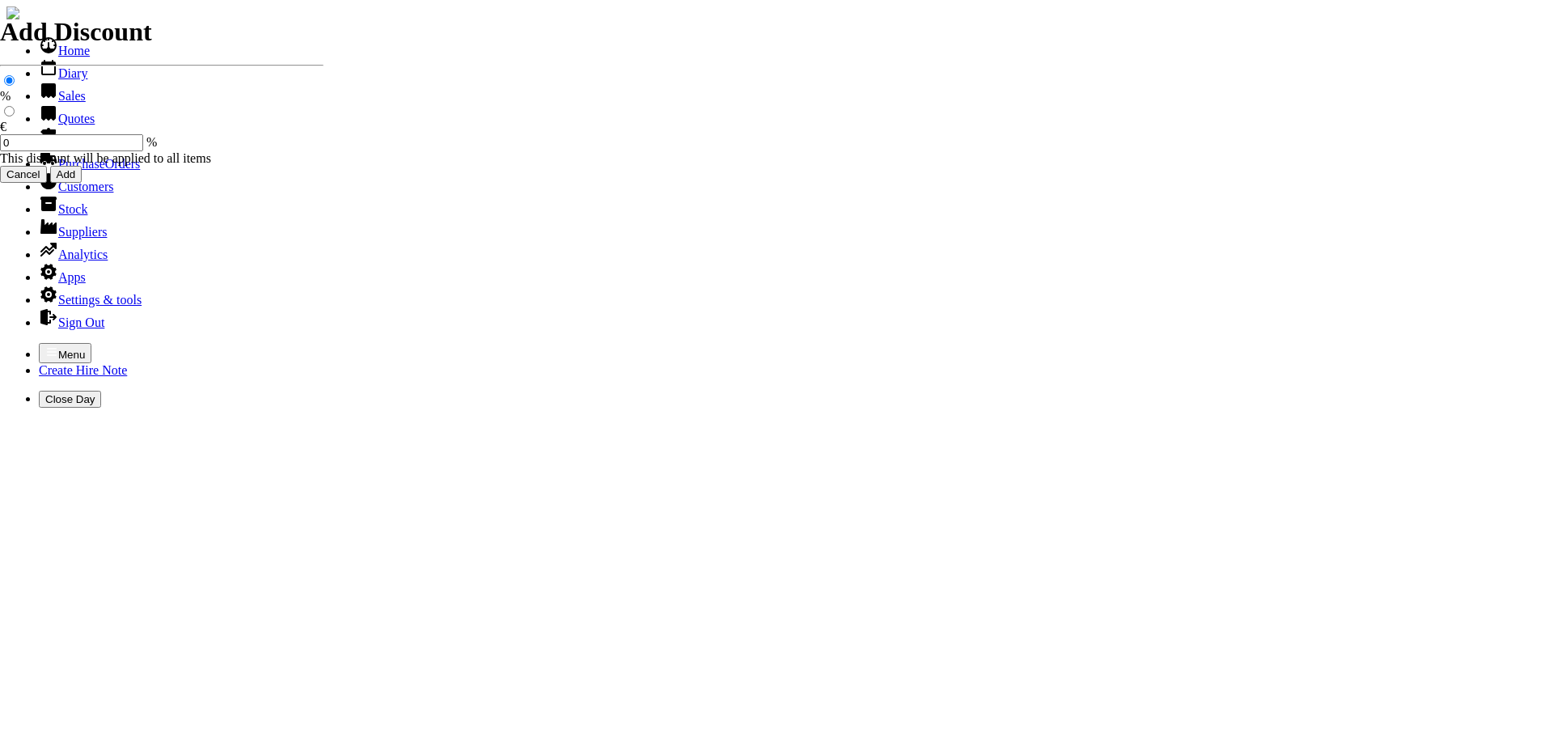
type input "dairystride1@gmail.com"
type input "PETER YOUNG"
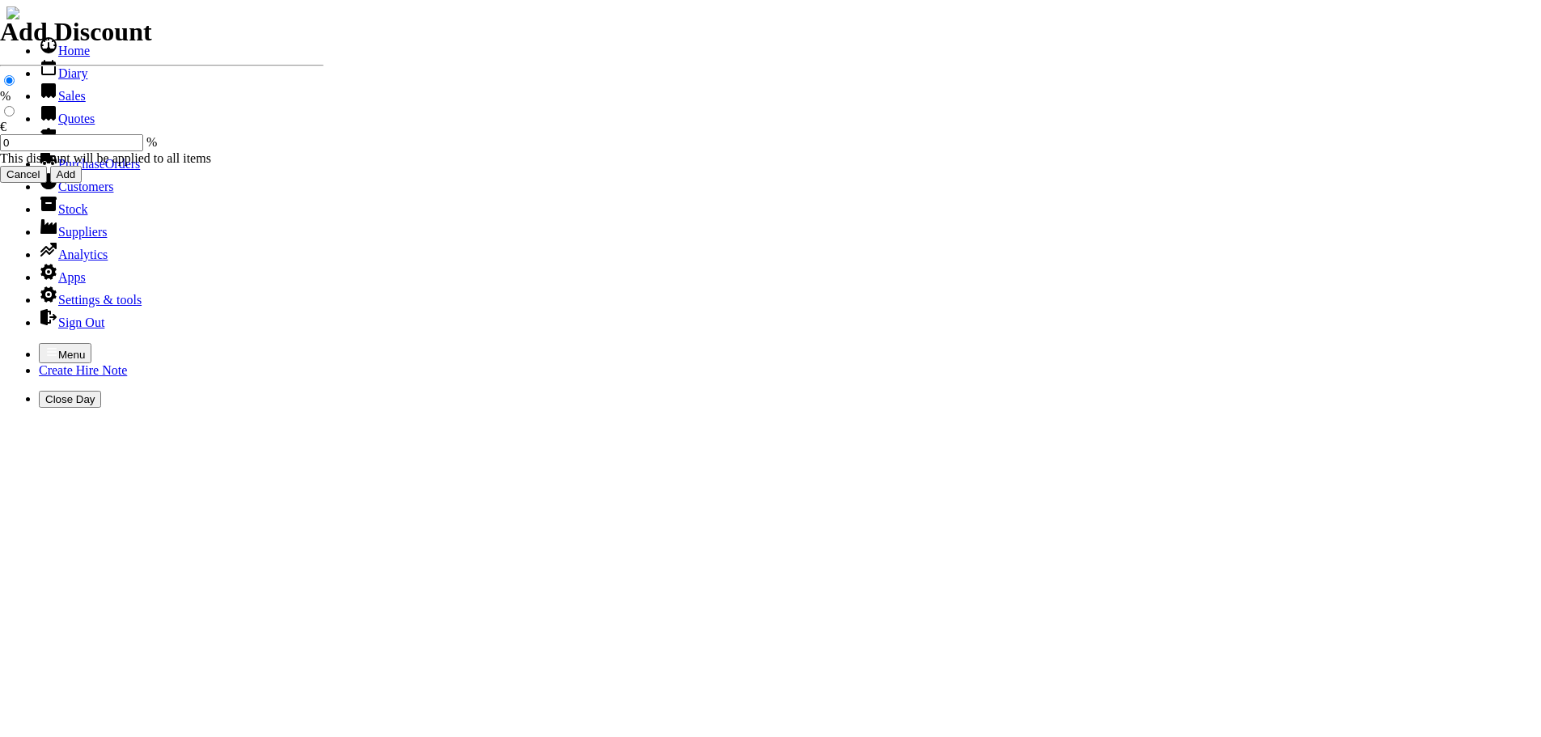
click at [45, 345] on icon "button" at bounding box center [51, 351] width 13 height 13
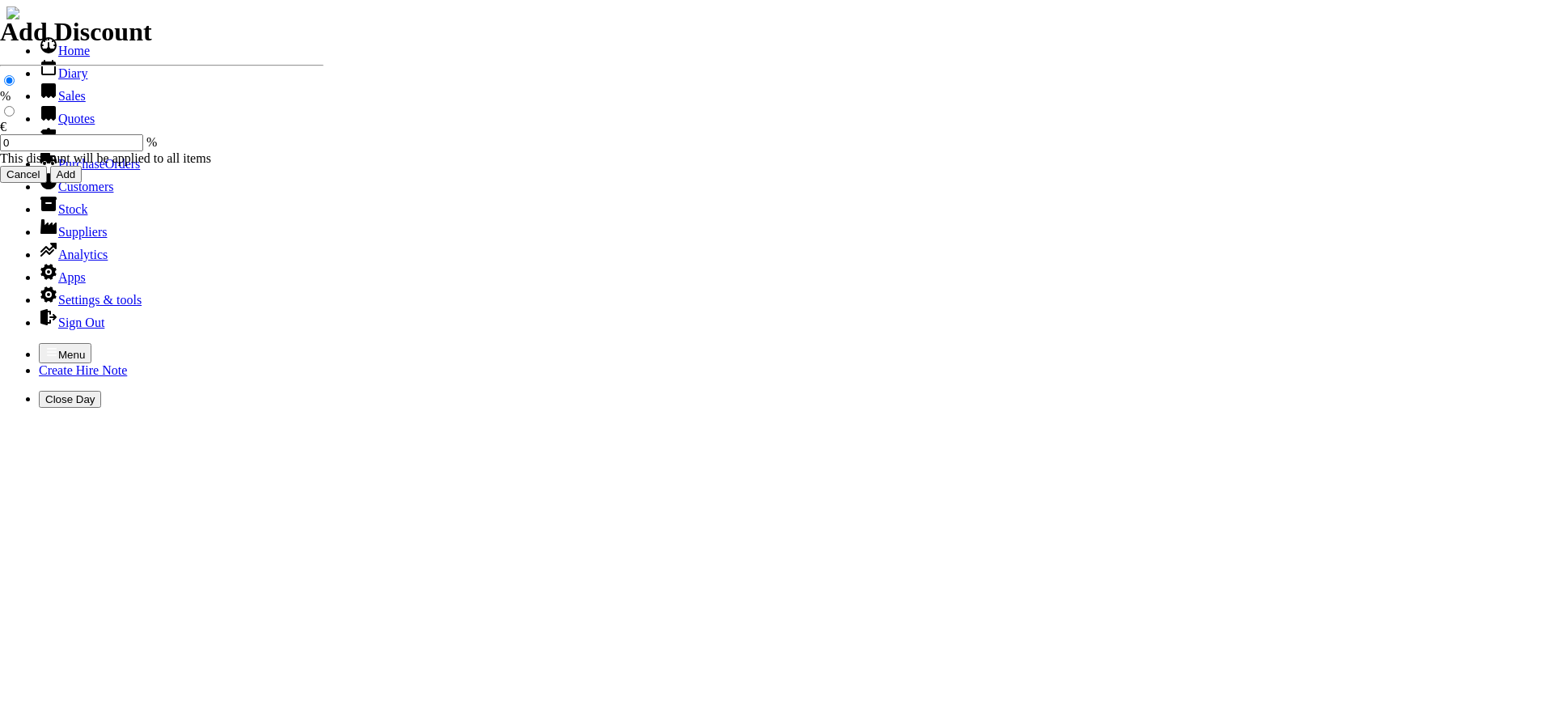
click at [68, 193] on link "Customers" at bounding box center [76, 187] width 74 height 14
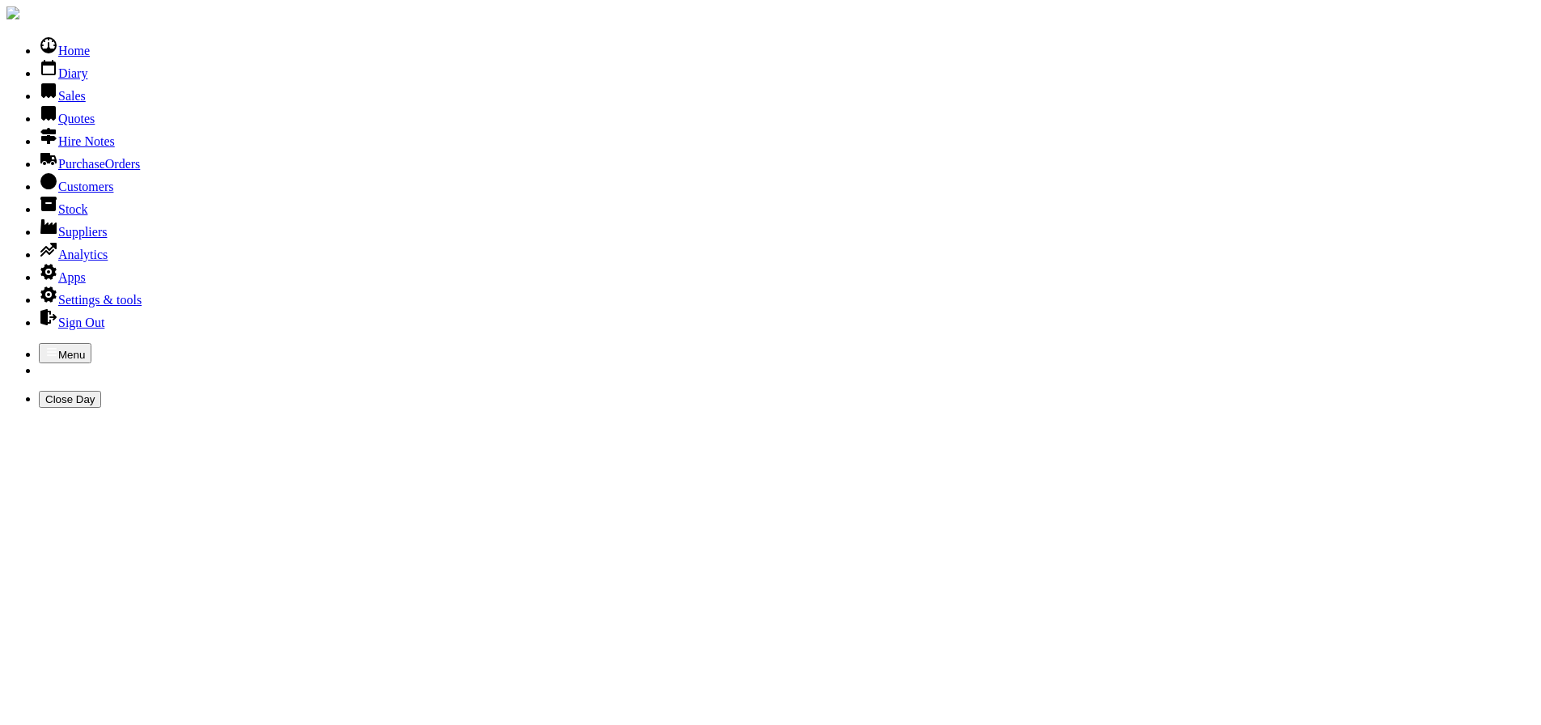
type input "elite"
